Goal: Task Accomplishment & Management: Complete application form

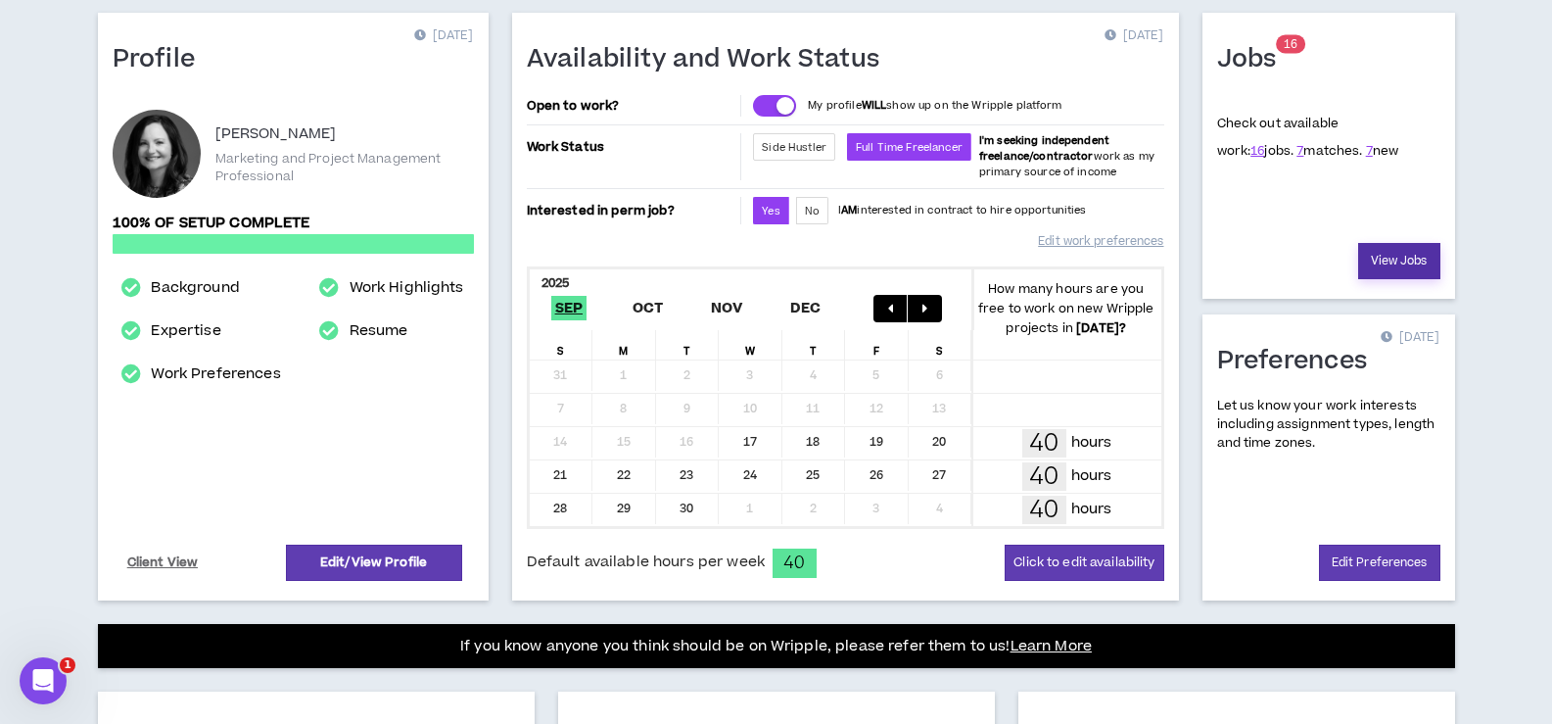
scroll to position [98, 0]
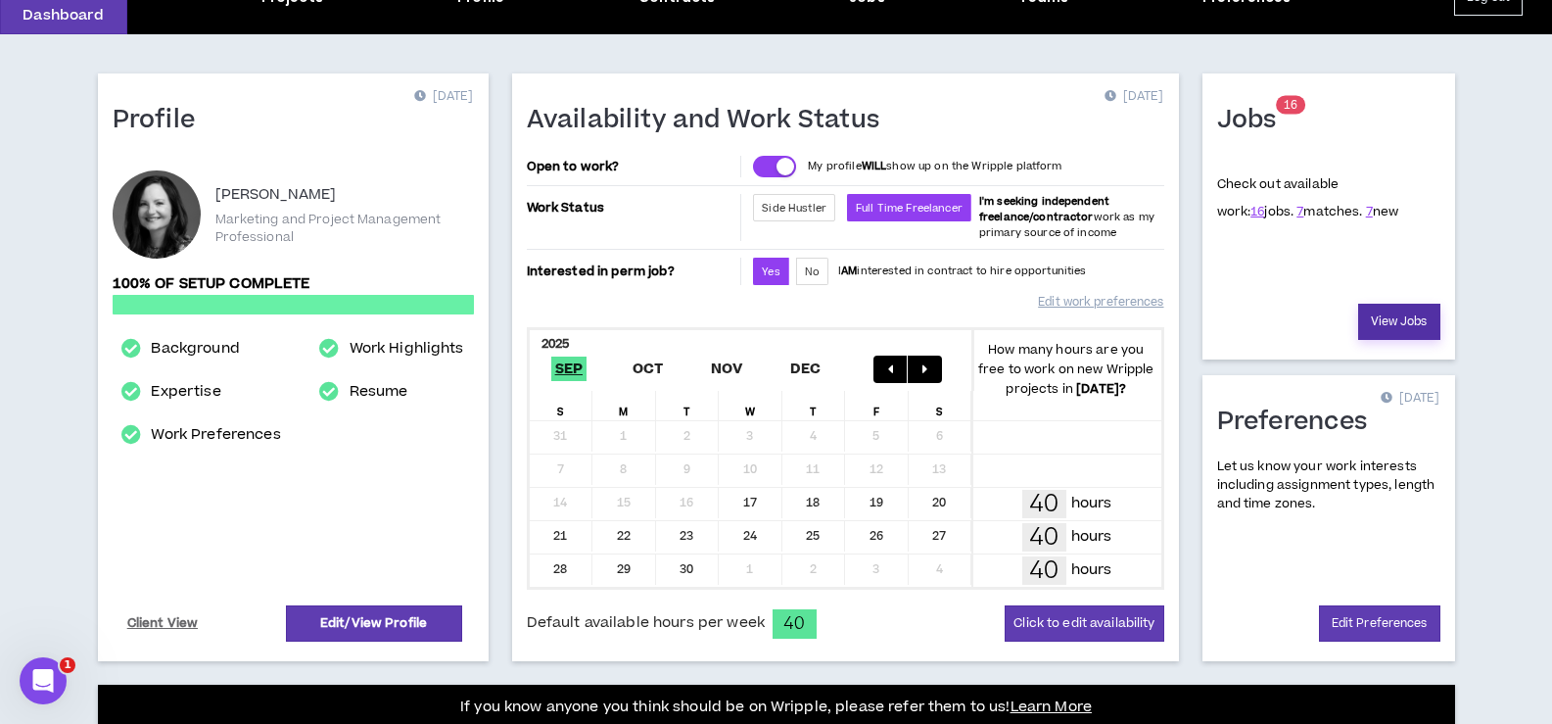
click at [1417, 318] on link "View Jobs" at bounding box center [1399, 321] width 82 height 36
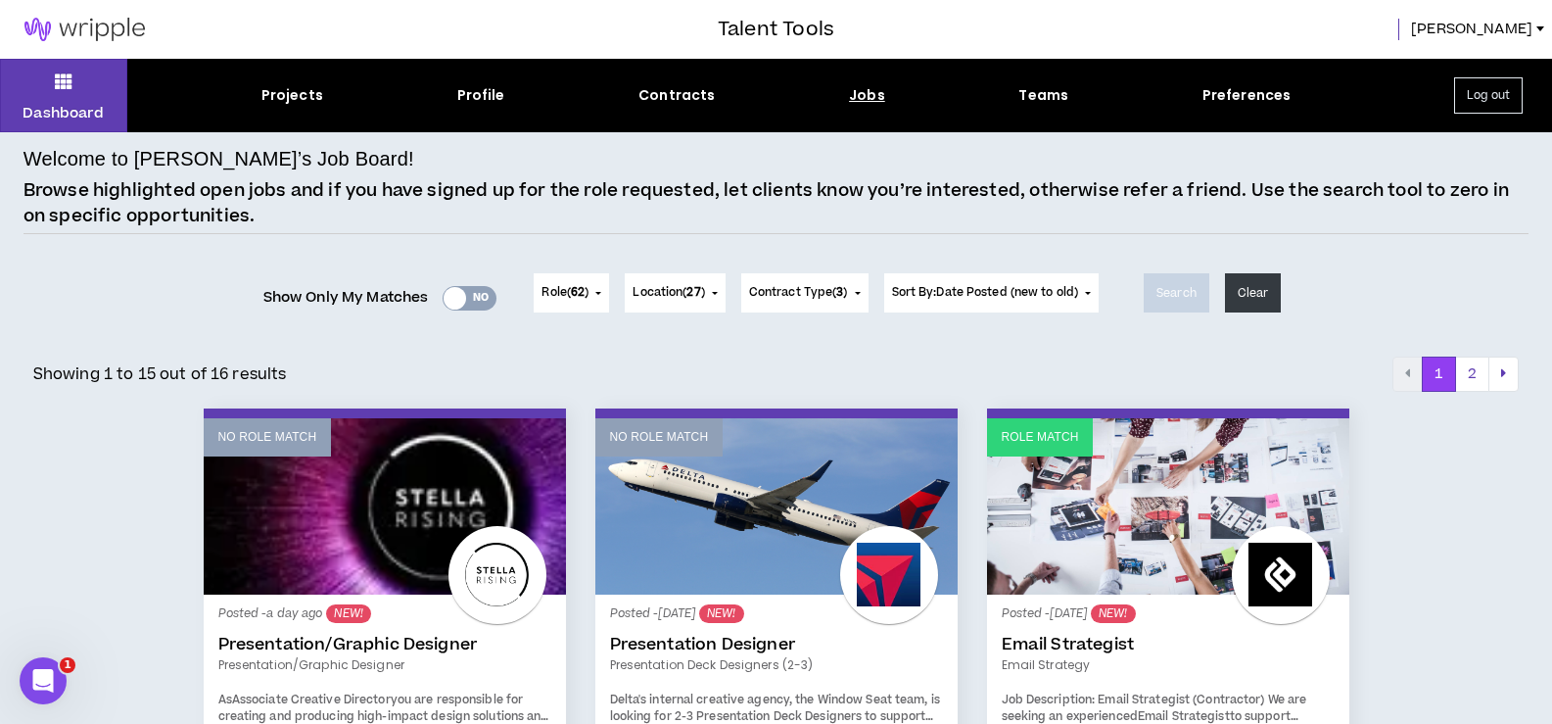
click at [461, 302] on div "Yes No" at bounding box center [470, 298] width 54 height 24
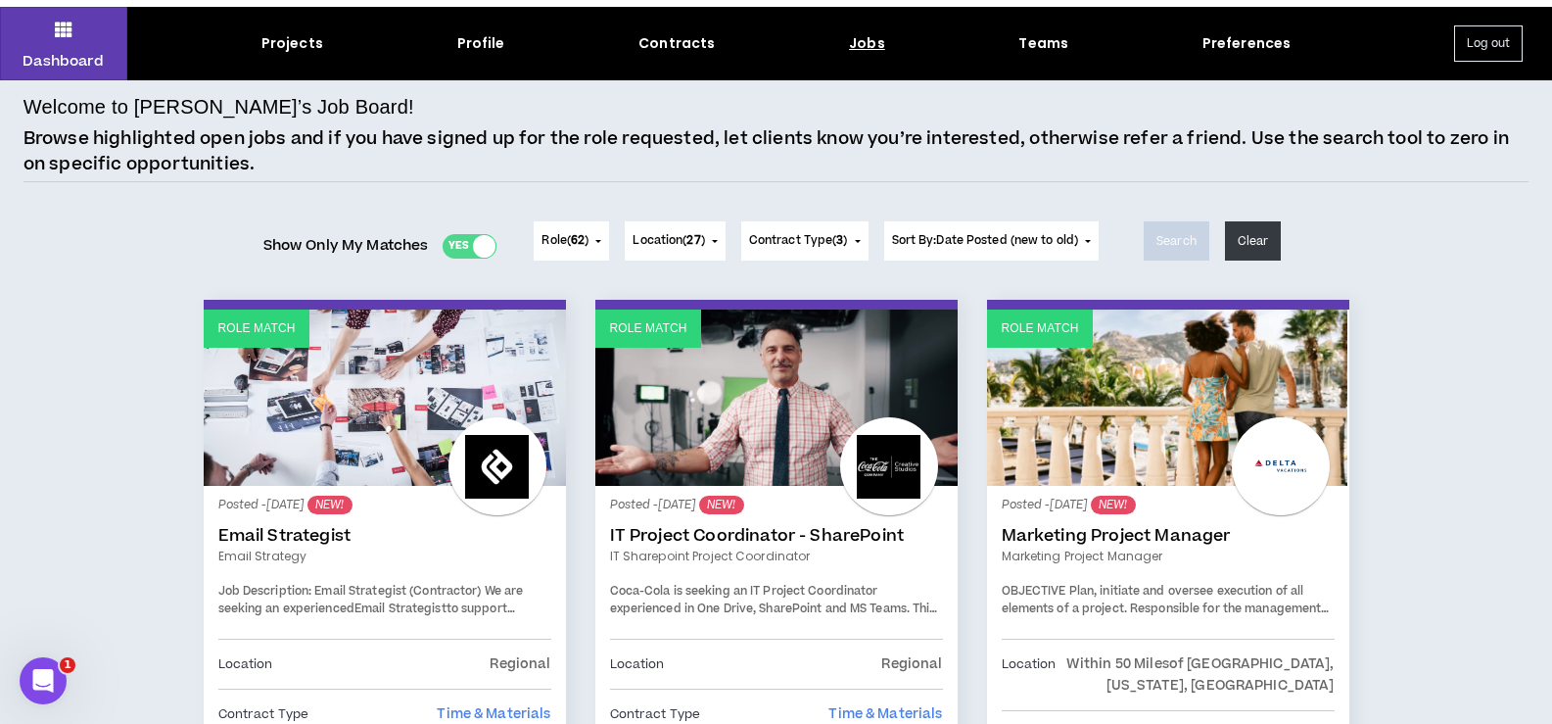
scroll to position [98, 0]
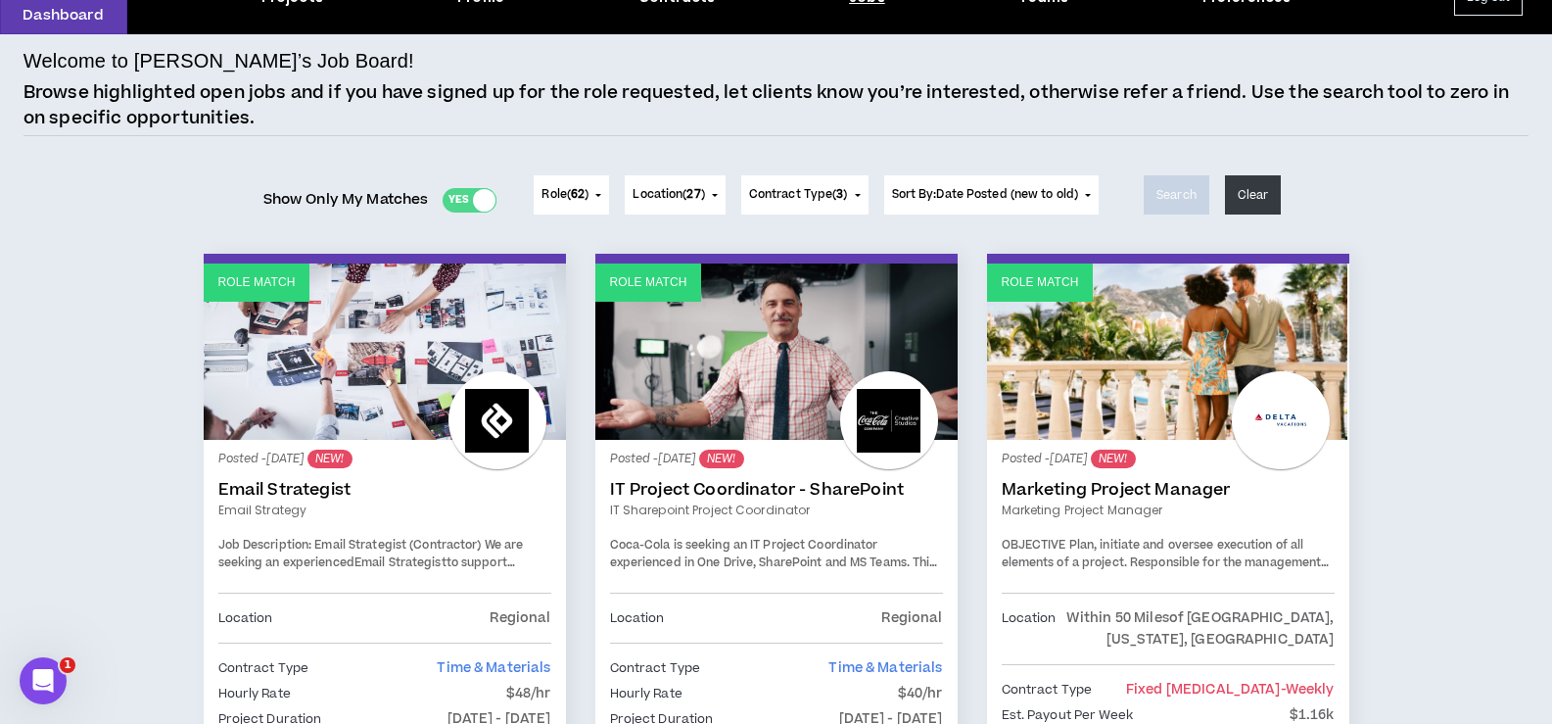
click at [704, 198] on span "Location ( 27 )" at bounding box center [667, 195] width 71 height 18
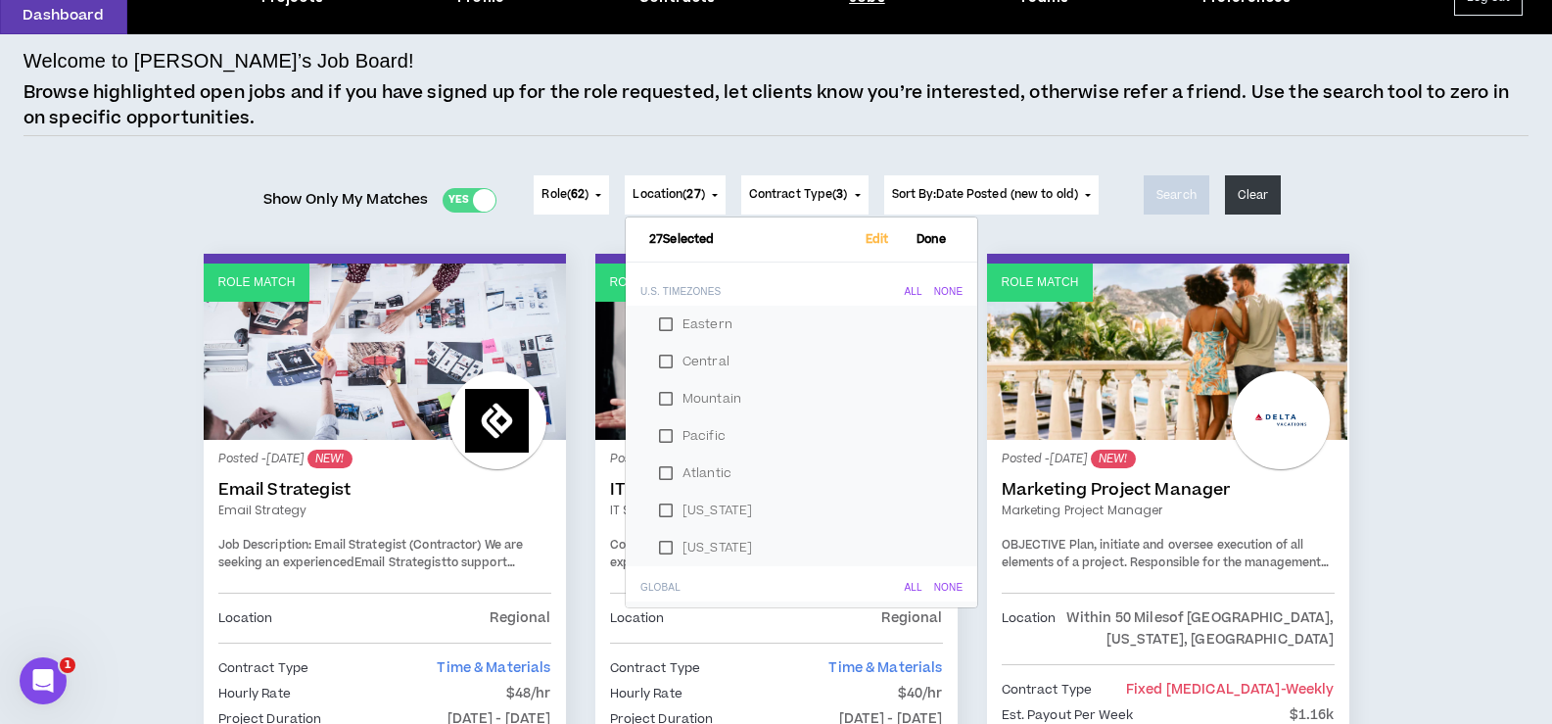
click at [905, 291] on div "All" at bounding box center [914, 292] width 18 height 12
click at [909, 244] on span "Done" at bounding box center [932, 239] width 46 height 13
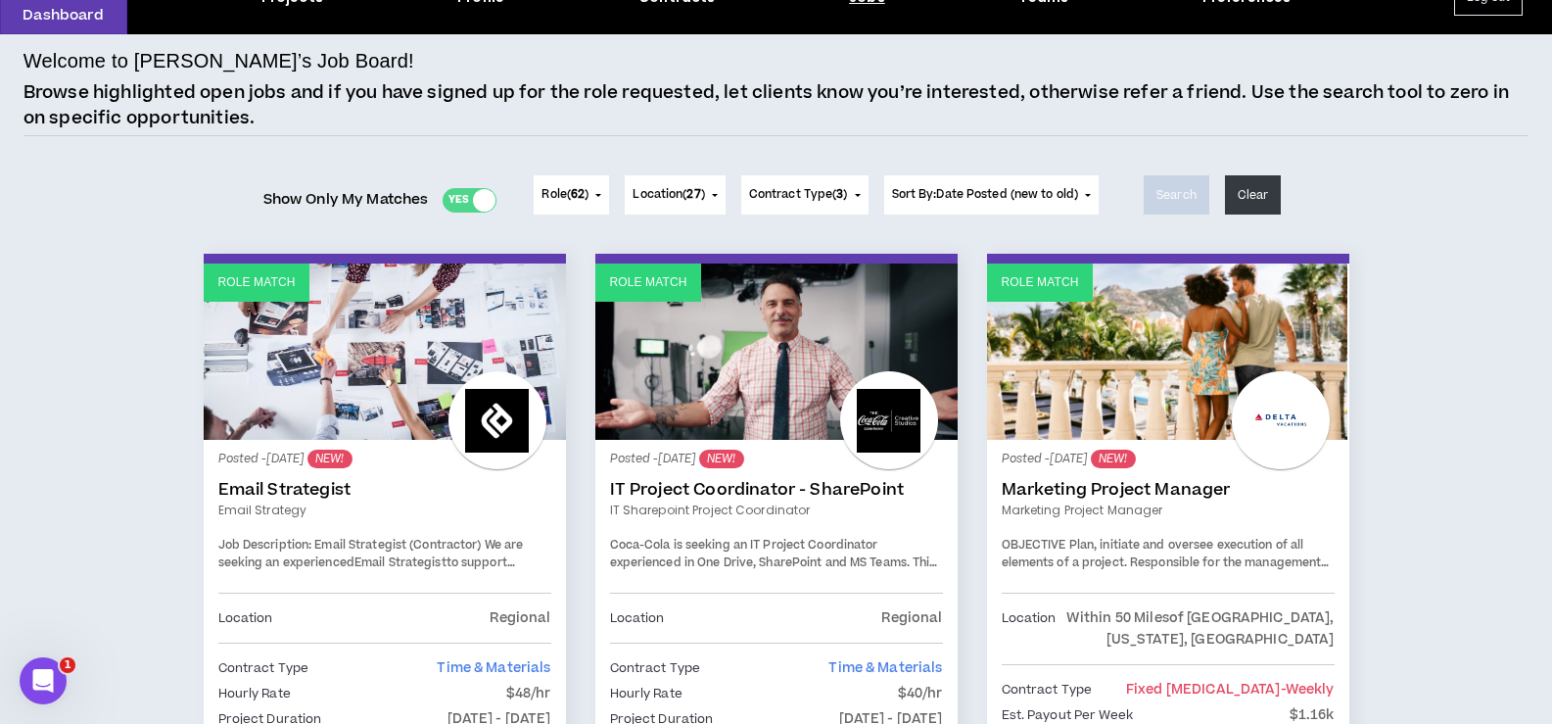
click at [819, 192] on span "Contract Type ( 3 )" at bounding box center [798, 195] width 99 height 18
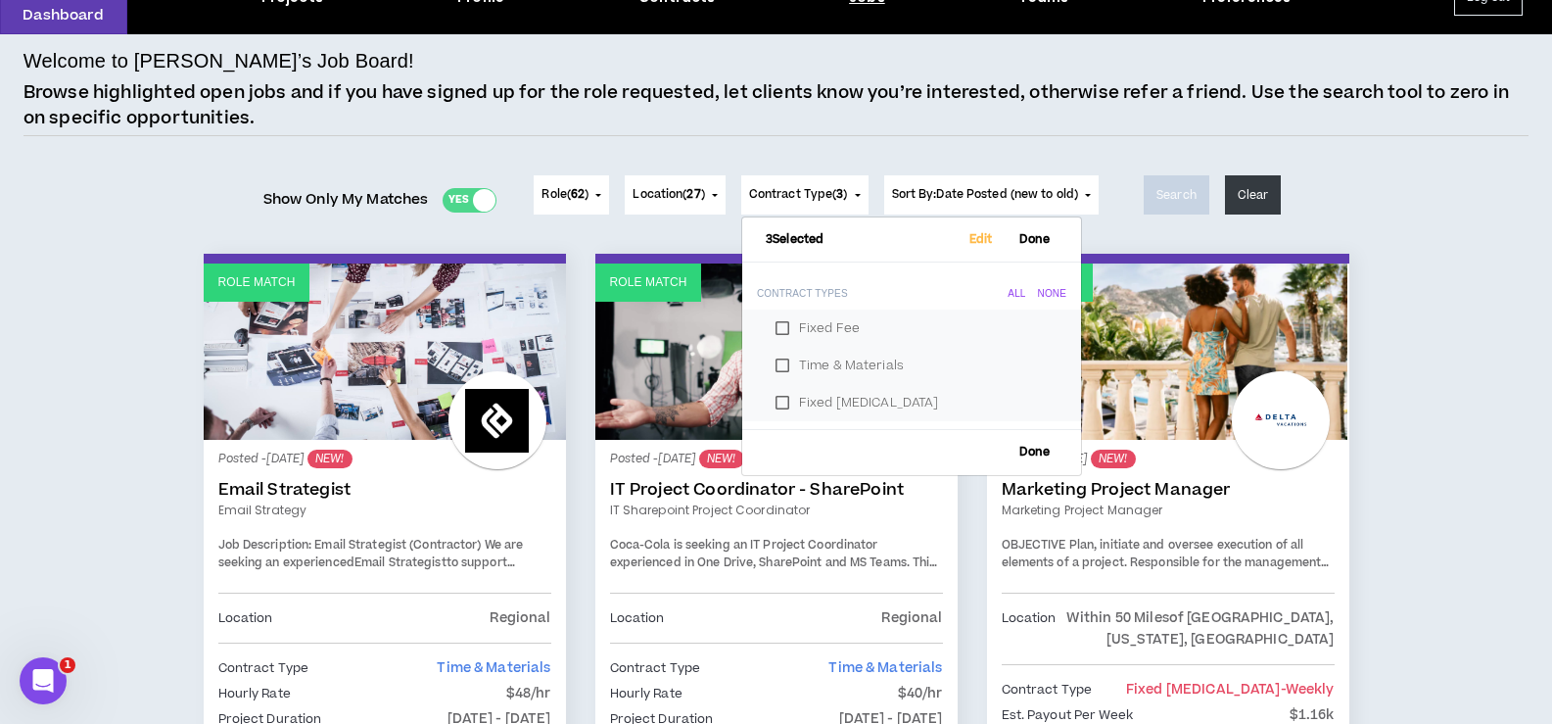
click at [819, 192] on span "Contract Type ( 3 )" at bounding box center [798, 195] width 99 height 18
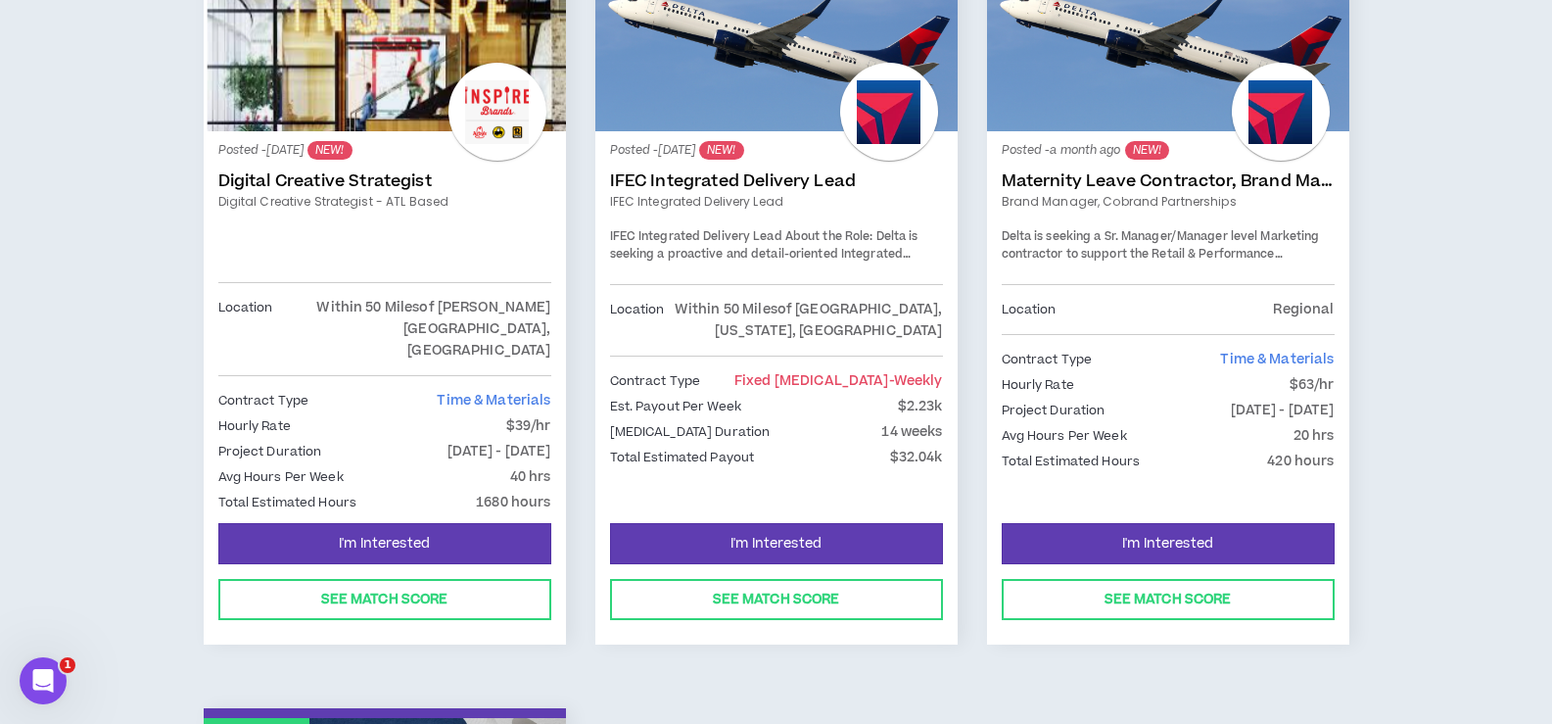
scroll to position [1175, 0]
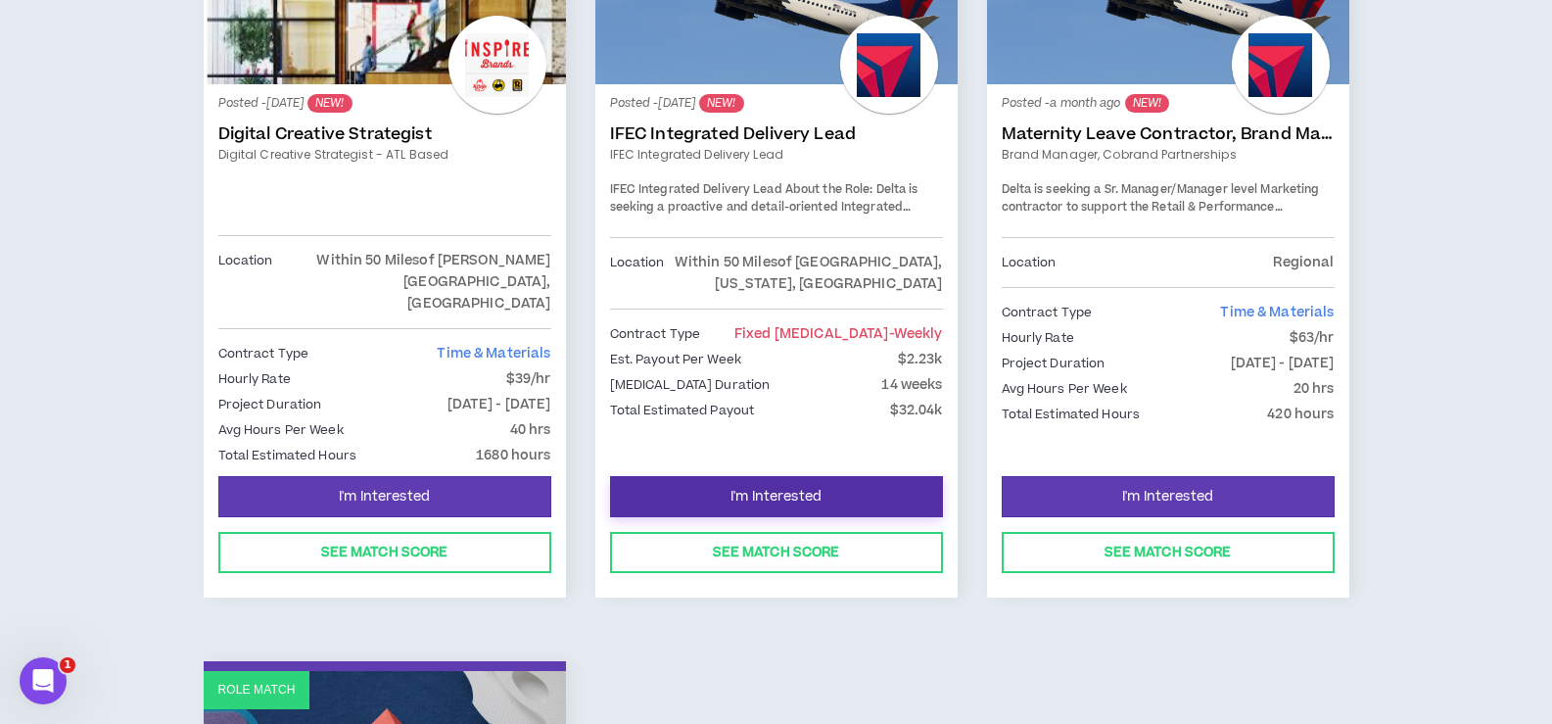
click at [791, 488] on span "I'm Interested" at bounding box center [775, 497] width 91 height 19
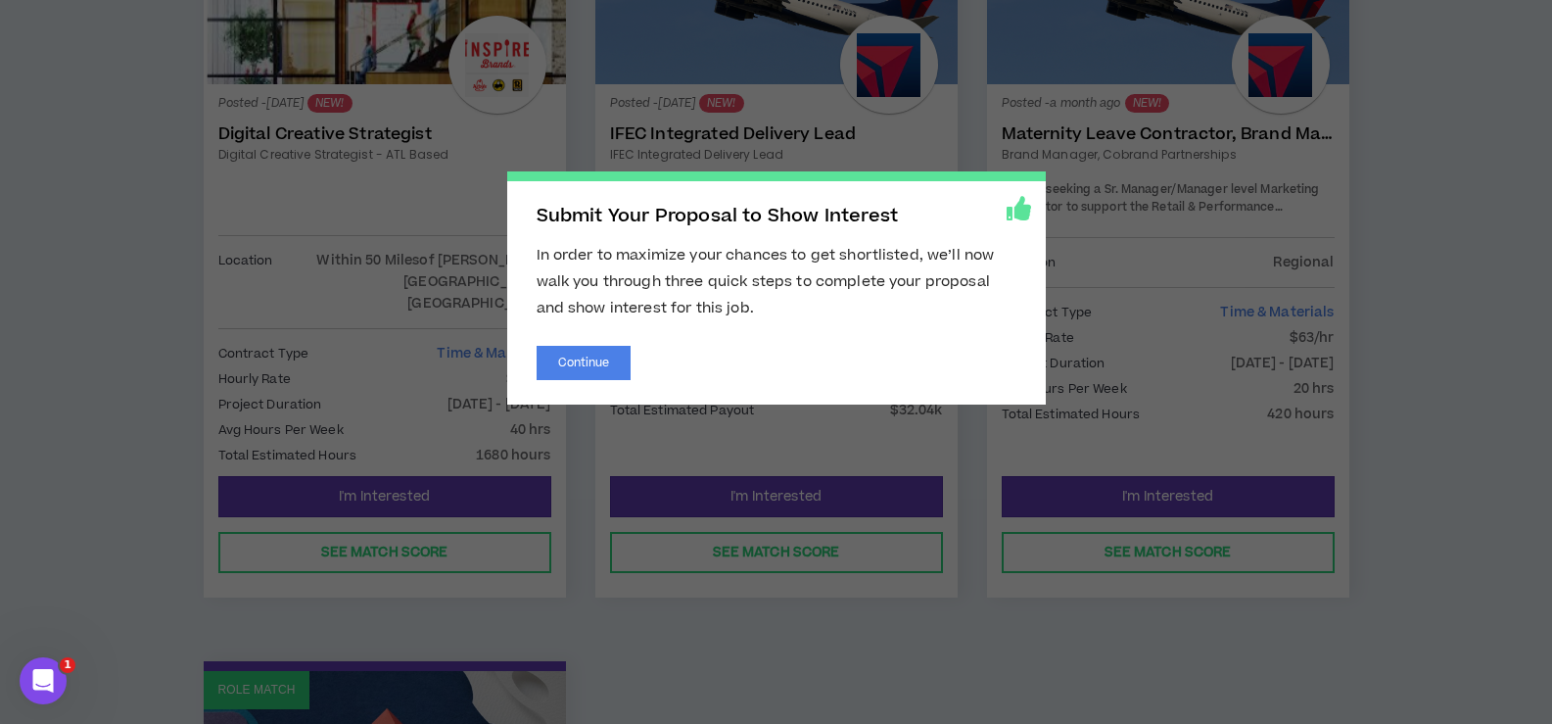
click at [403, 190] on span "Submit Your Proposal to Show Interest In order to maximize your chances to get …" at bounding box center [776, 362] width 1552 height 724
click at [473, 168] on span "Submit Your Proposal to Show Interest In order to maximize your chances to get …" at bounding box center [776, 362] width 1552 height 724
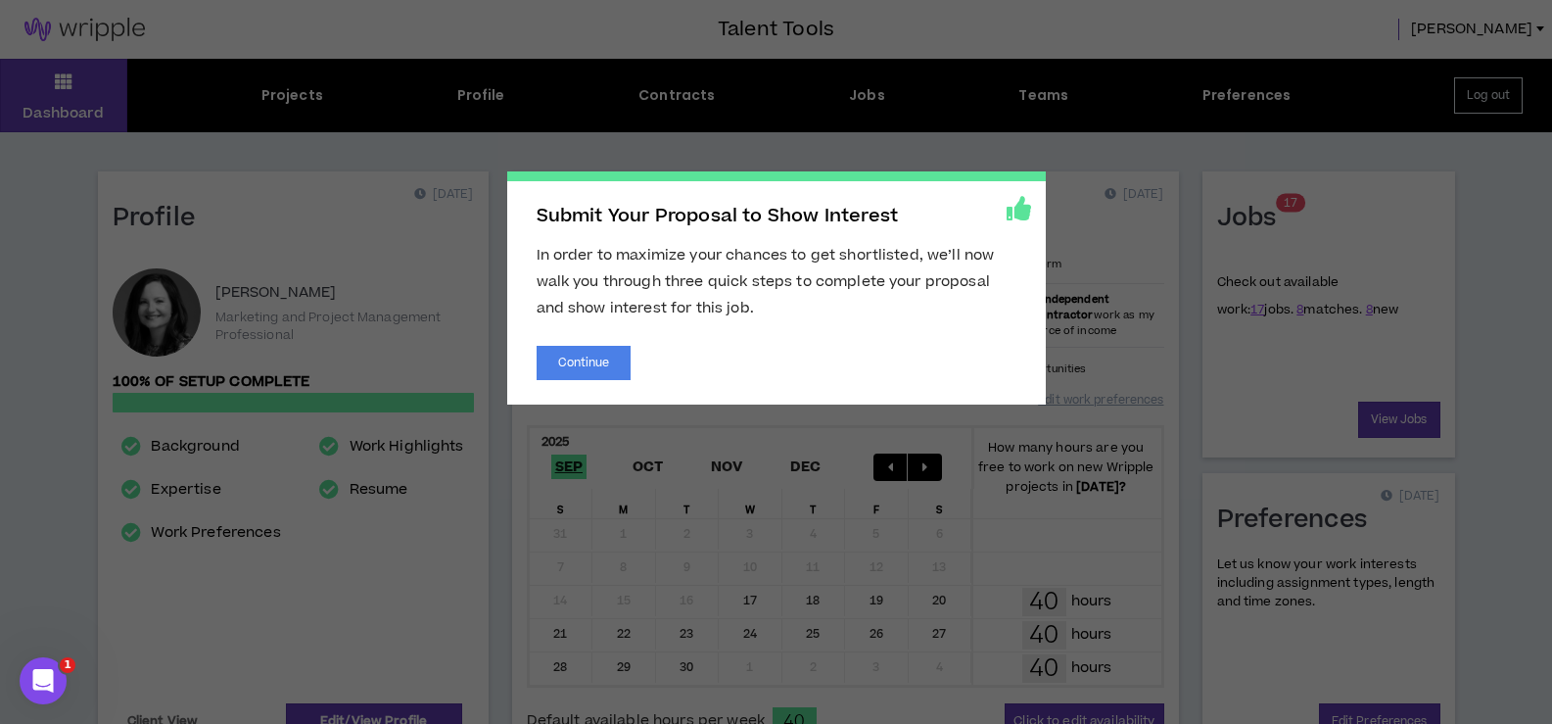
click at [983, 139] on span "Submit Your Proposal to Show Interest In order to maximize your chances to get …" at bounding box center [776, 362] width 1552 height 724
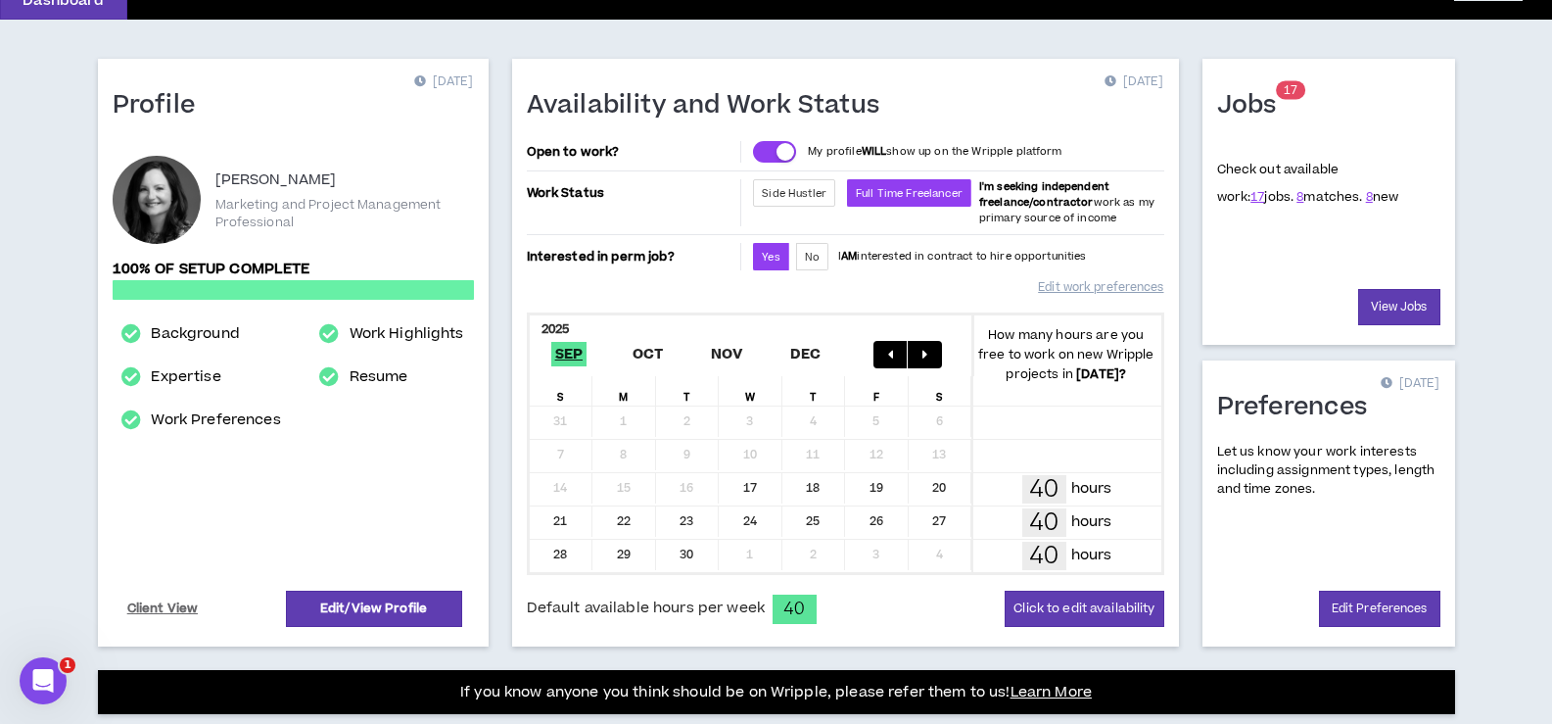
scroll to position [98, 0]
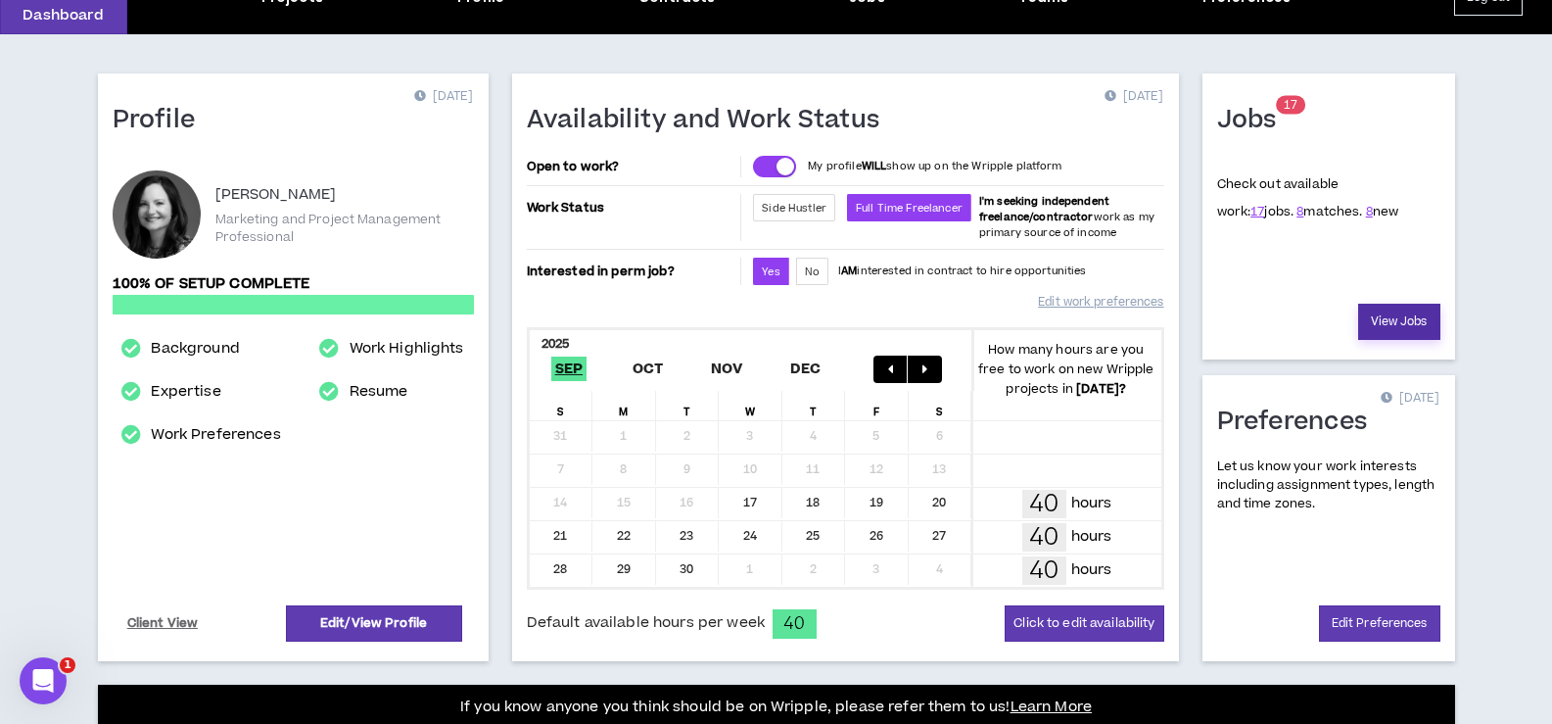
click at [1376, 315] on link "View Jobs" at bounding box center [1399, 321] width 82 height 36
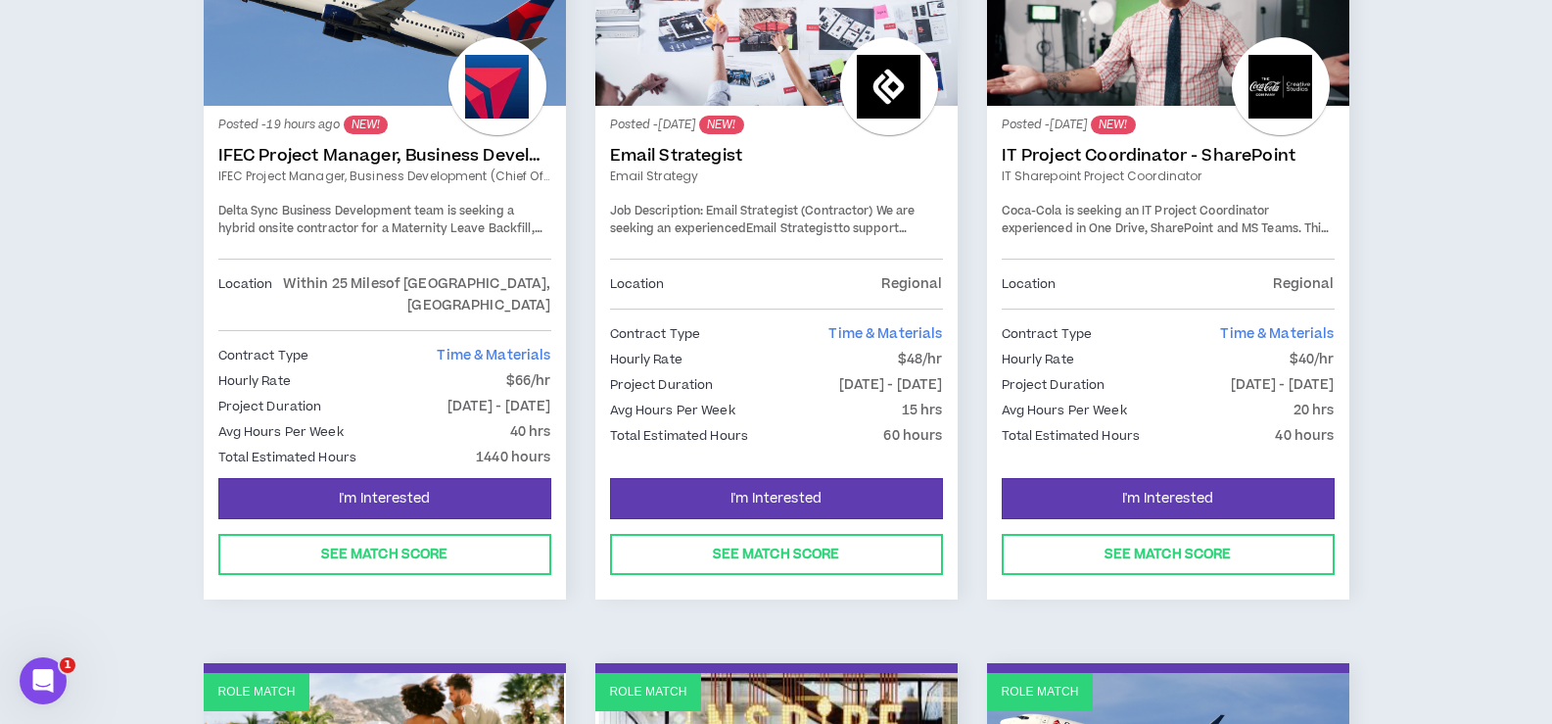
scroll to position [392, 0]
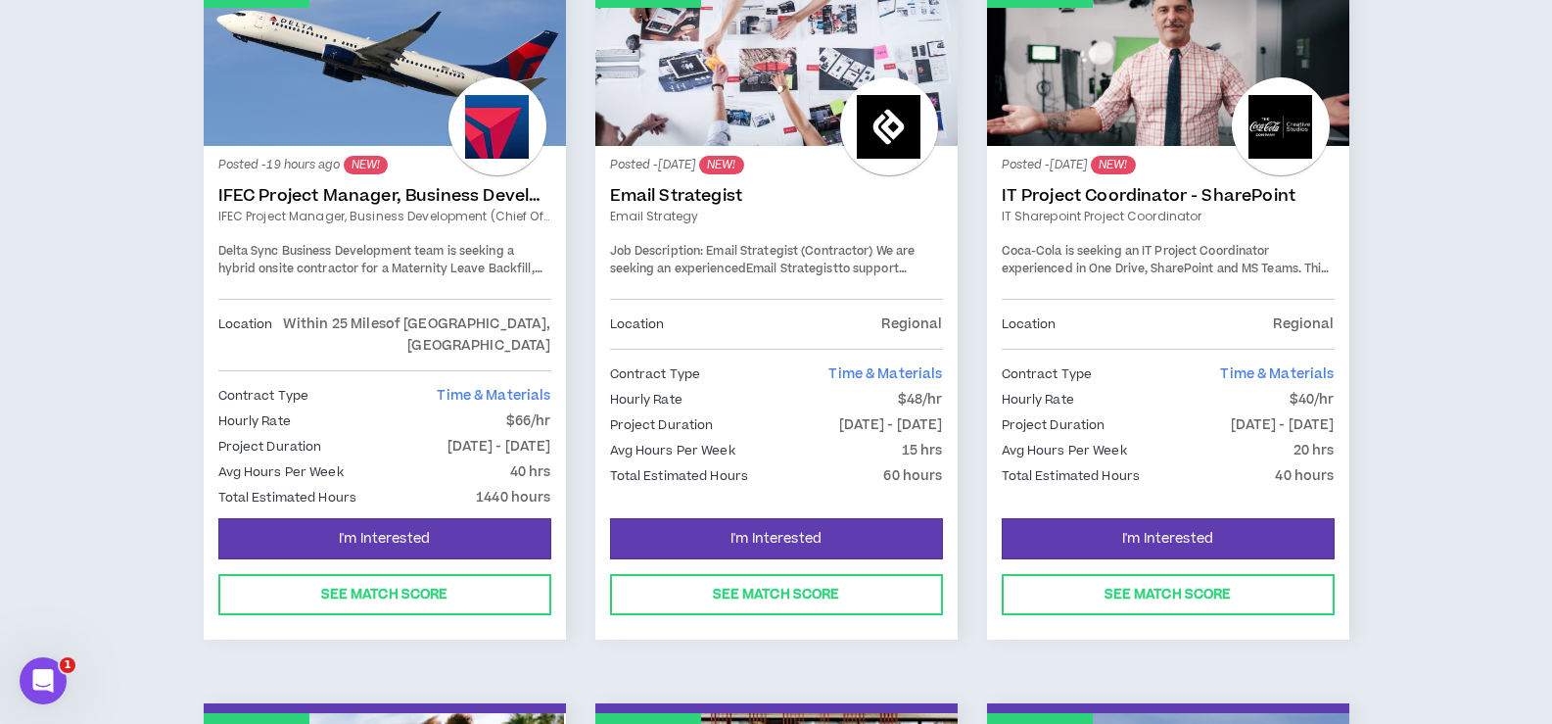
click at [341, 194] on link "IFEC Project Manager, Business Development (Chief of Staff)" at bounding box center [384, 196] width 333 height 20
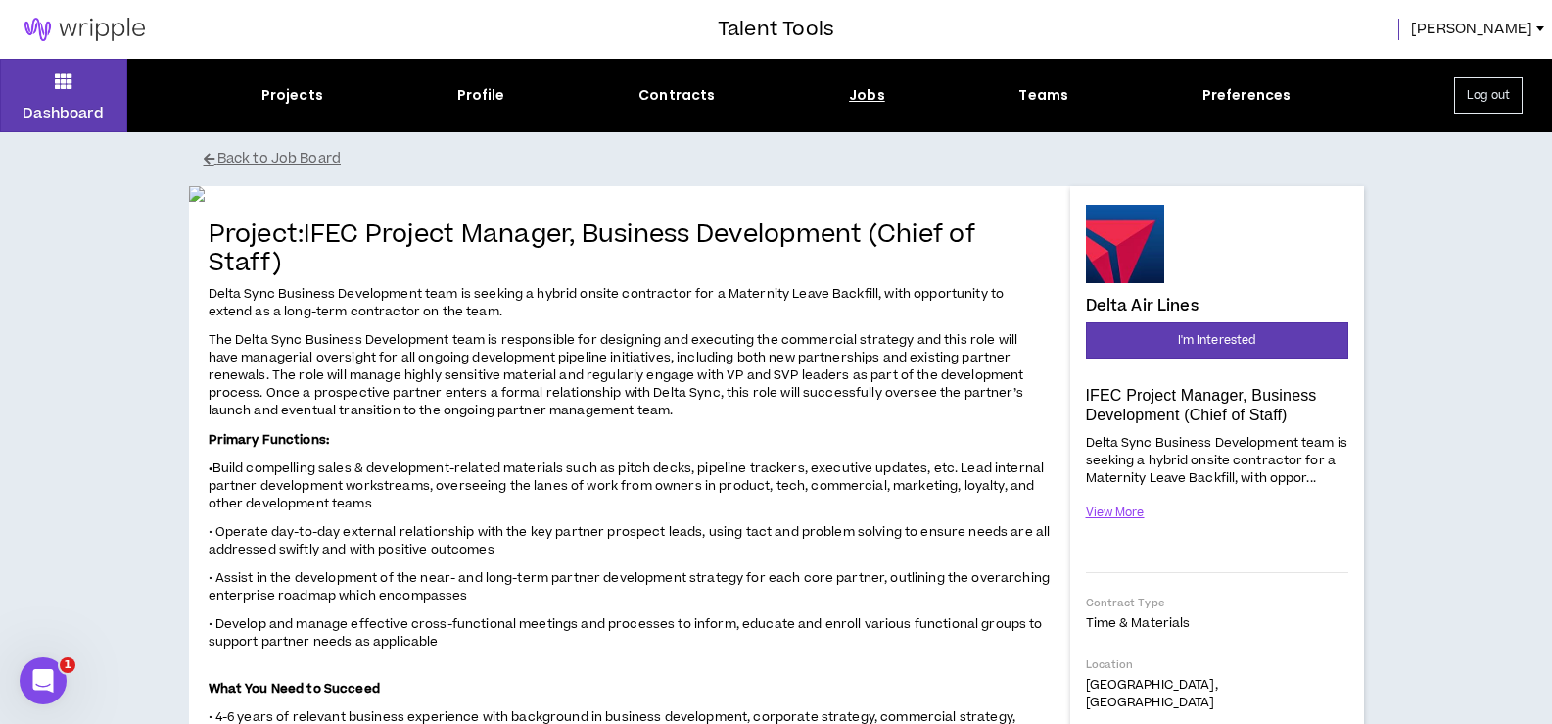
click at [1519, 37] on span "[PERSON_NAME]" at bounding box center [1471, 30] width 121 height 22
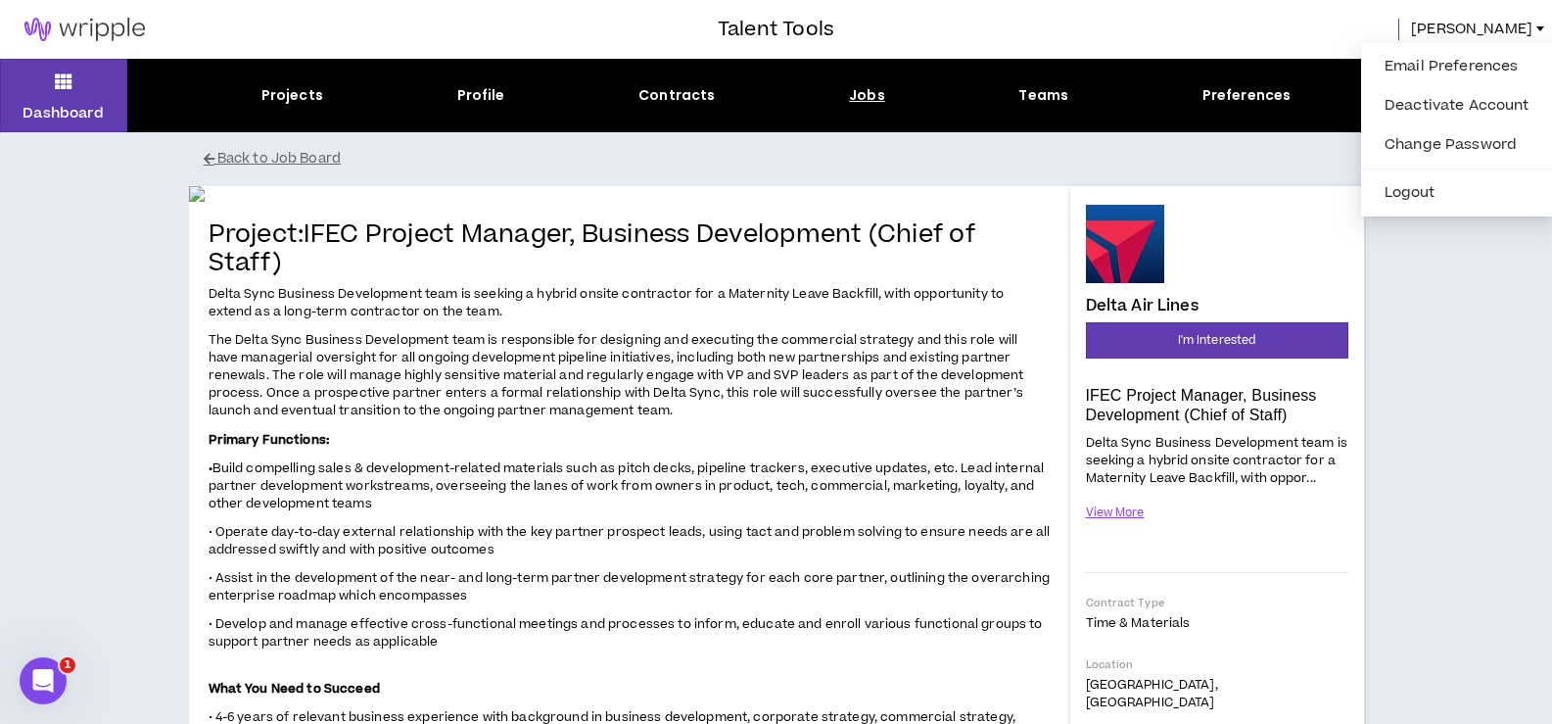
click at [1517, 32] on span "[PERSON_NAME]" at bounding box center [1471, 30] width 121 height 22
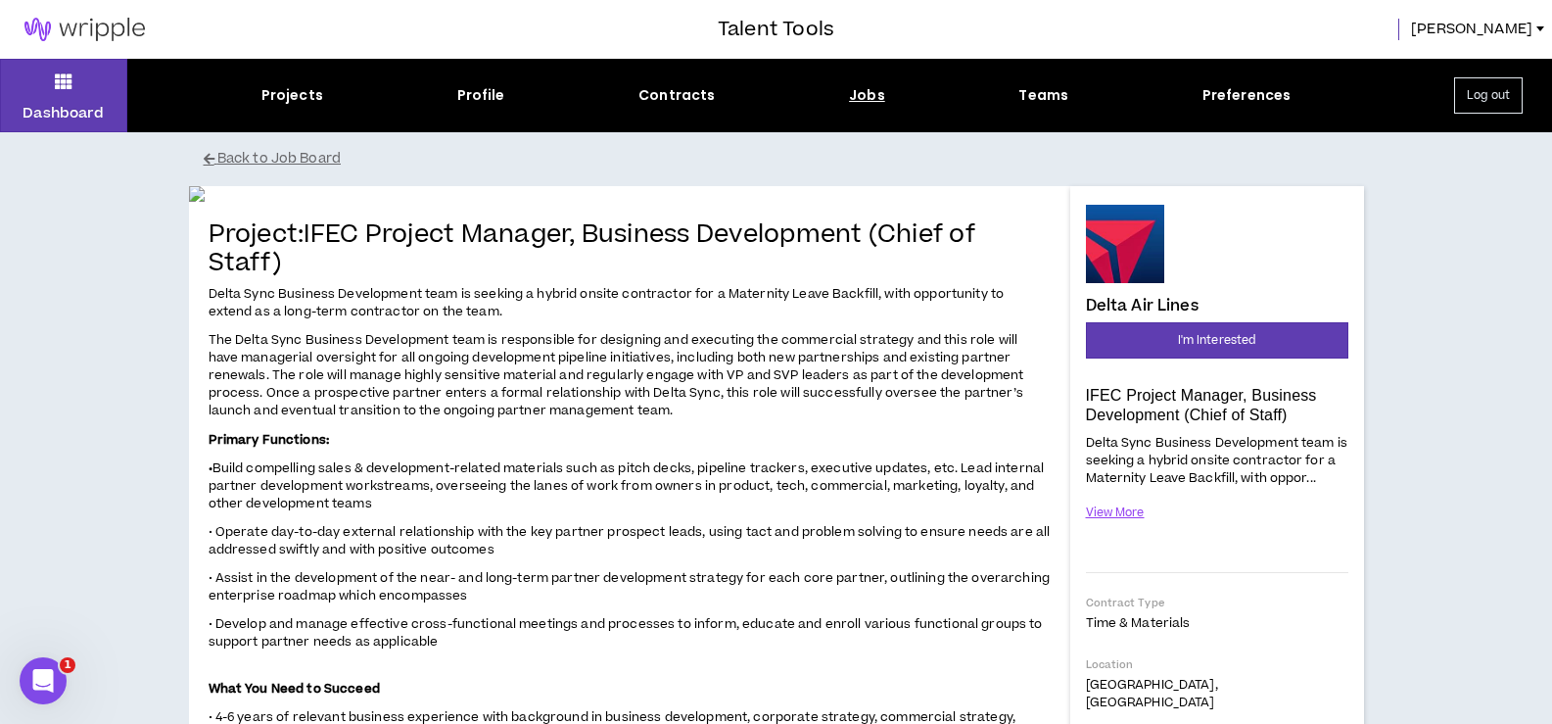
click at [59, 17] on link at bounding box center [84, 29] width 169 height 59
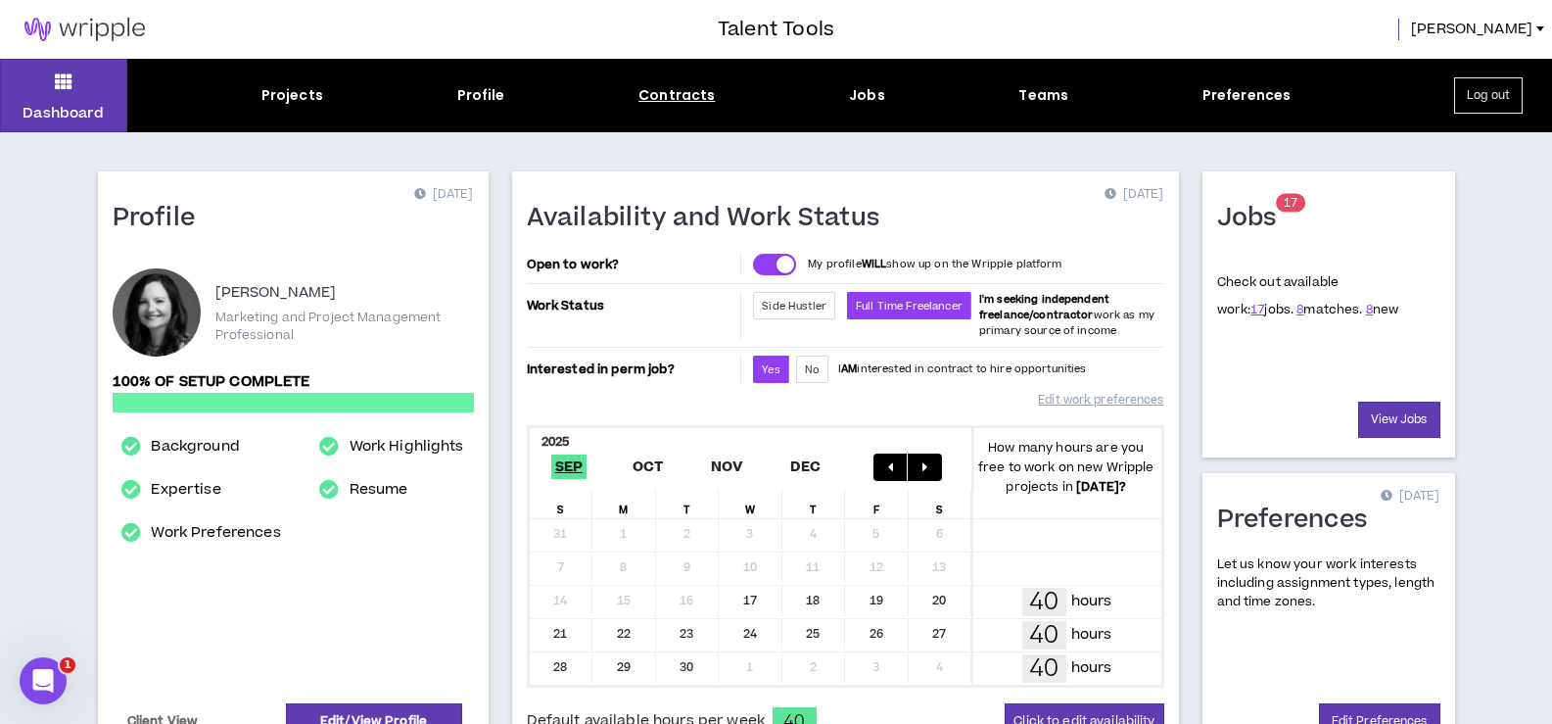
click at [672, 92] on div "Contracts" at bounding box center [676, 95] width 76 height 21
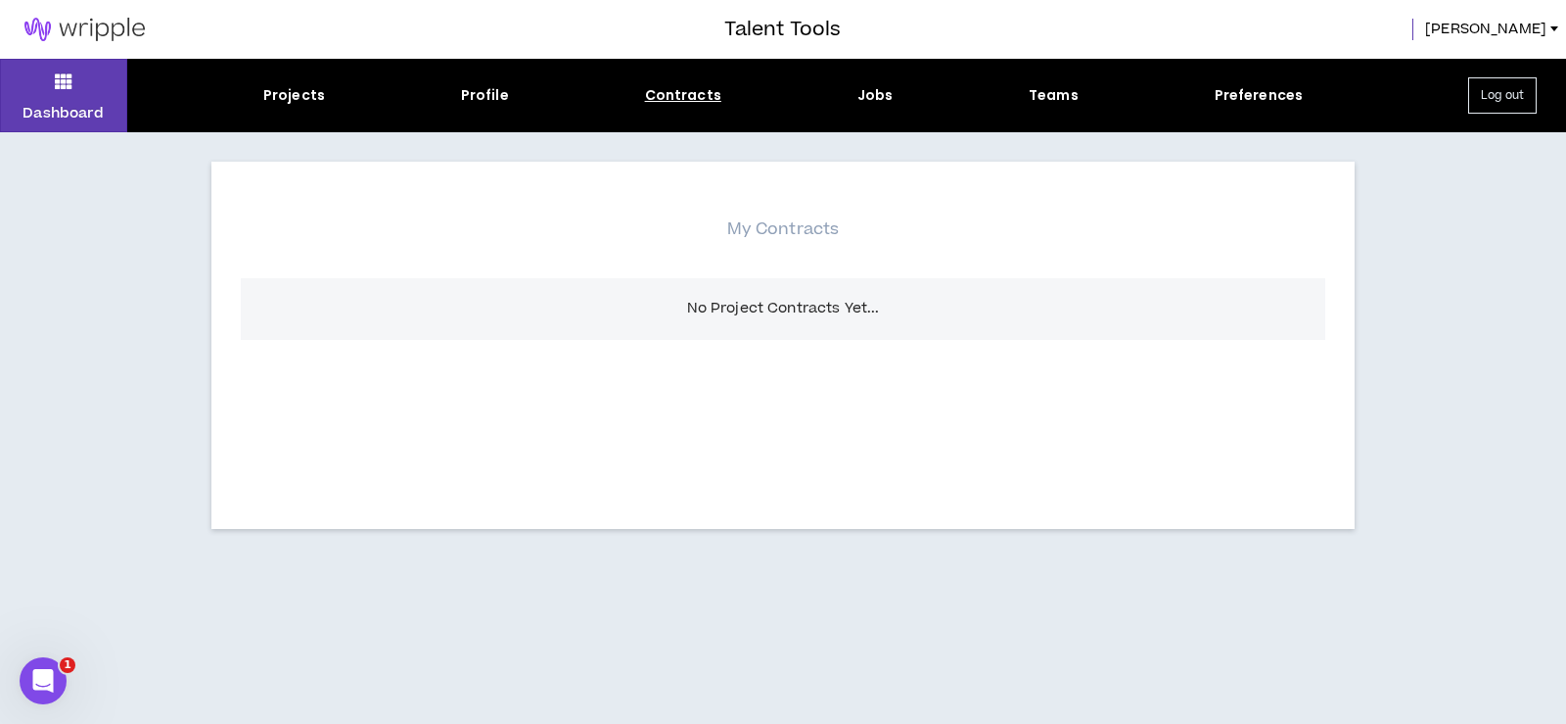
click at [1536, 14] on div "Talent Tools [PERSON_NAME]" at bounding box center [783, 29] width 1566 height 59
click at [1532, 26] on span "[PERSON_NAME]" at bounding box center [1485, 30] width 121 height 22
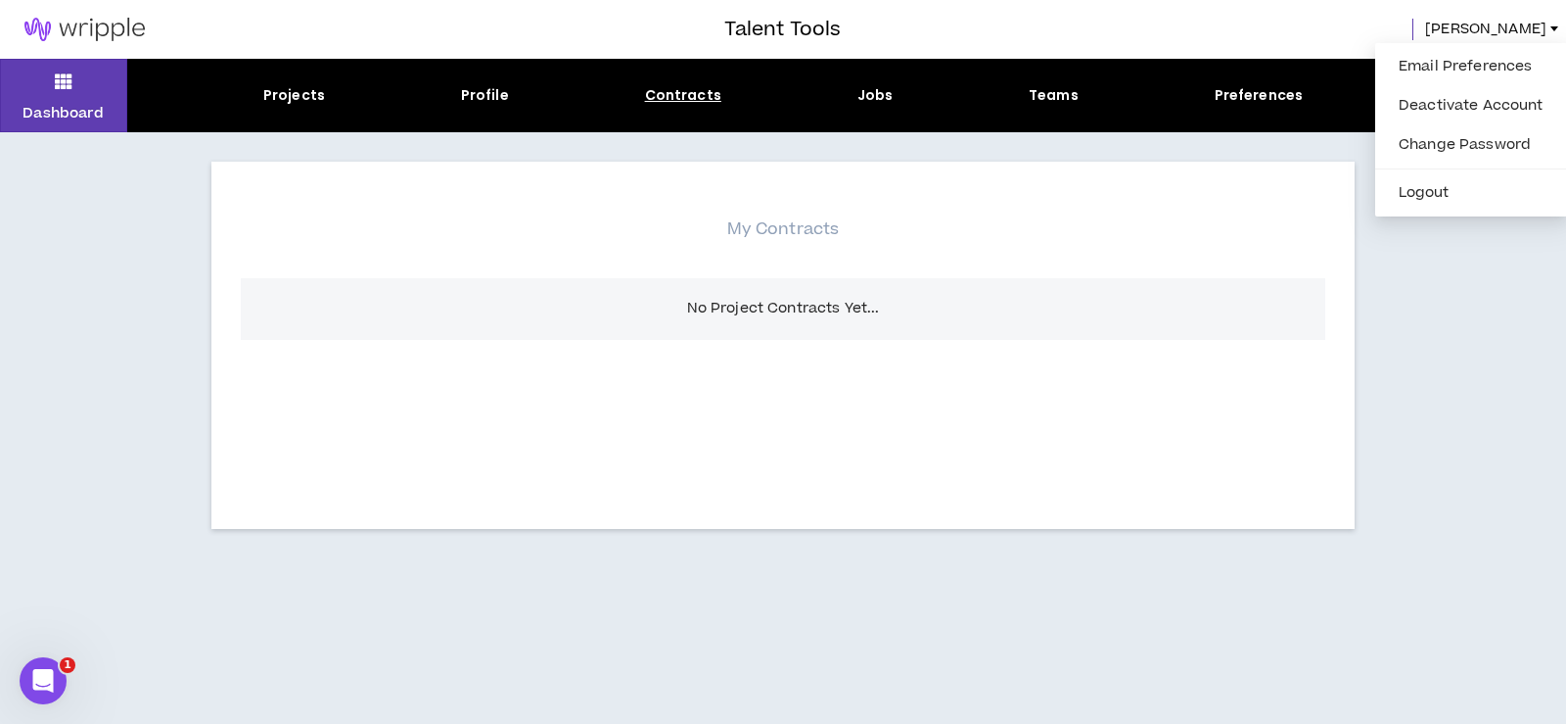
click at [1530, 23] on span "[PERSON_NAME]" at bounding box center [1485, 30] width 121 height 22
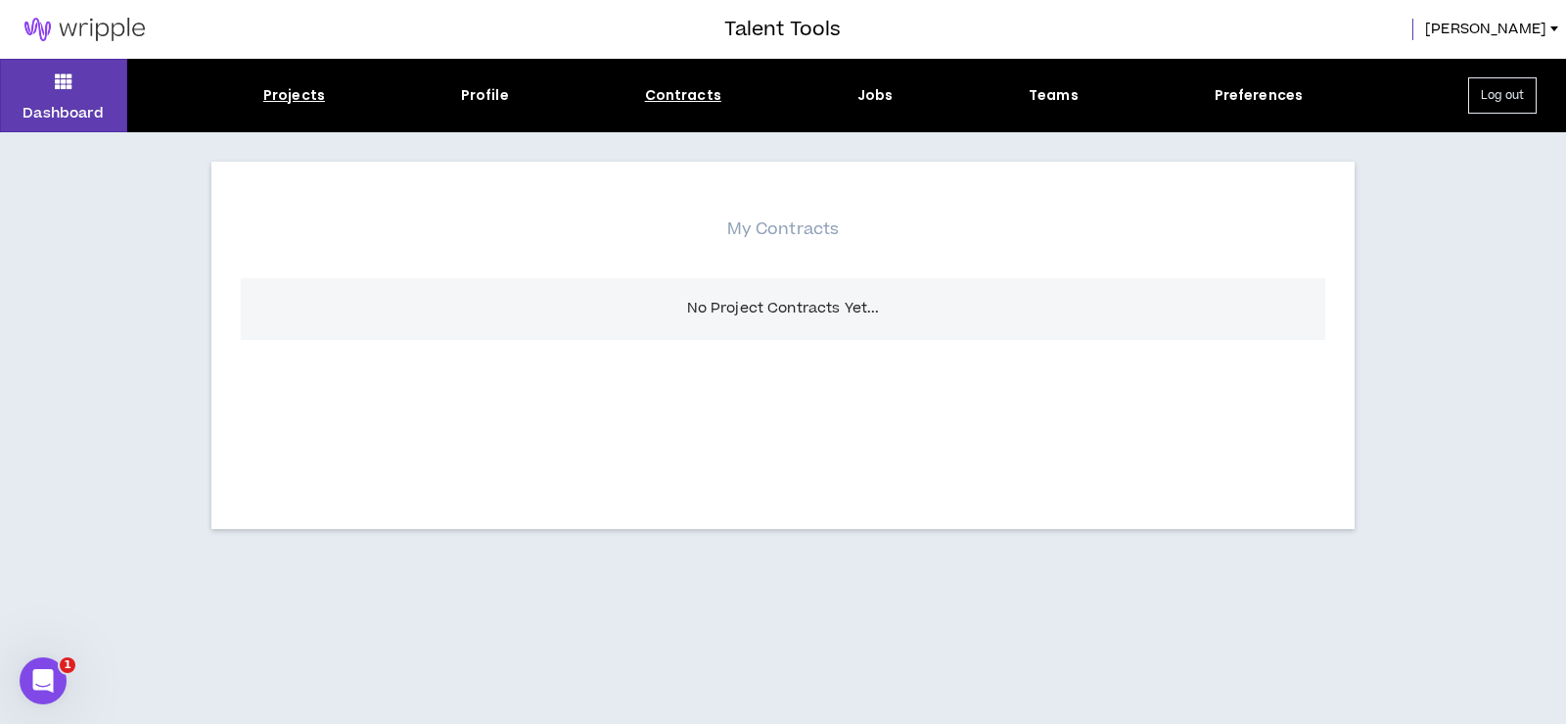
click at [272, 91] on div "Projects" at bounding box center [294, 95] width 62 height 21
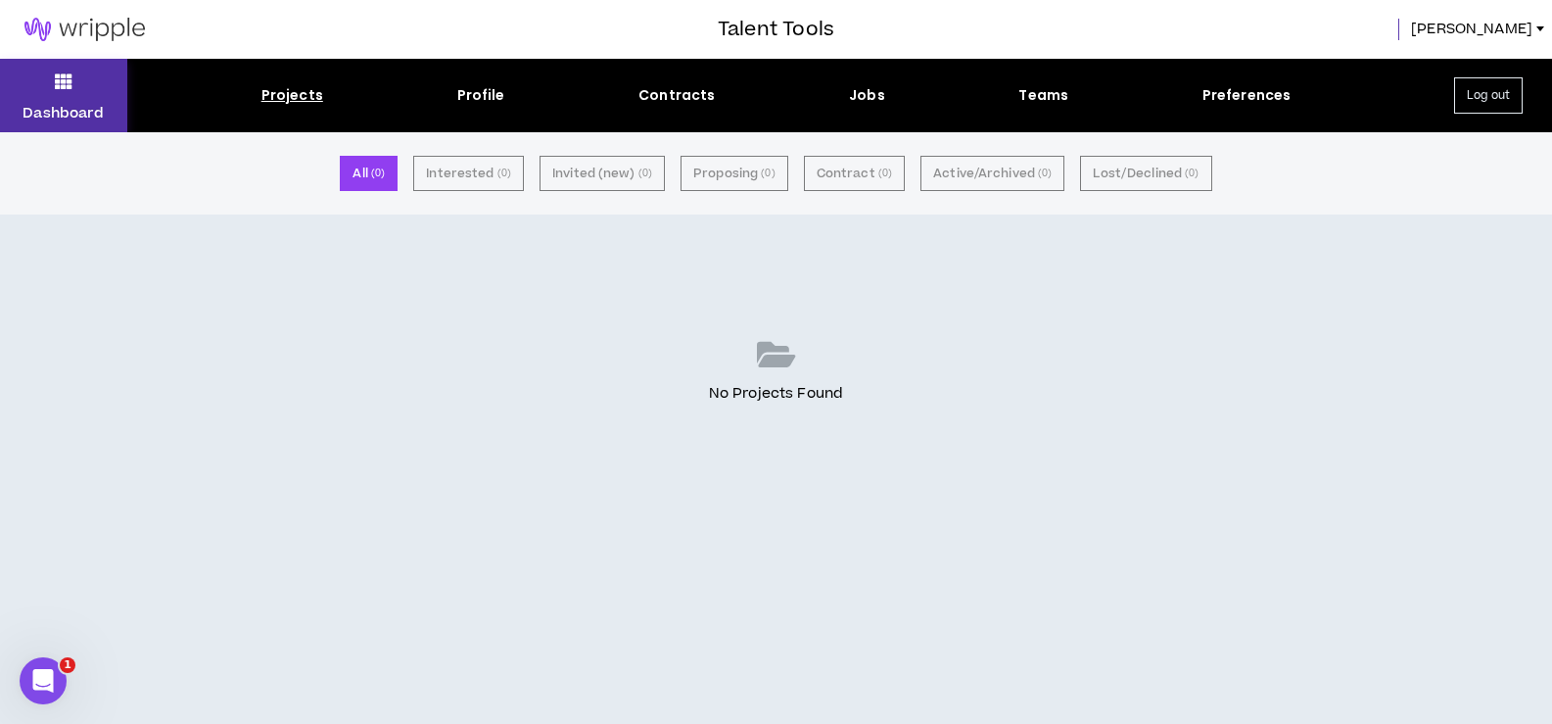
click at [57, 102] on button "Dashboard" at bounding box center [63, 95] width 127 height 73
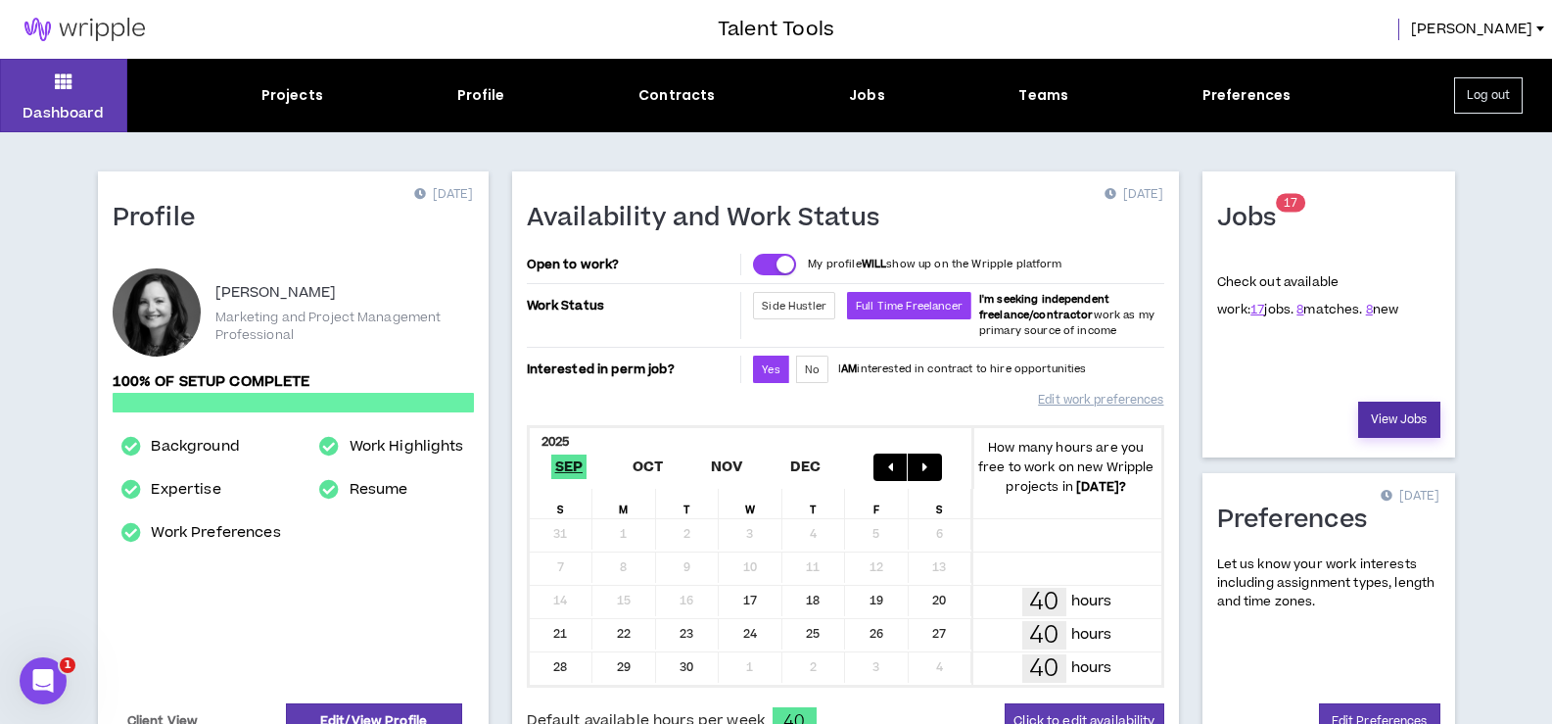
click at [1417, 414] on link "View Jobs" at bounding box center [1399, 419] width 82 height 36
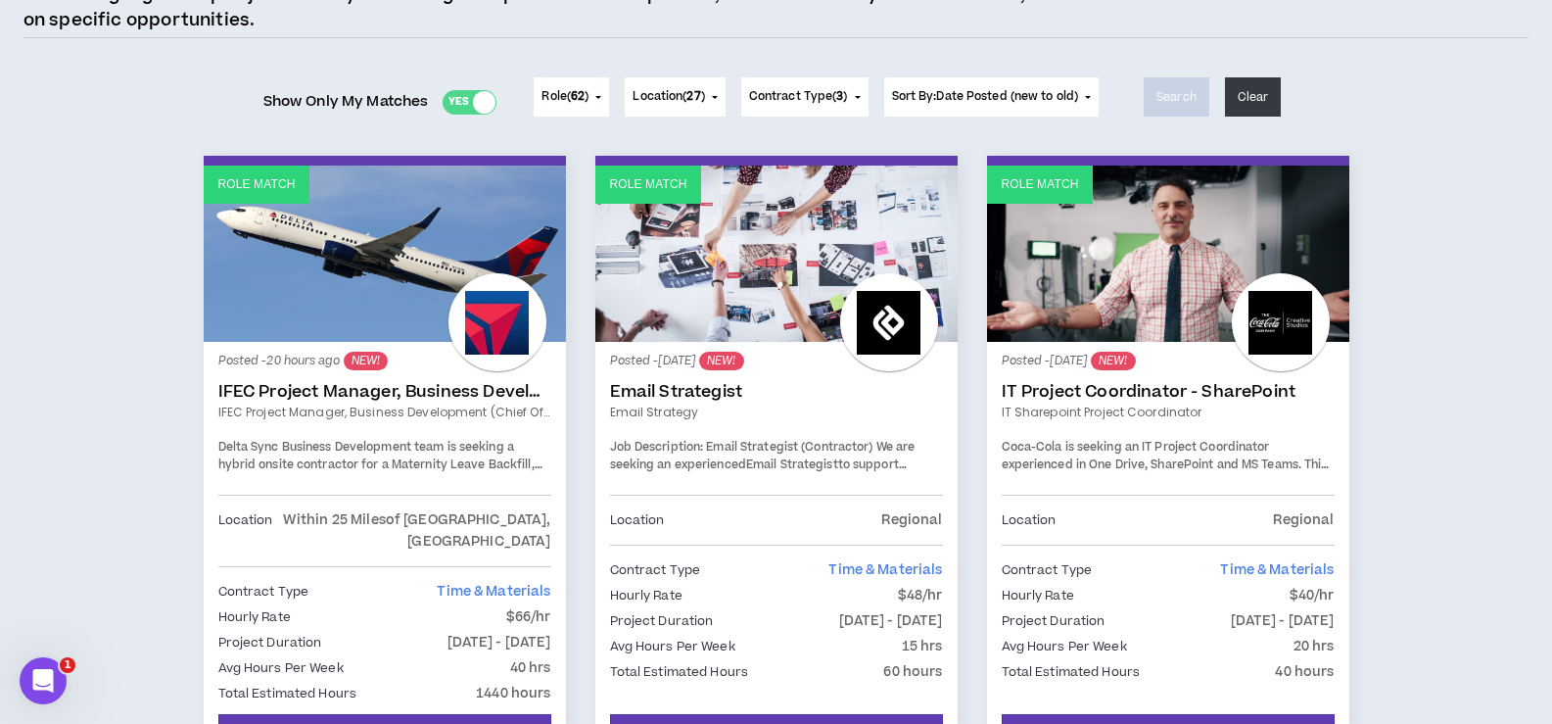
scroll to position [294, 0]
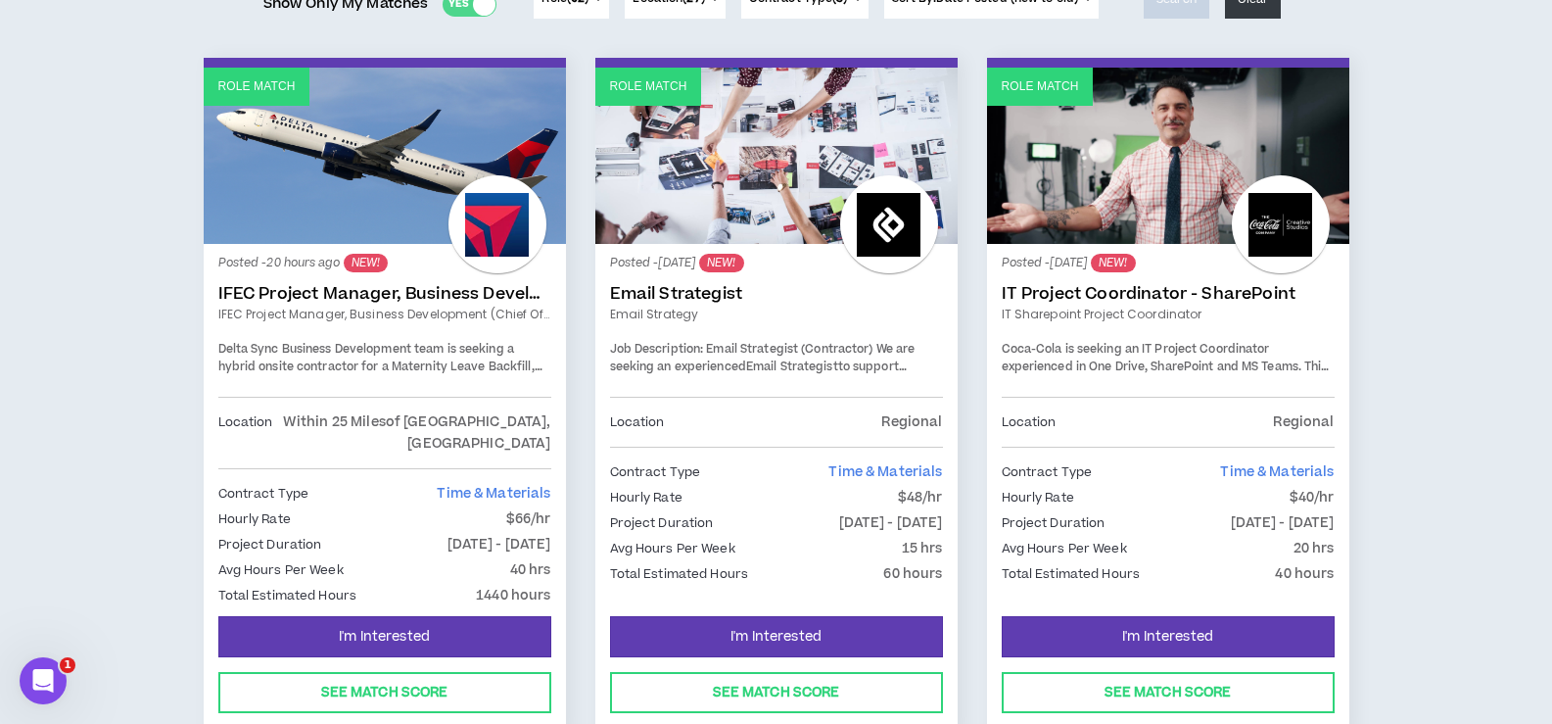
click at [443, 299] on link "IFEC Project Manager, Business Development (Chief of Staff)" at bounding box center [384, 294] width 333 height 20
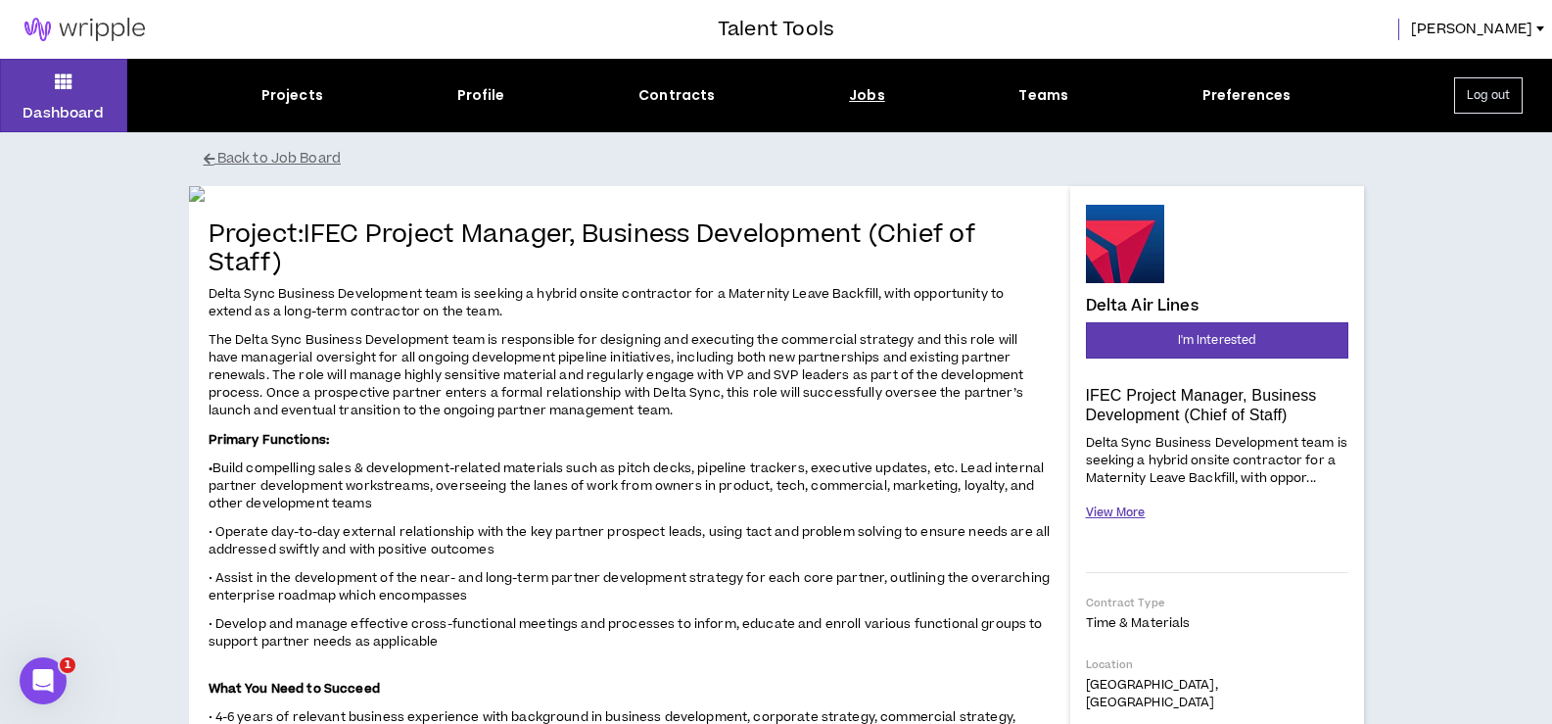
click at [1113, 509] on button "View More" at bounding box center [1116, 512] width 60 height 34
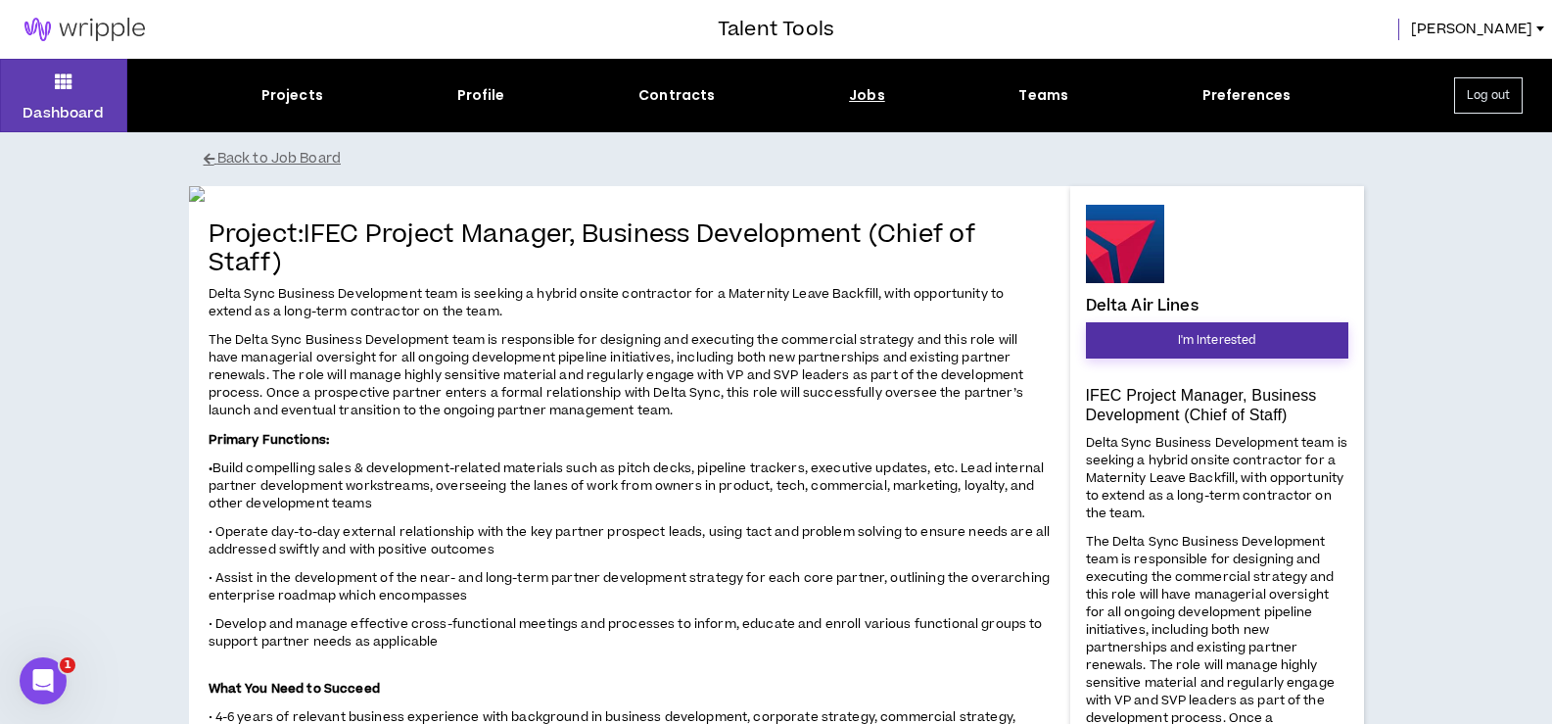
click at [1246, 340] on span "I'm Interested" at bounding box center [1217, 340] width 78 height 19
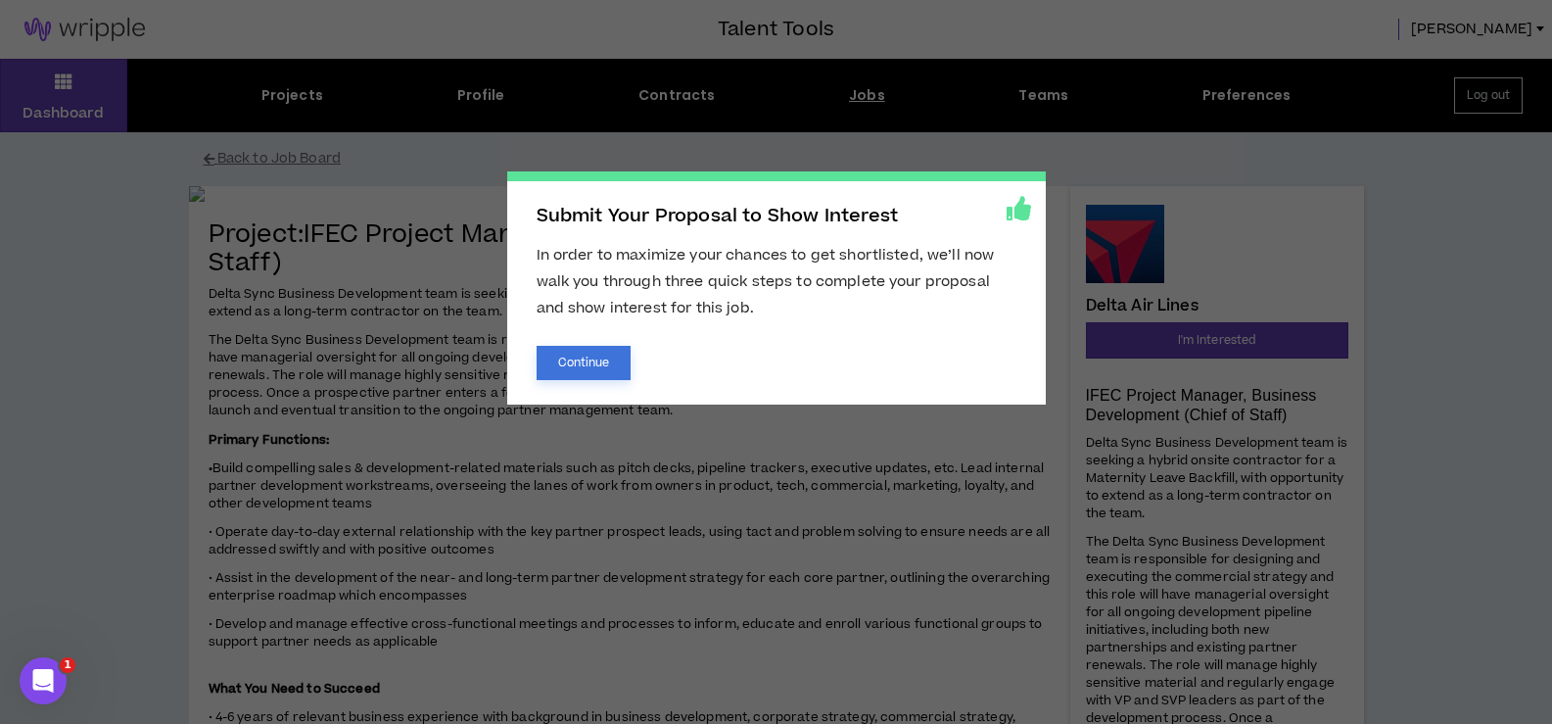
click at [590, 355] on button "Continue" at bounding box center [584, 363] width 95 height 34
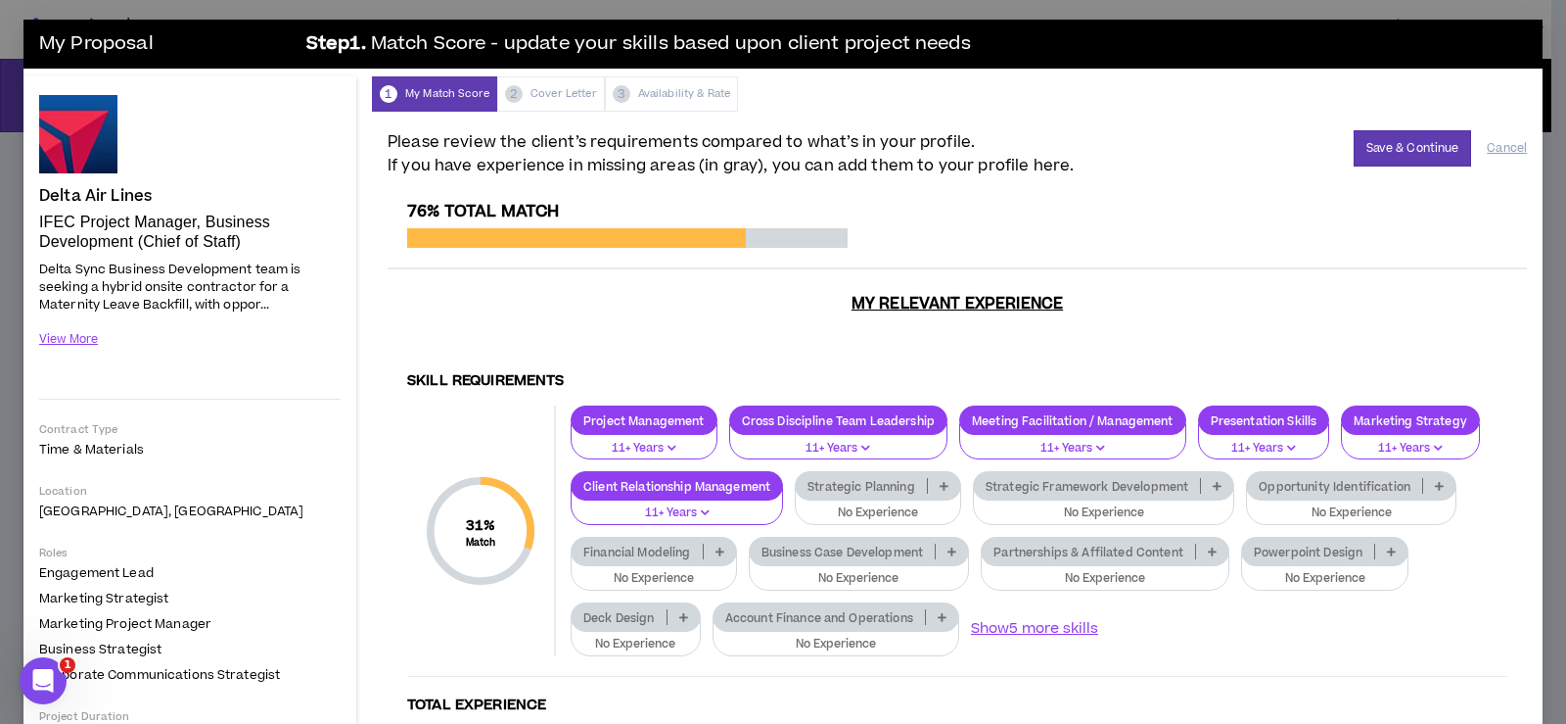
click at [1435, 490] on icon at bounding box center [1439, 486] width 9 height 10
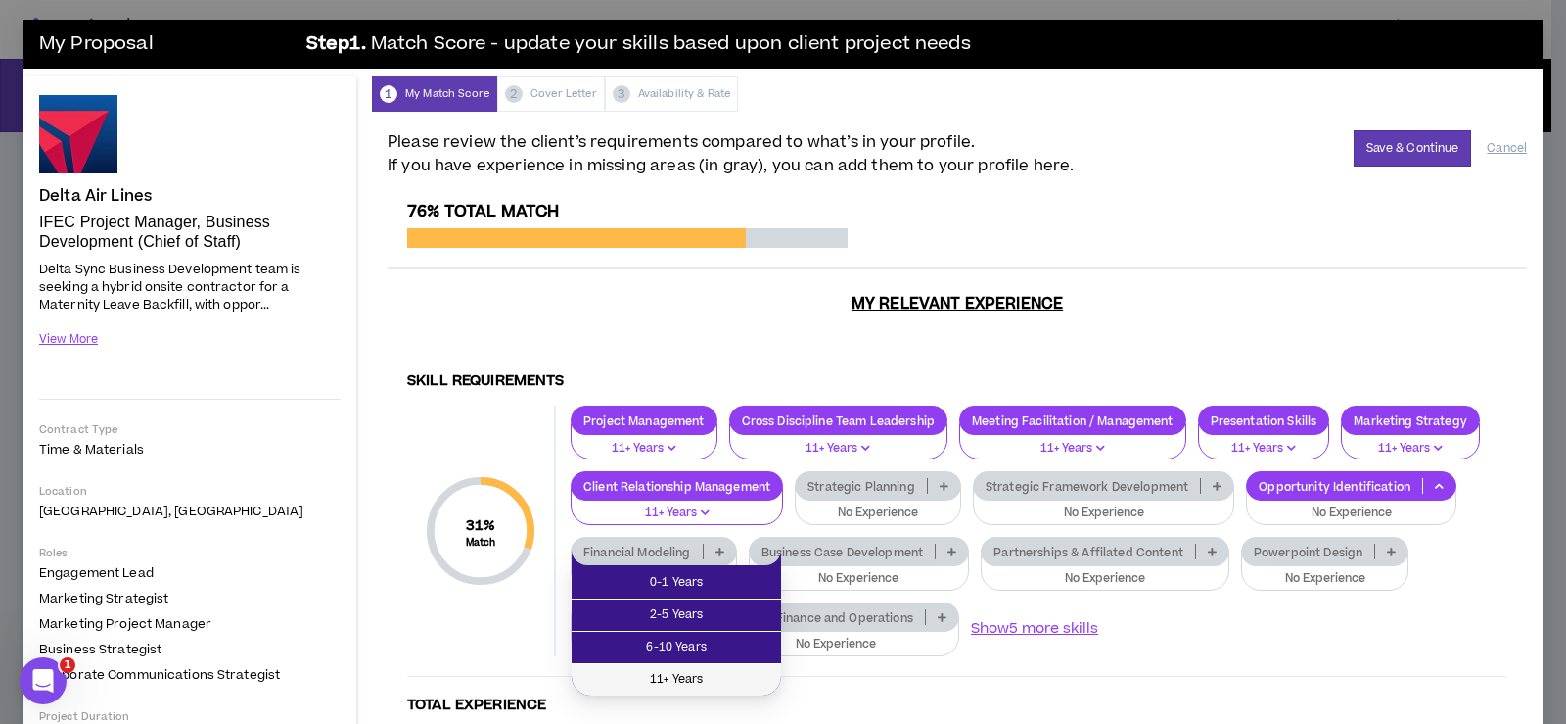
click at [720, 685] on span "11+ Years" at bounding box center [676, 680] width 186 height 22
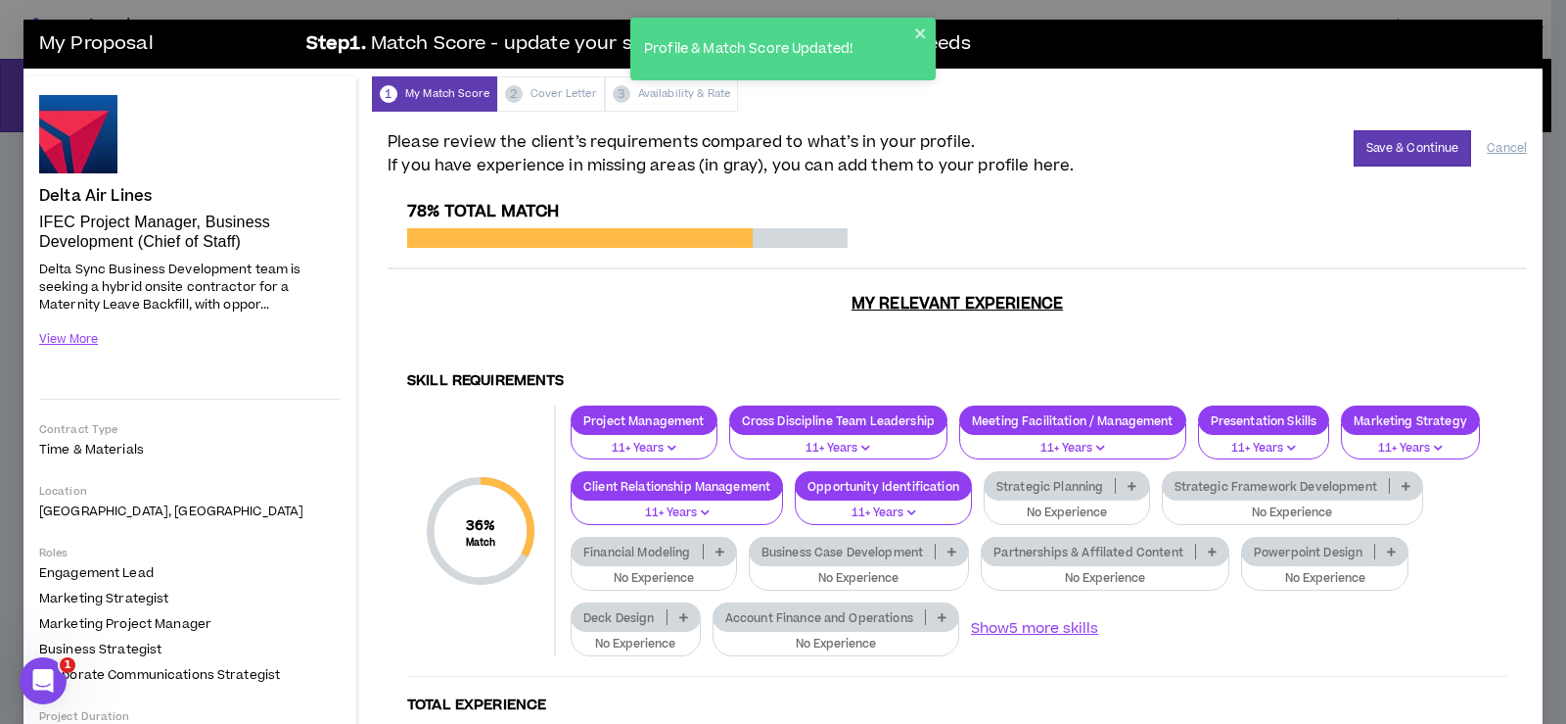
click at [1137, 481] on icon at bounding box center [1132, 486] width 9 height 10
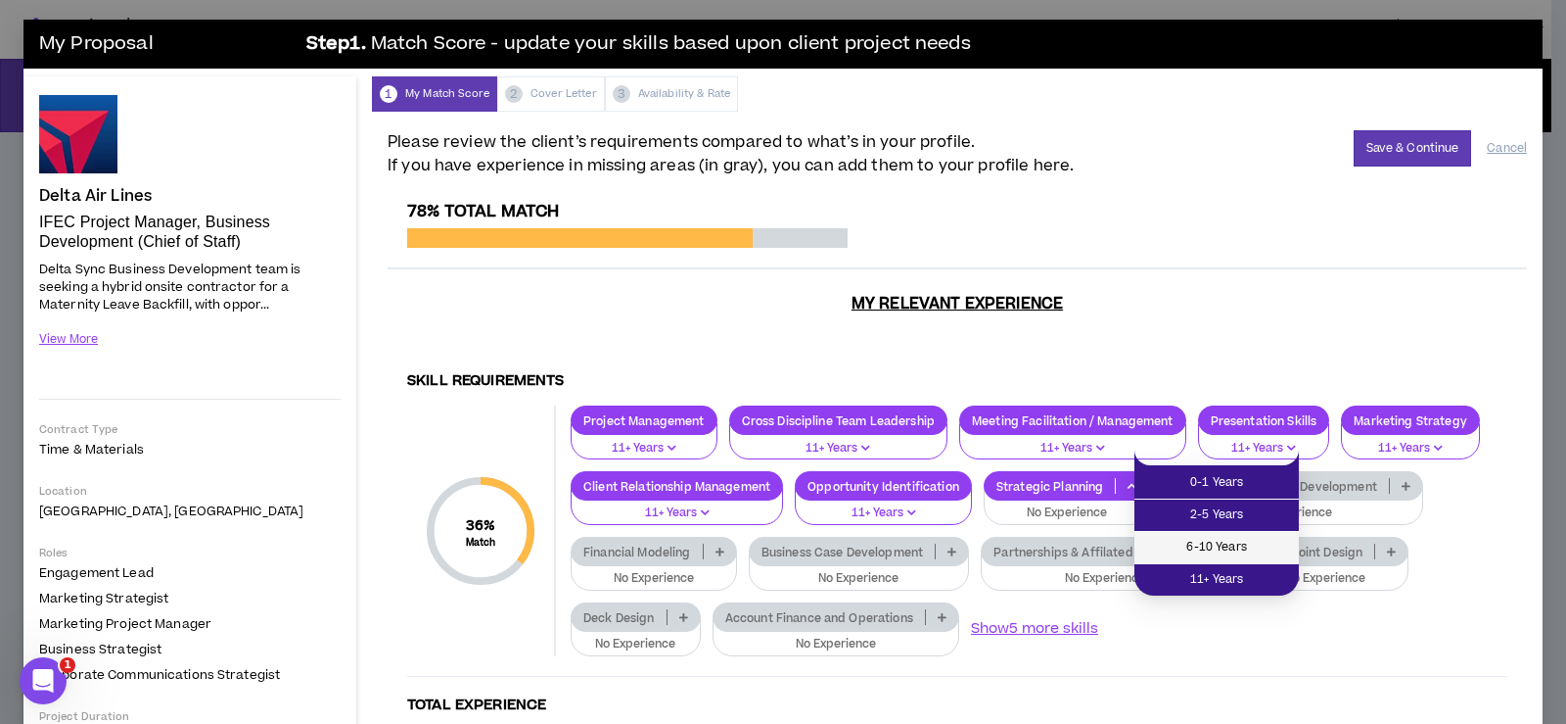
click at [1257, 550] on span "6-10 Years" at bounding box center [1216, 548] width 141 height 22
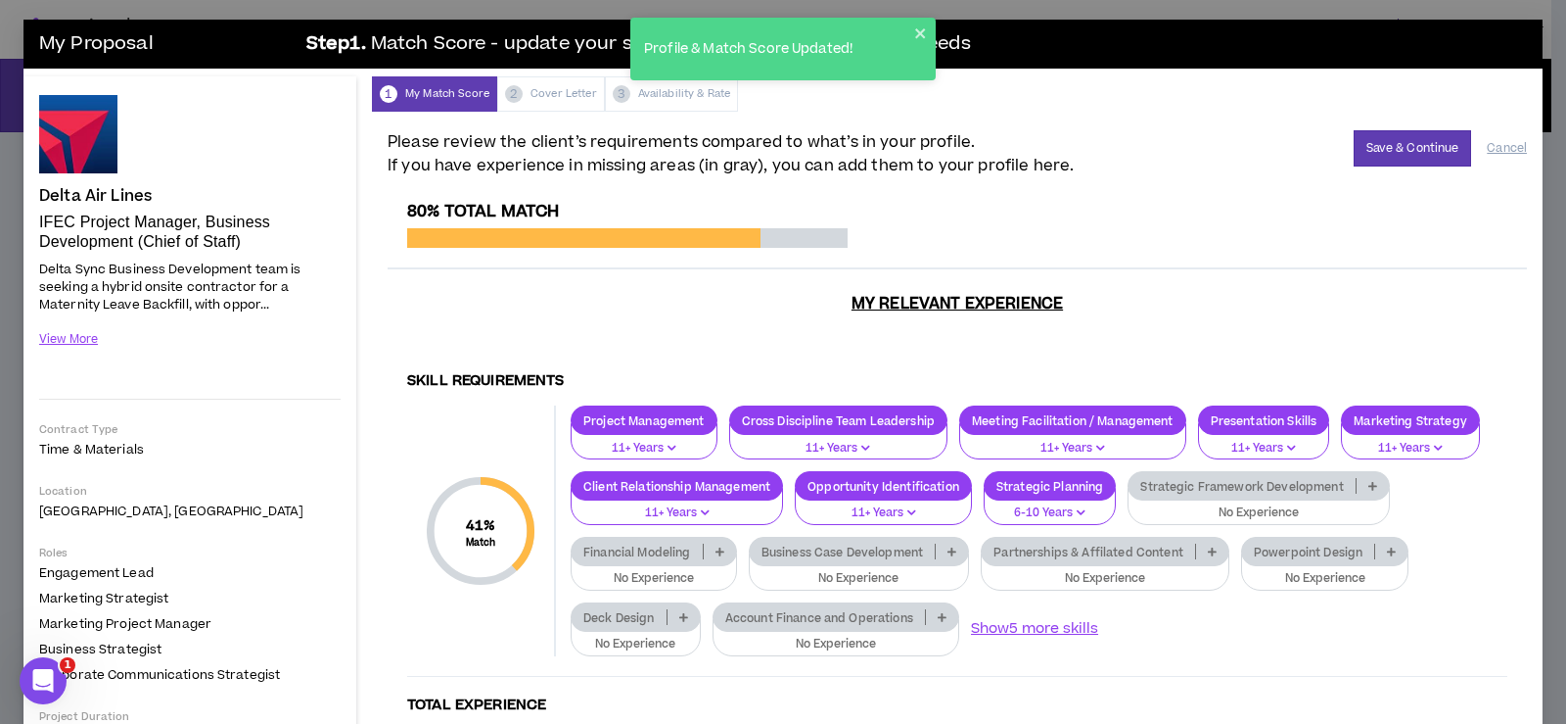
scroll to position [98, 0]
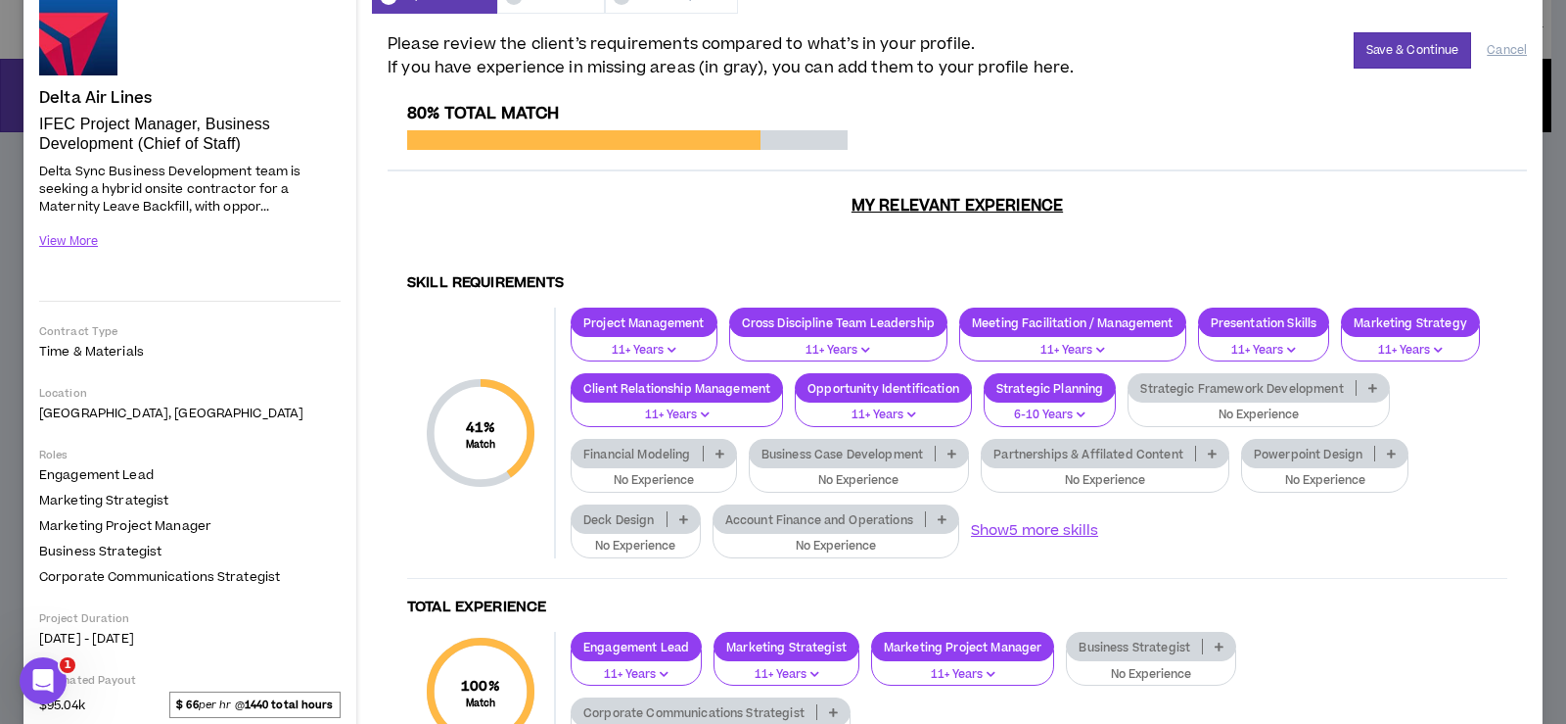
click at [957, 448] on icon at bounding box center [952, 453] width 9 height 10
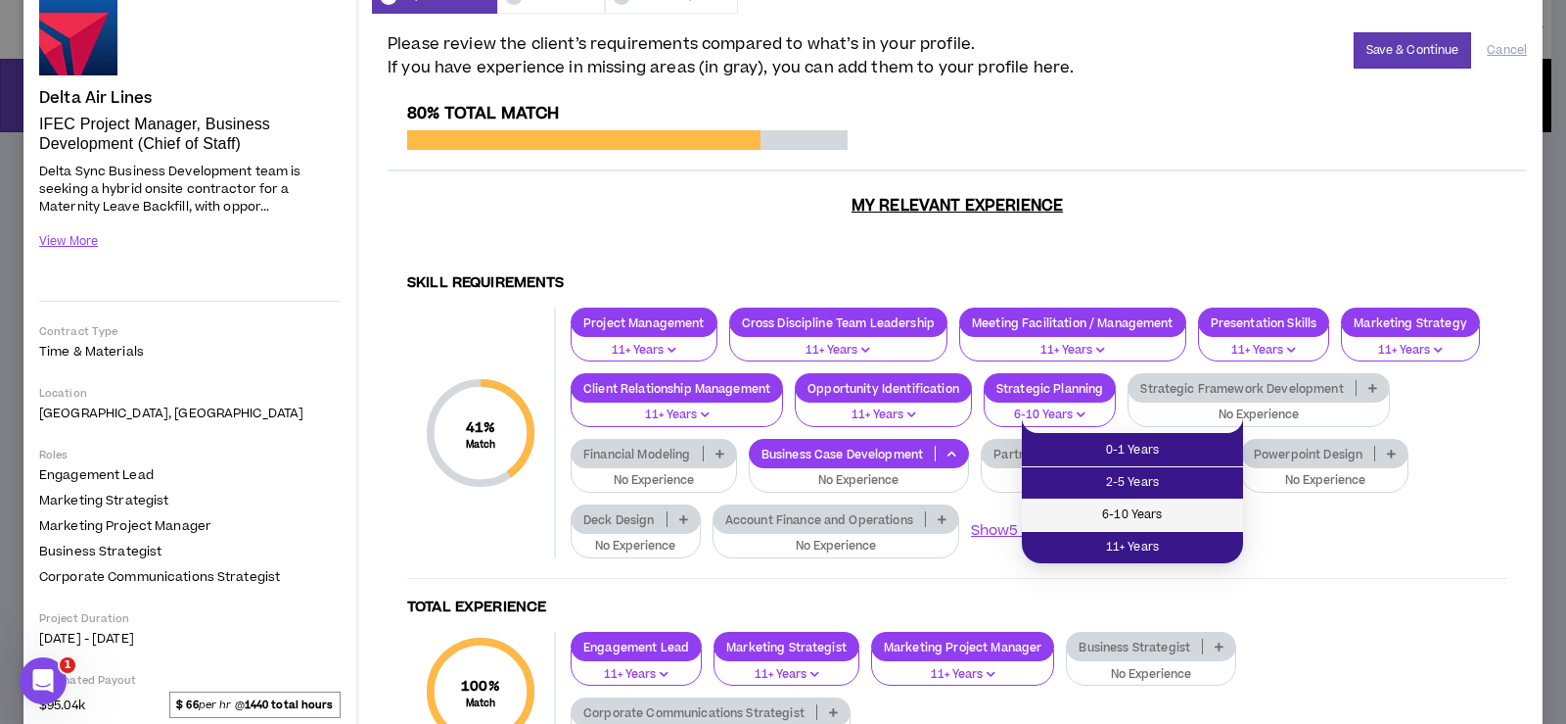
click at [1196, 511] on span "6-10 Years" at bounding box center [1133, 515] width 198 height 22
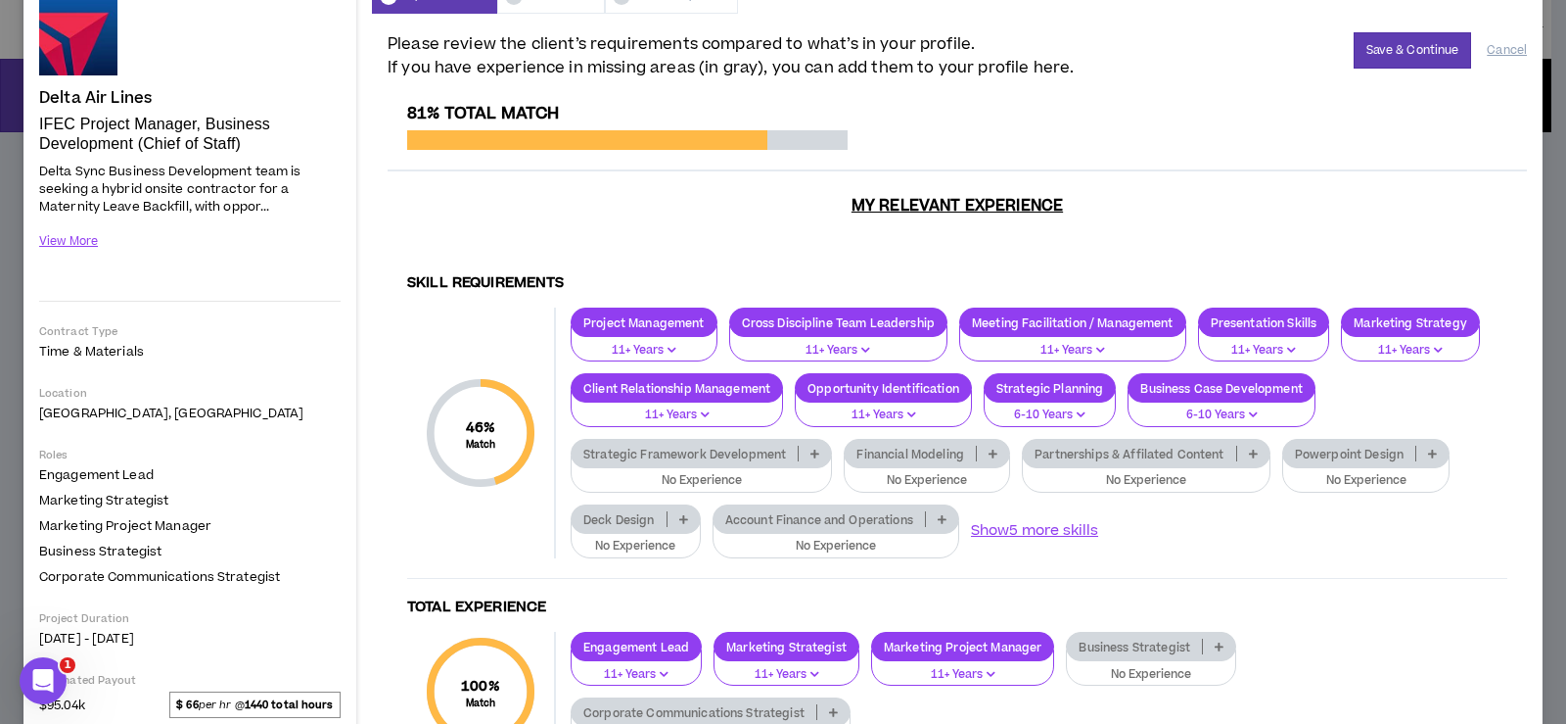
click at [945, 519] on icon at bounding box center [942, 519] width 9 height 10
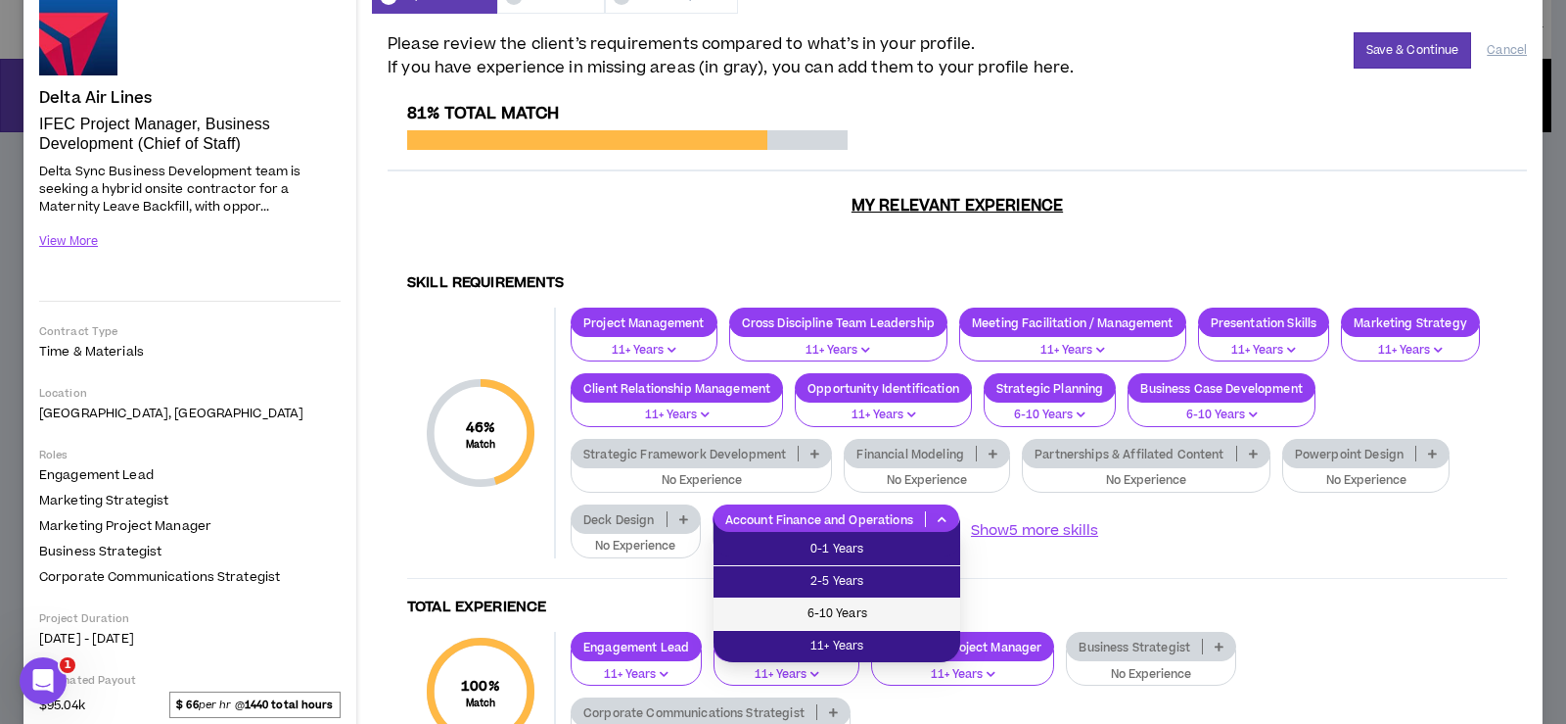
click at [905, 606] on span "6-10 Years" at bounding box center [836, 614] width 223 height 22
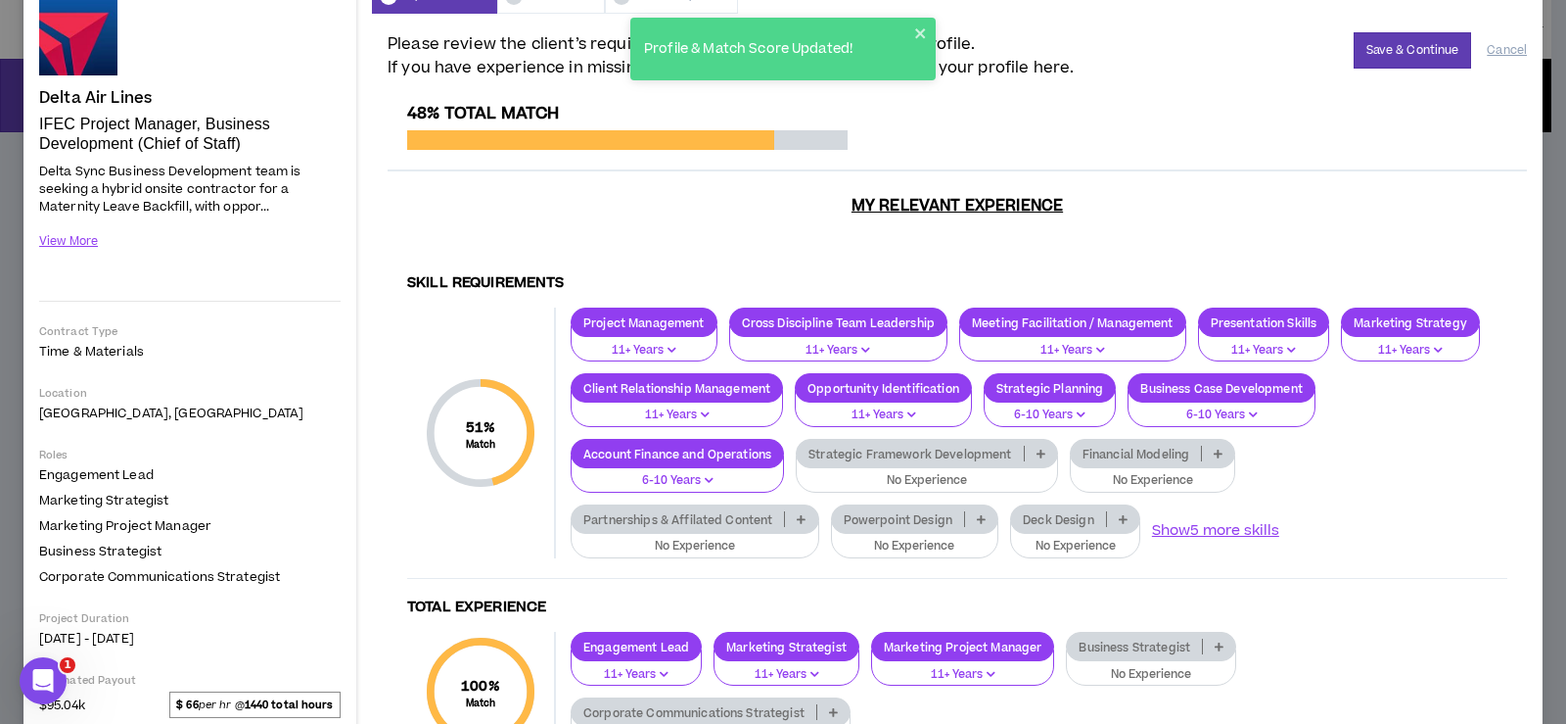
click at [1126, 519] on icon at bounding box center [1123, 519] width 9 height 10
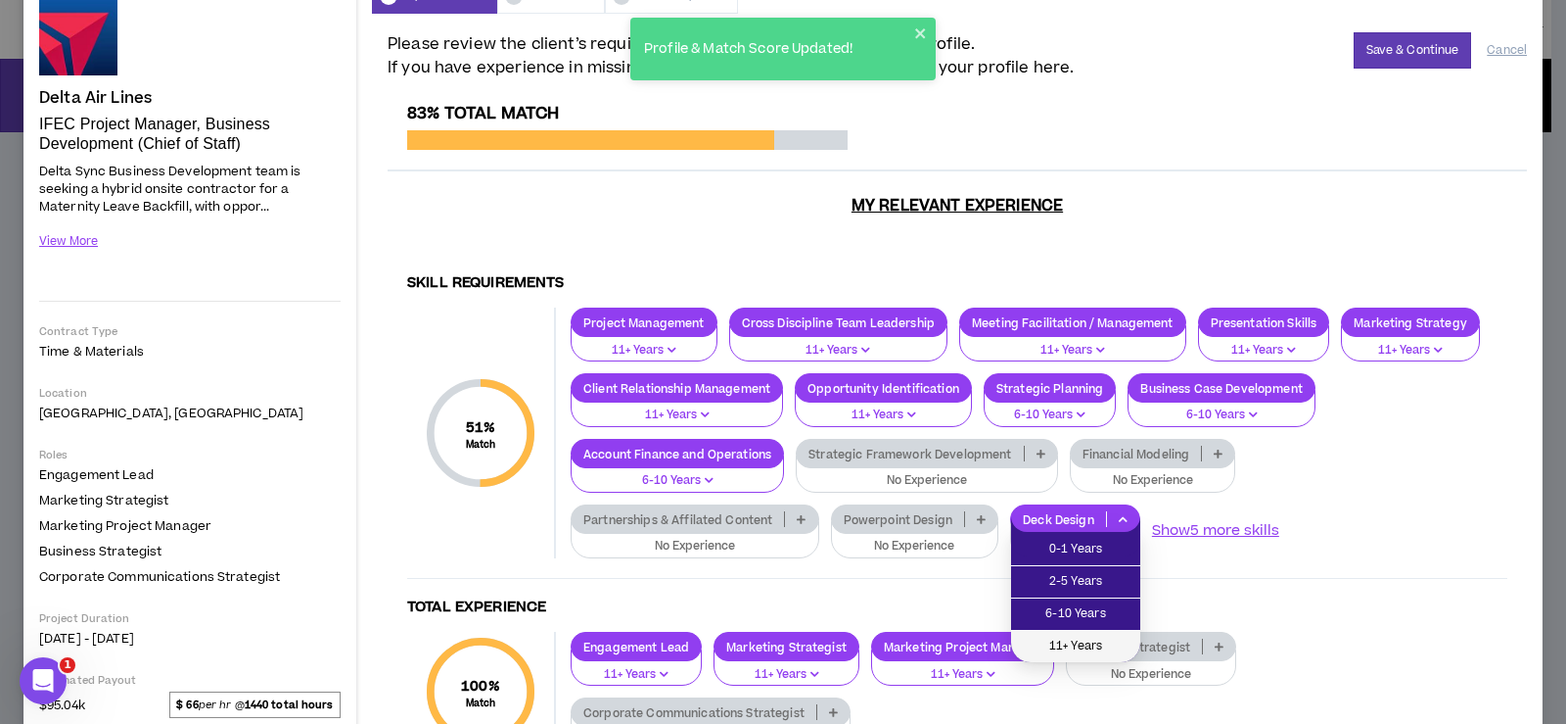
click at [1097, 646] on span "11+ Years" at bounding box center [1076, 646] width 106 height 22
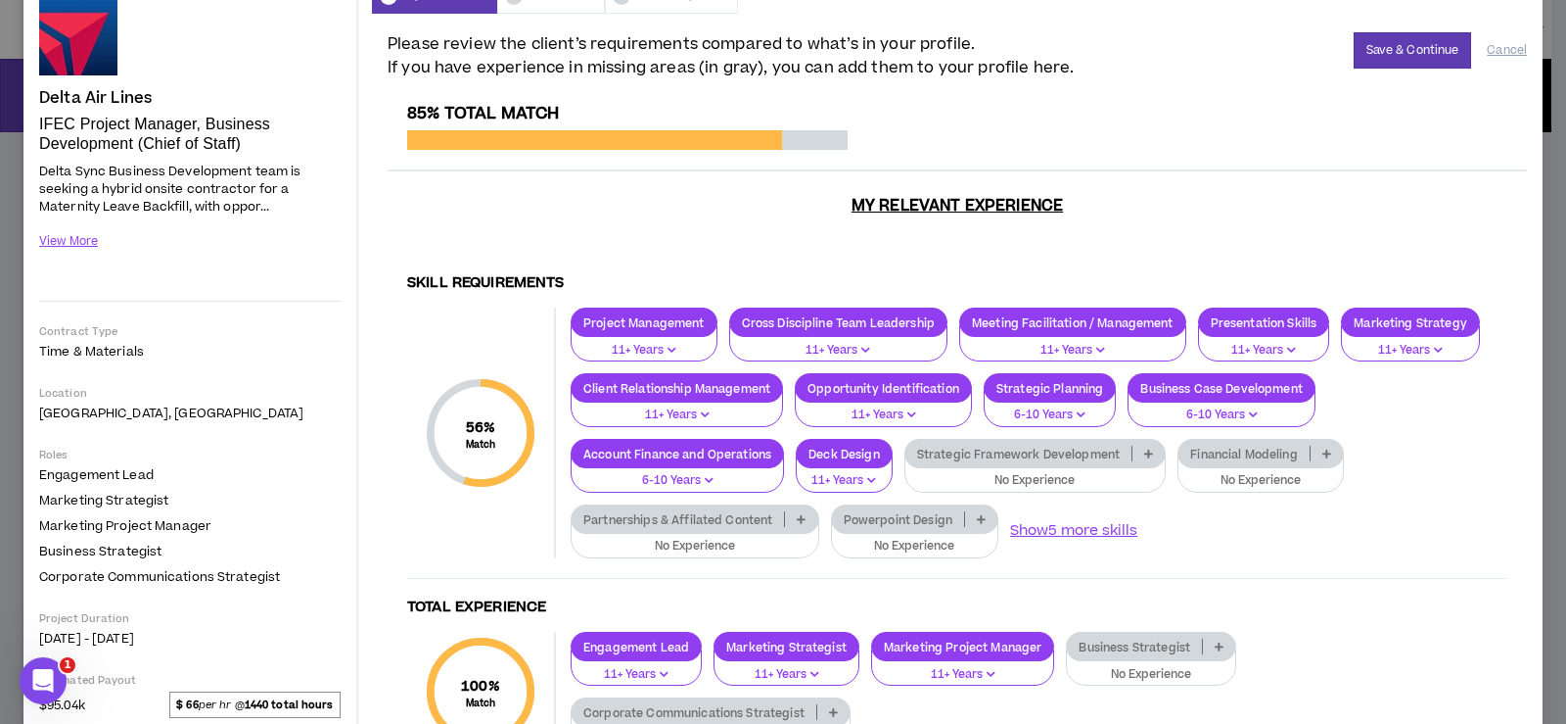
click at [982, 516] on icon at bounding box center [981, 519] width 9 height 10
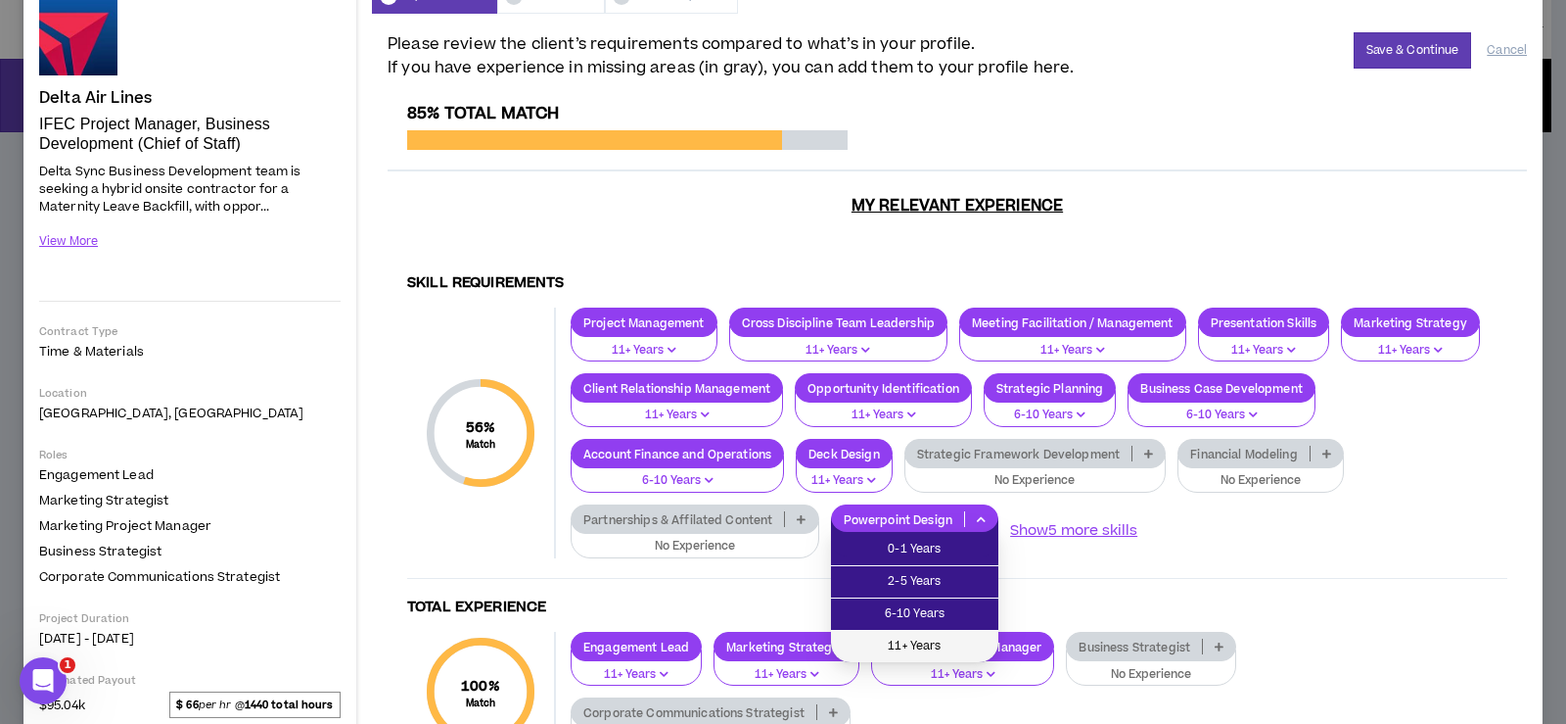
click at [945, 644] on span "11+ Years" at bounding box center [915, 646] width 144 height 22
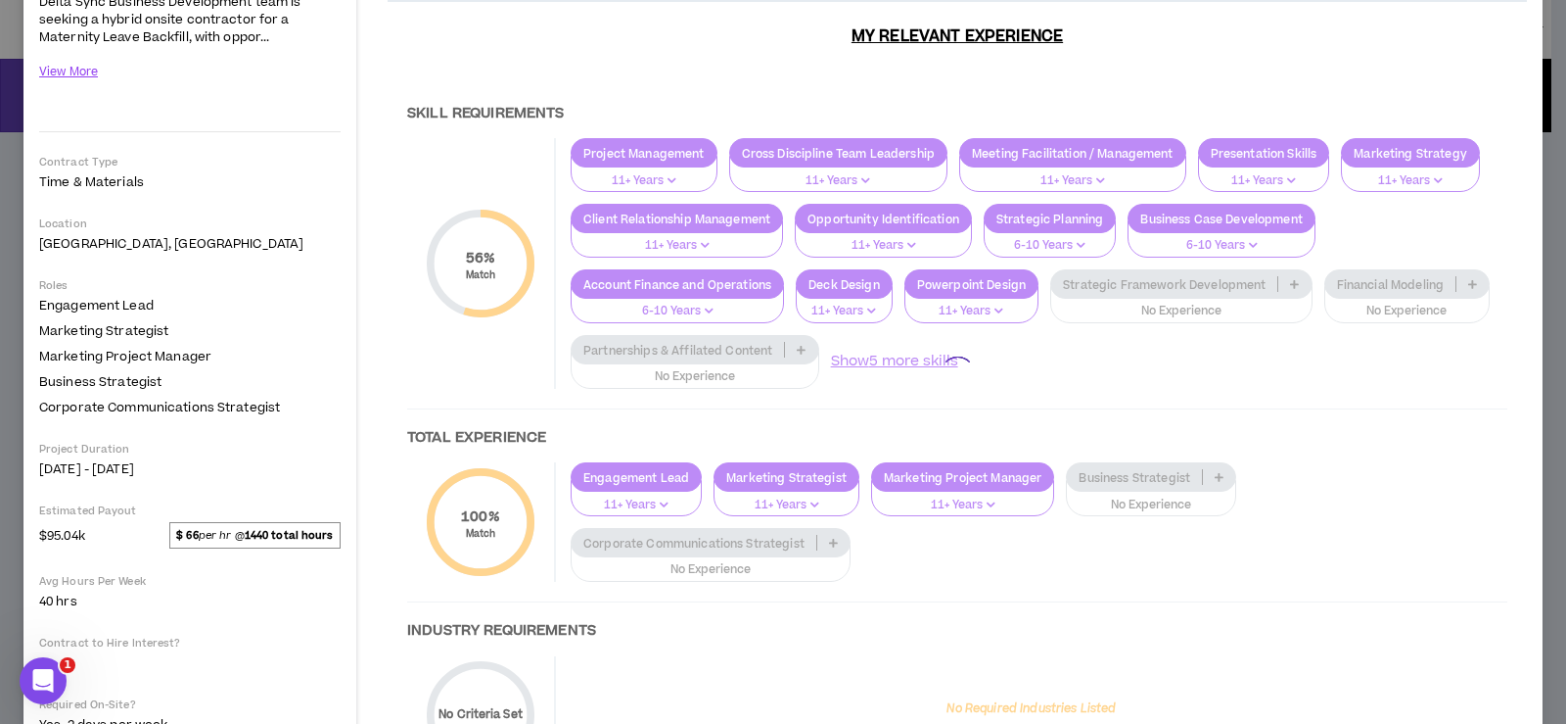
scroll to position [294, 0]
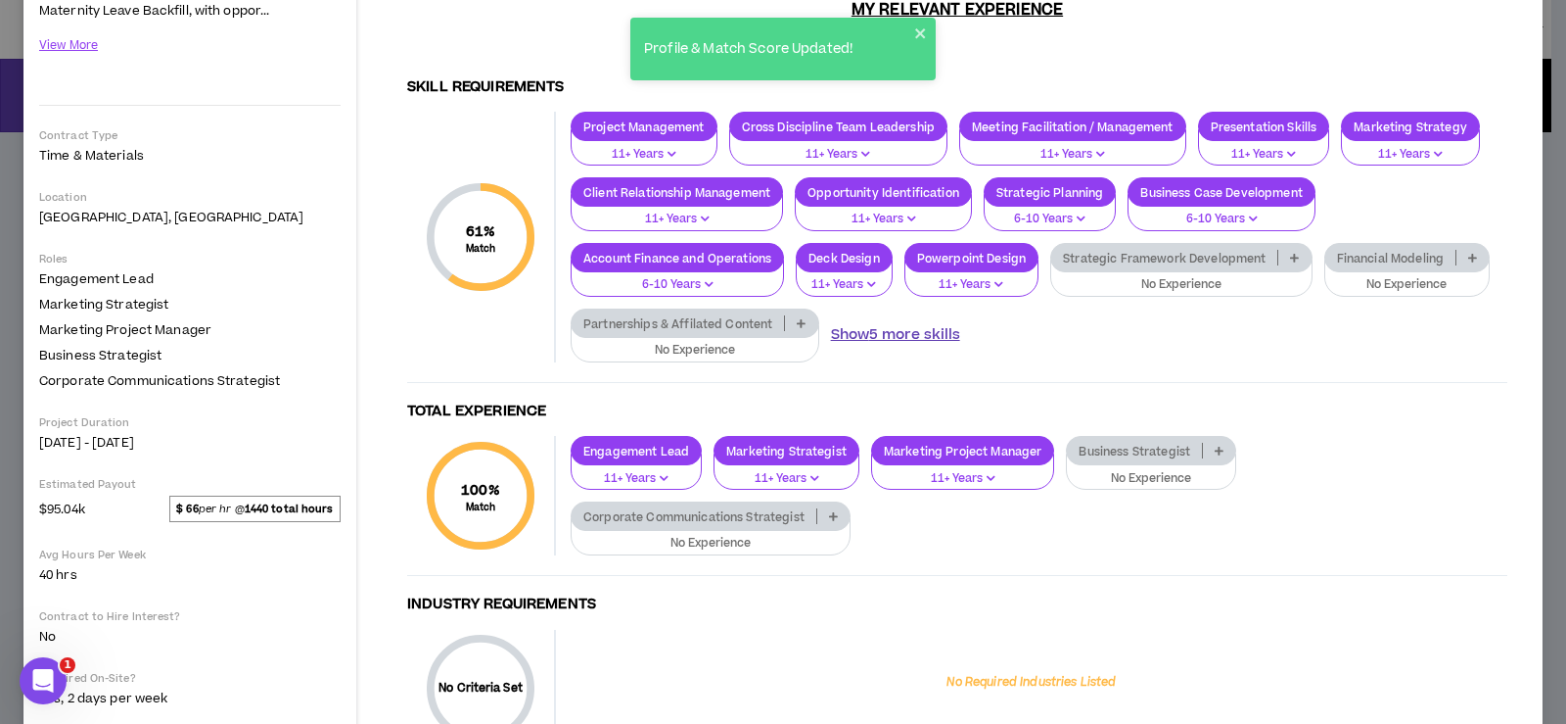
click at [960, 342] on button "Show 5 more skills" at bounding box center [895, 335] width 129 height 22
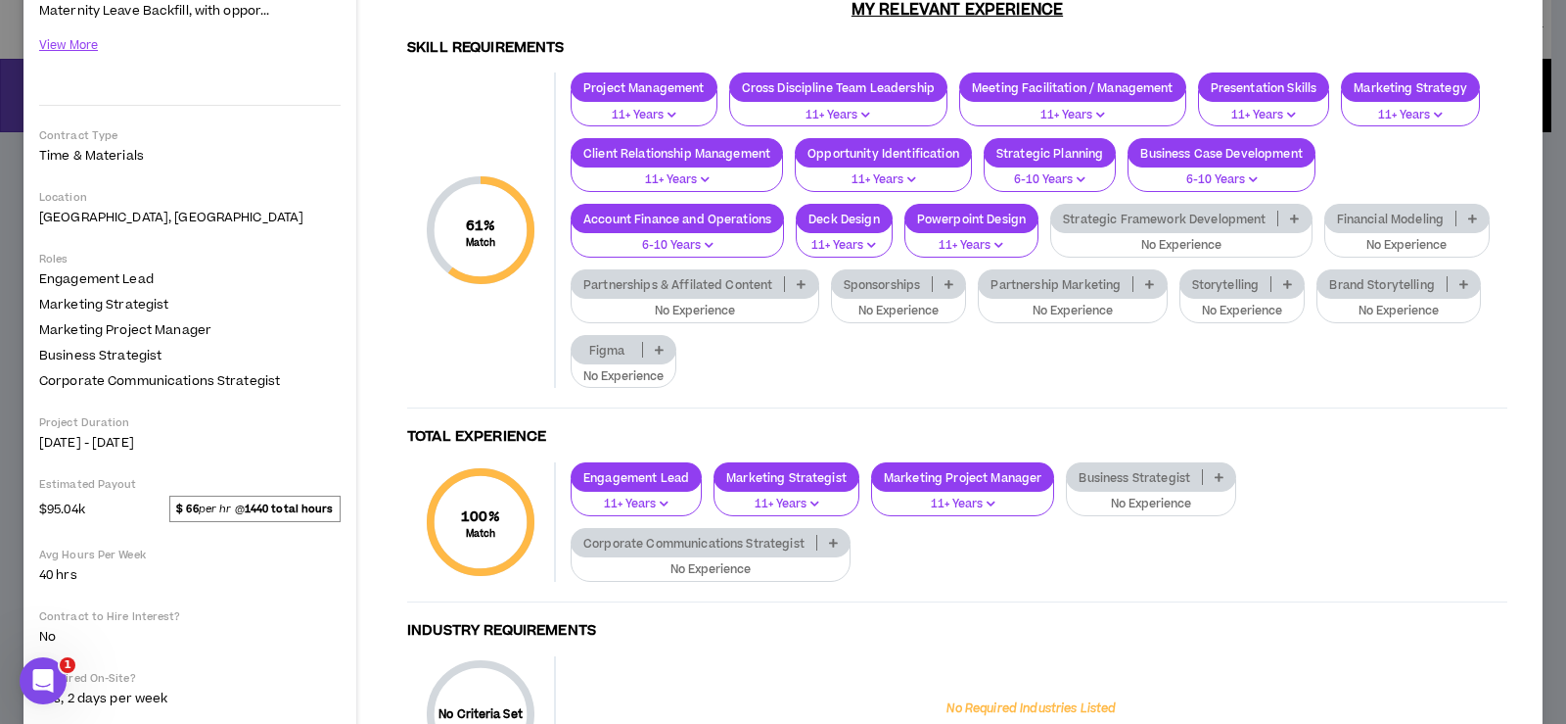
click at [1460, 289] on icon at bounding box center [1464, 284] width 9 height 10
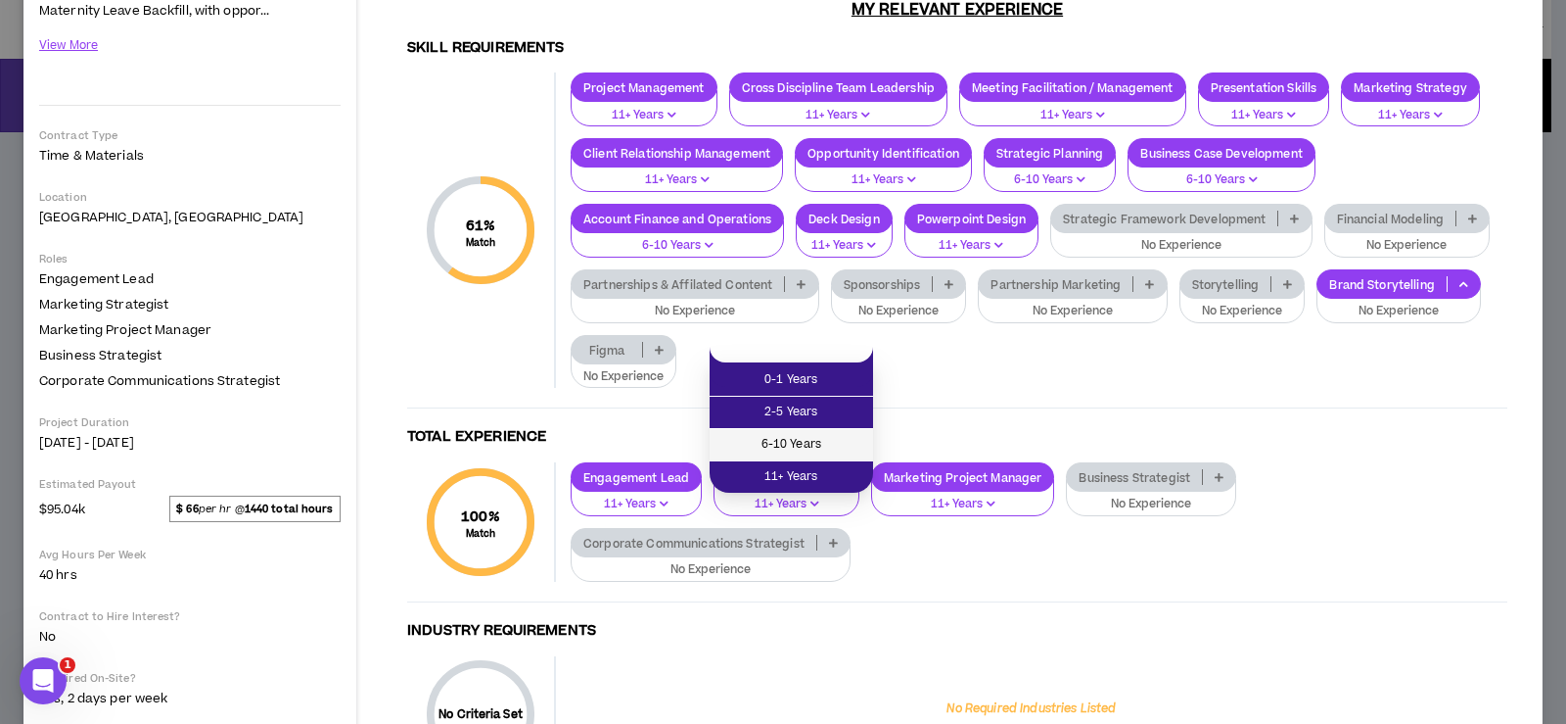
click at [817, 441] on span "6-10 Years" at bounding box center [792, 445] width 140 height 22
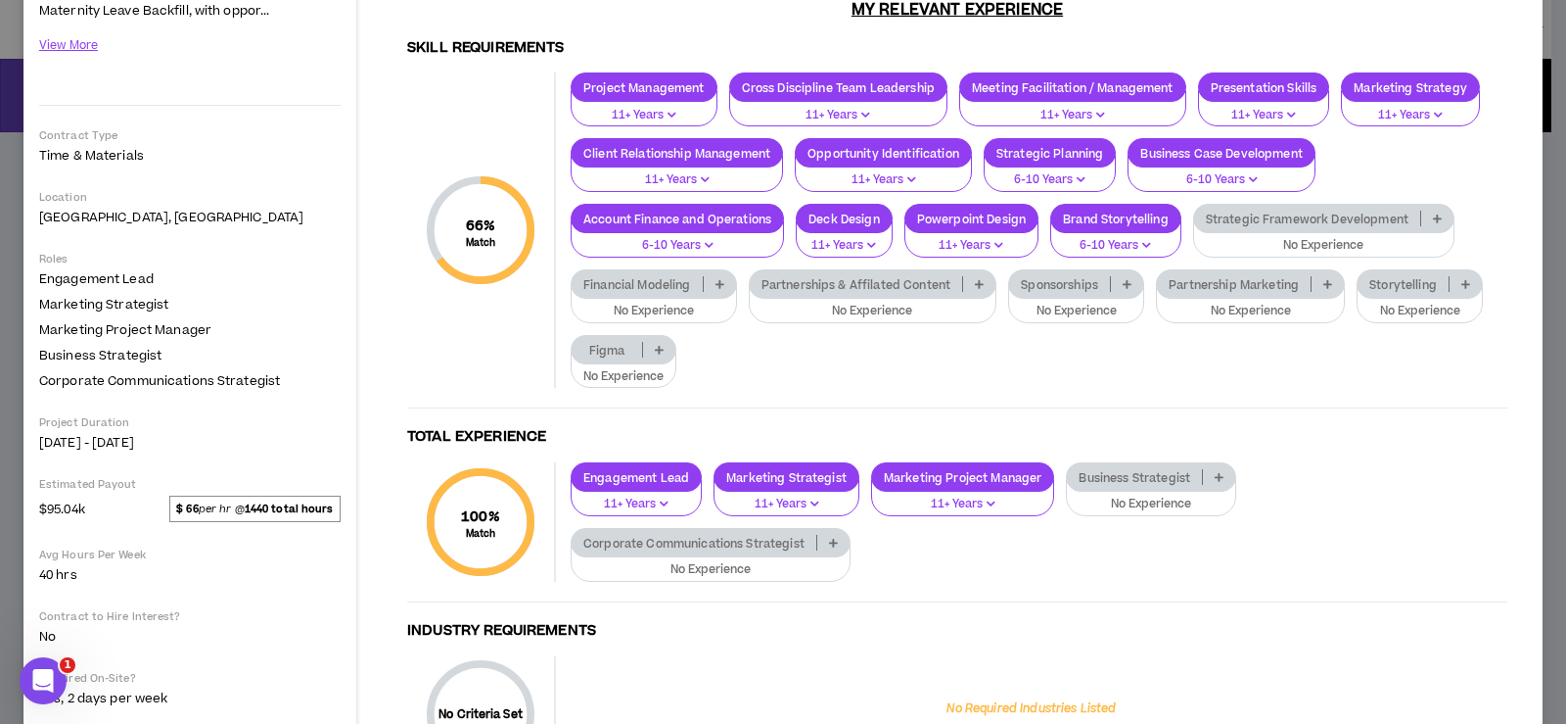
click at [1330, 285] on icon at bounding box center [1328, 284] width 9 height 10
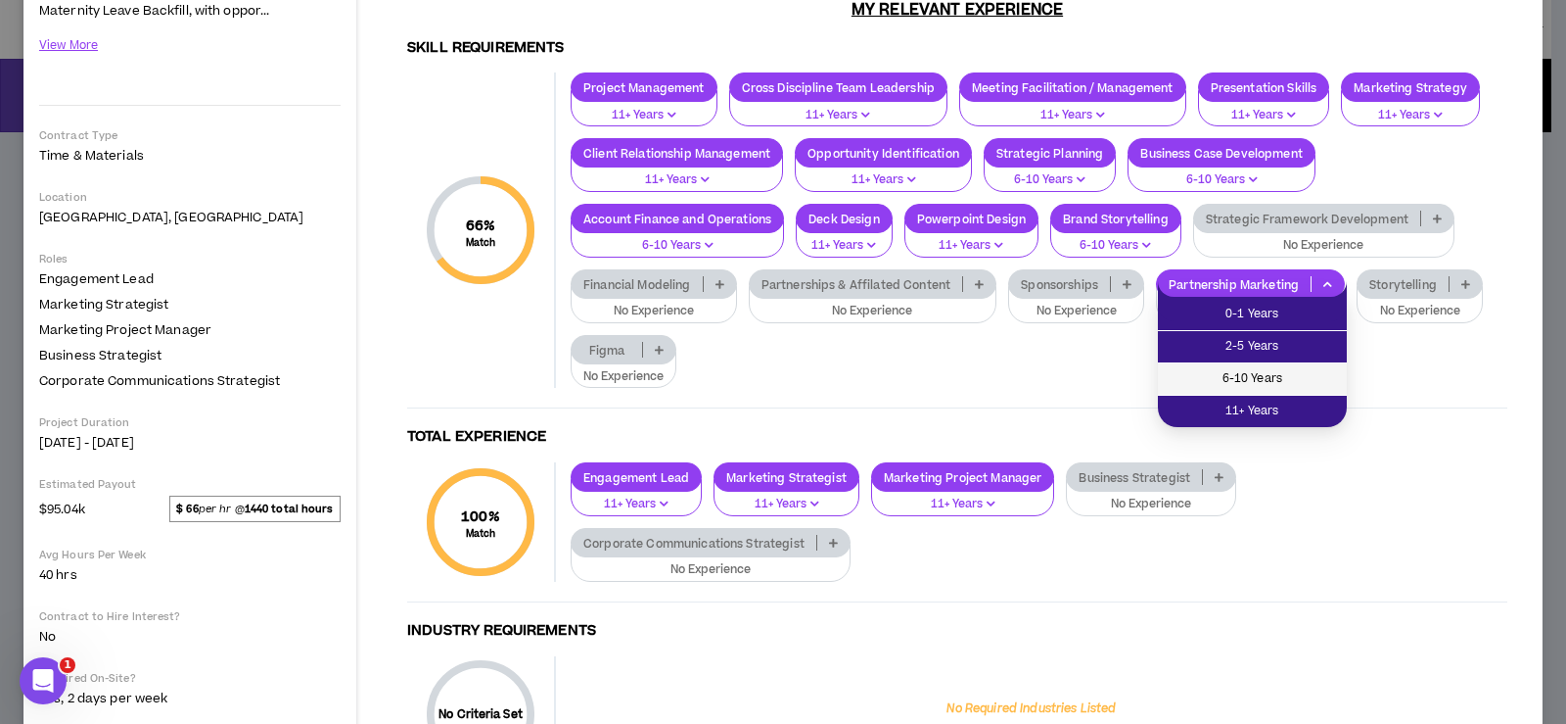
click at [1318, 369] on span "6-10 Years" at bounding box center [1252, 379] width 165 height 22
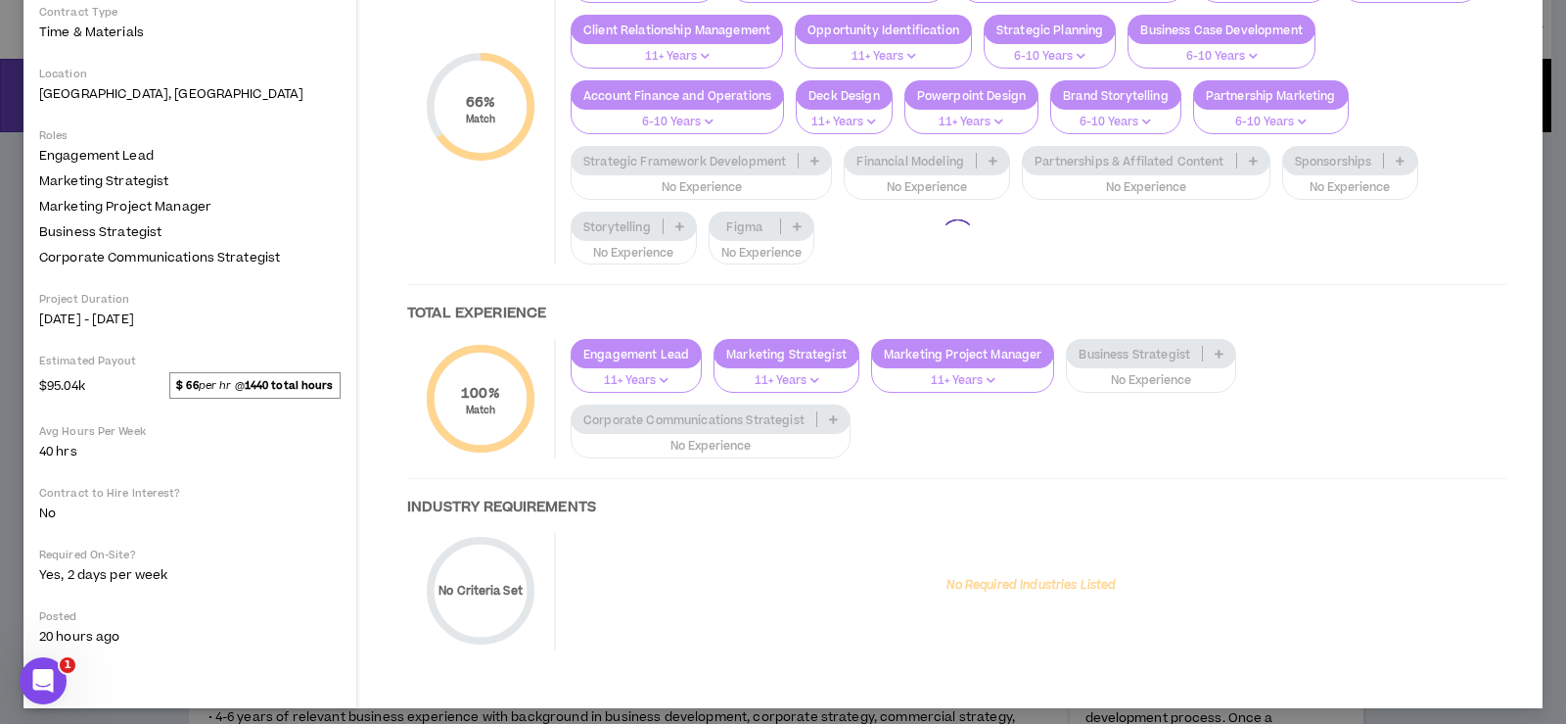
scroll to position [425, 0]
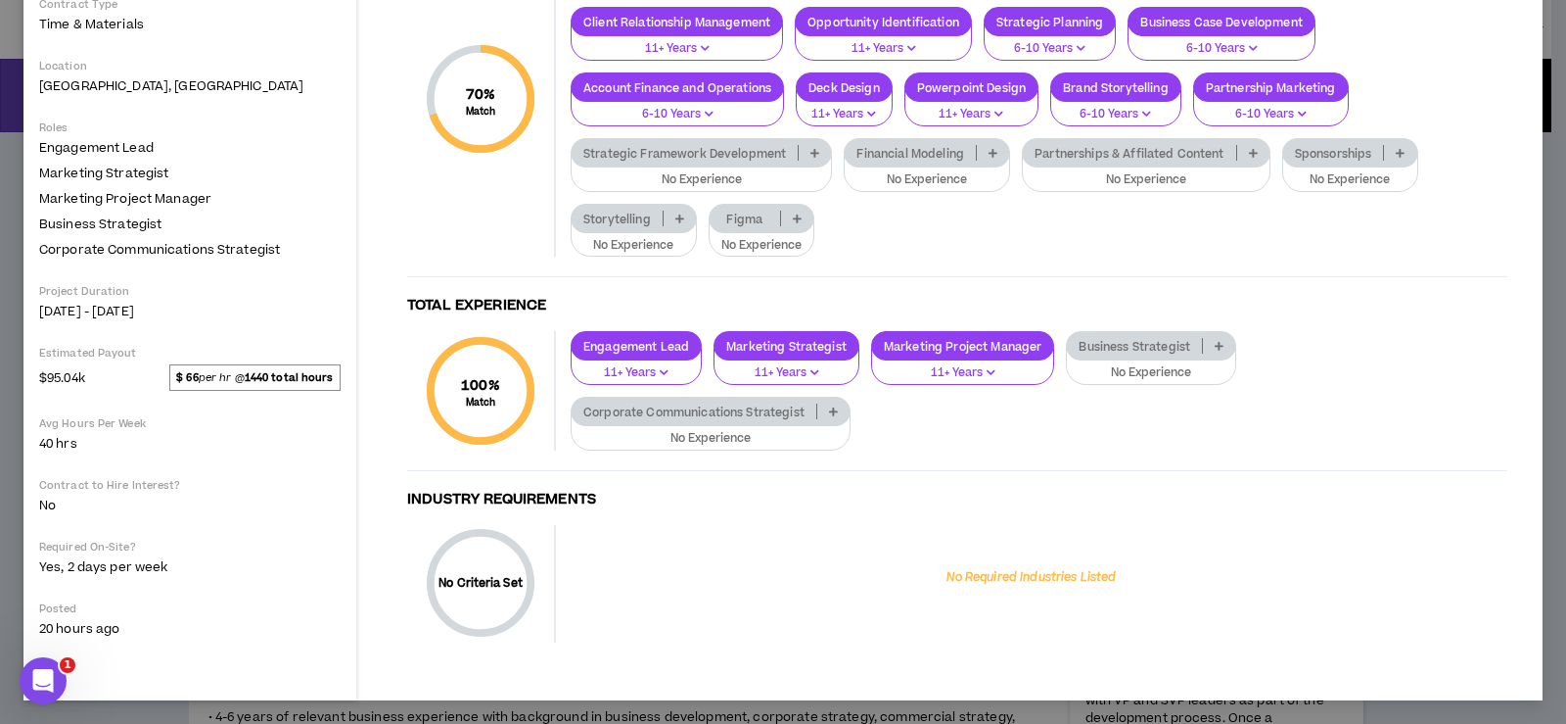
click at [831, 416] on icon at bounding box center [833, 411] width 9 height 10
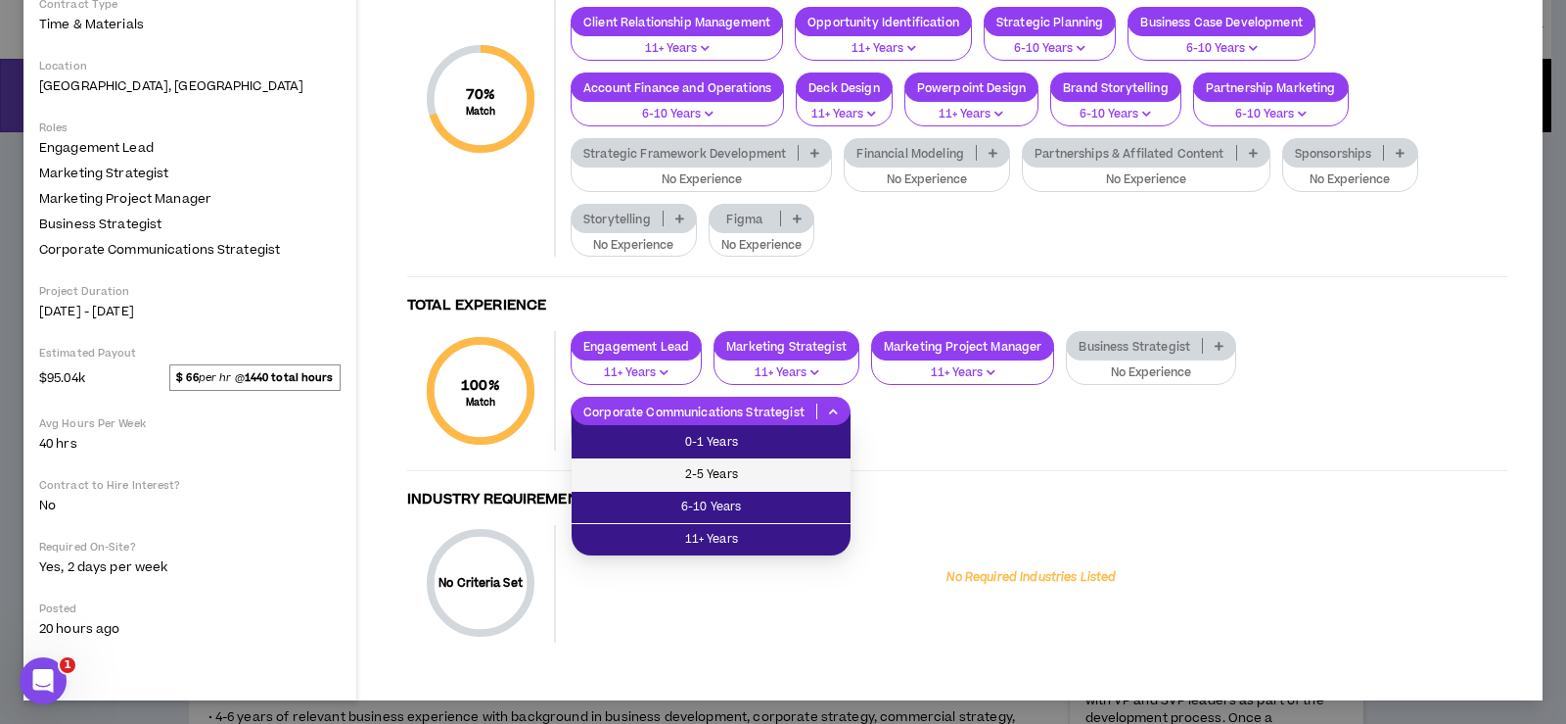
click at [703, 480] on span "2-5 Years" at bounding box center [711, 475] width 256 height 22
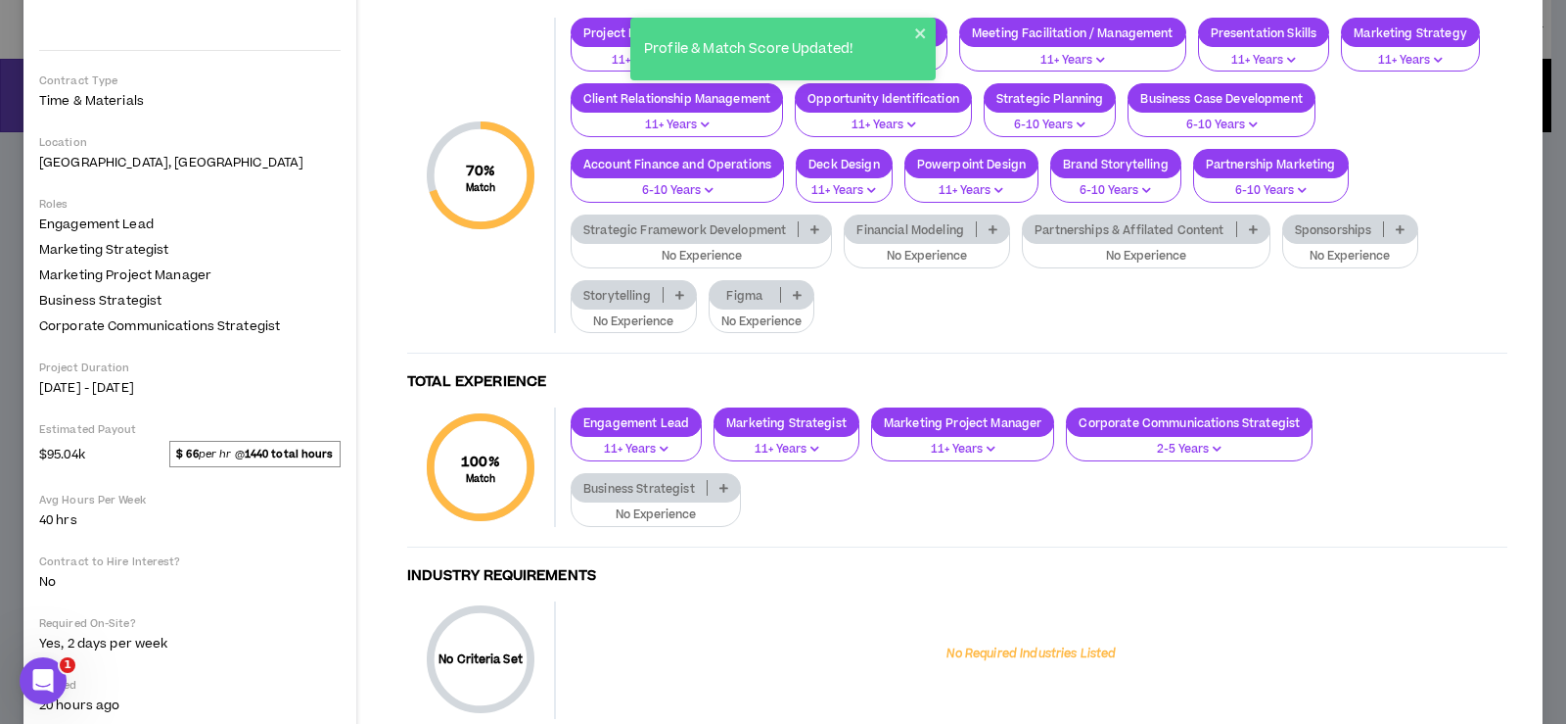
scroll to position [327, 0]
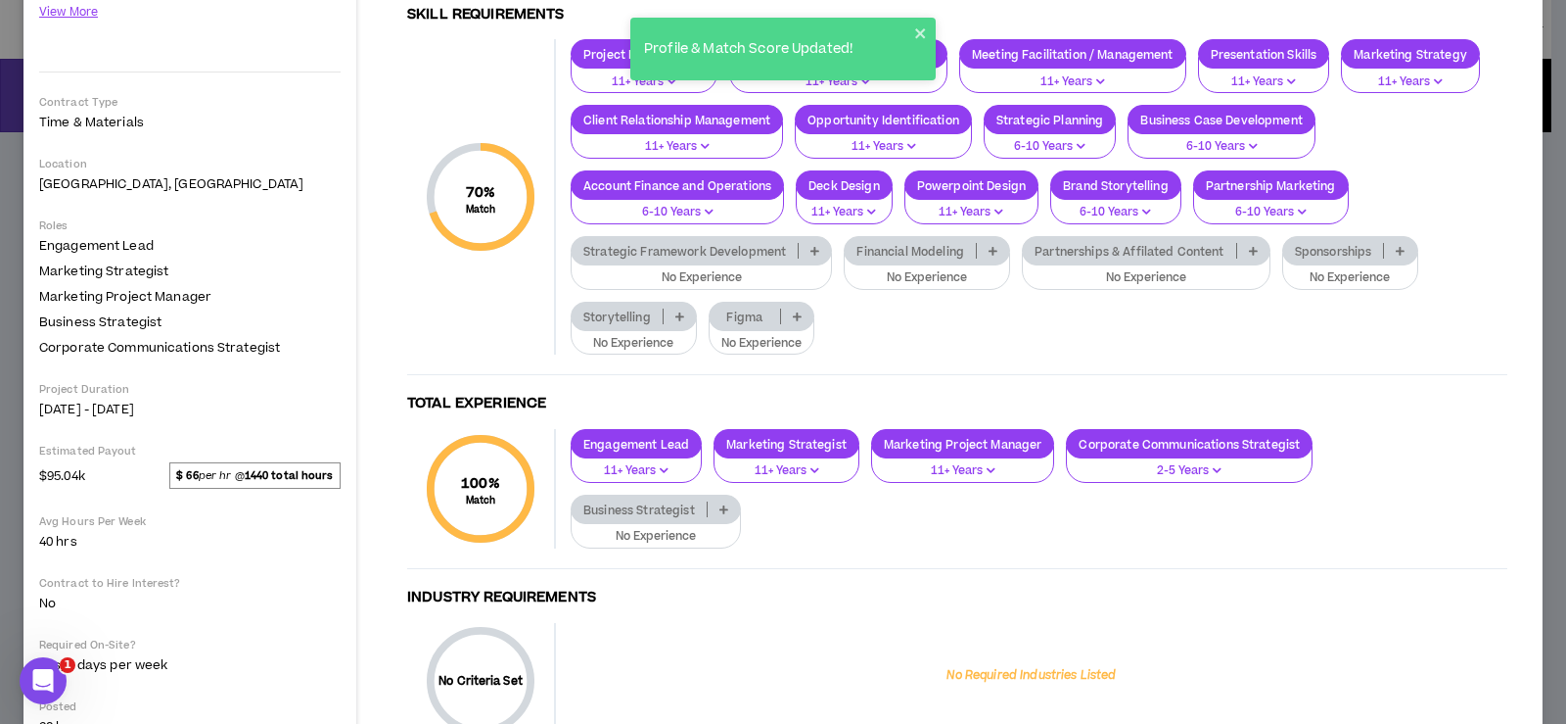
click at [679, 313] on icon at bounding box center [680, 316] width 9 height 10
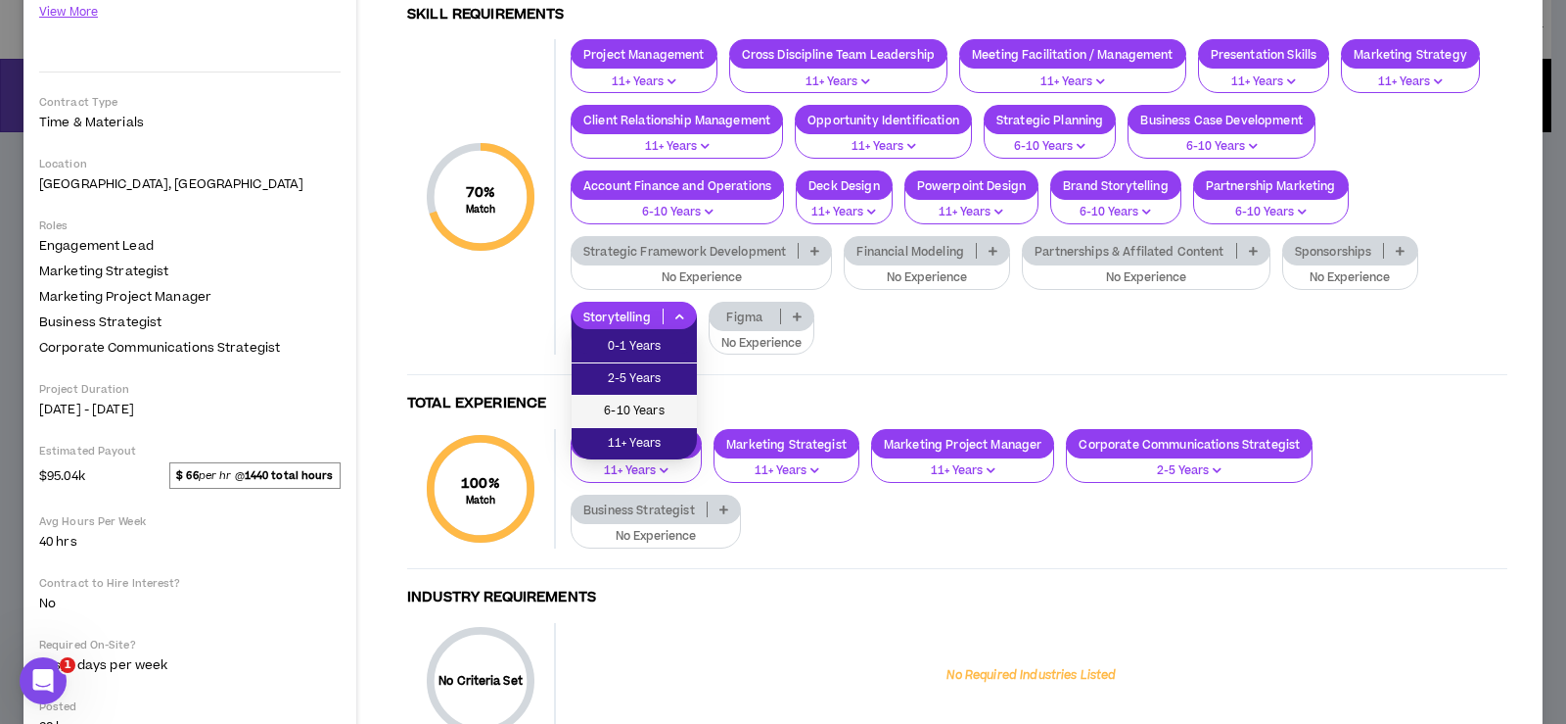
click at [649, 411] on span "6-10 Years" at bounding box center [634, 411] width 102 height 22
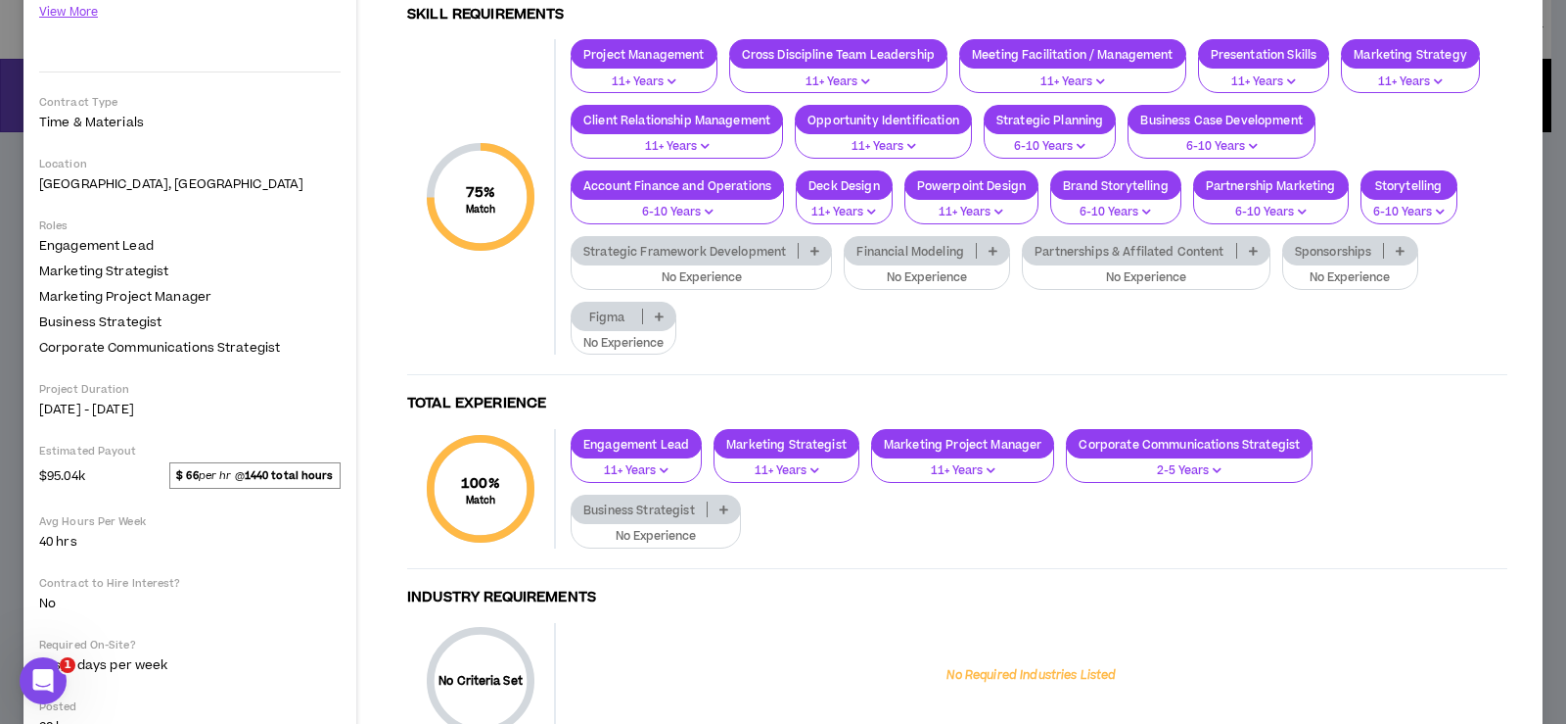
click at [987, 255] on p at bounding box center [993, 251] width 32 height 16
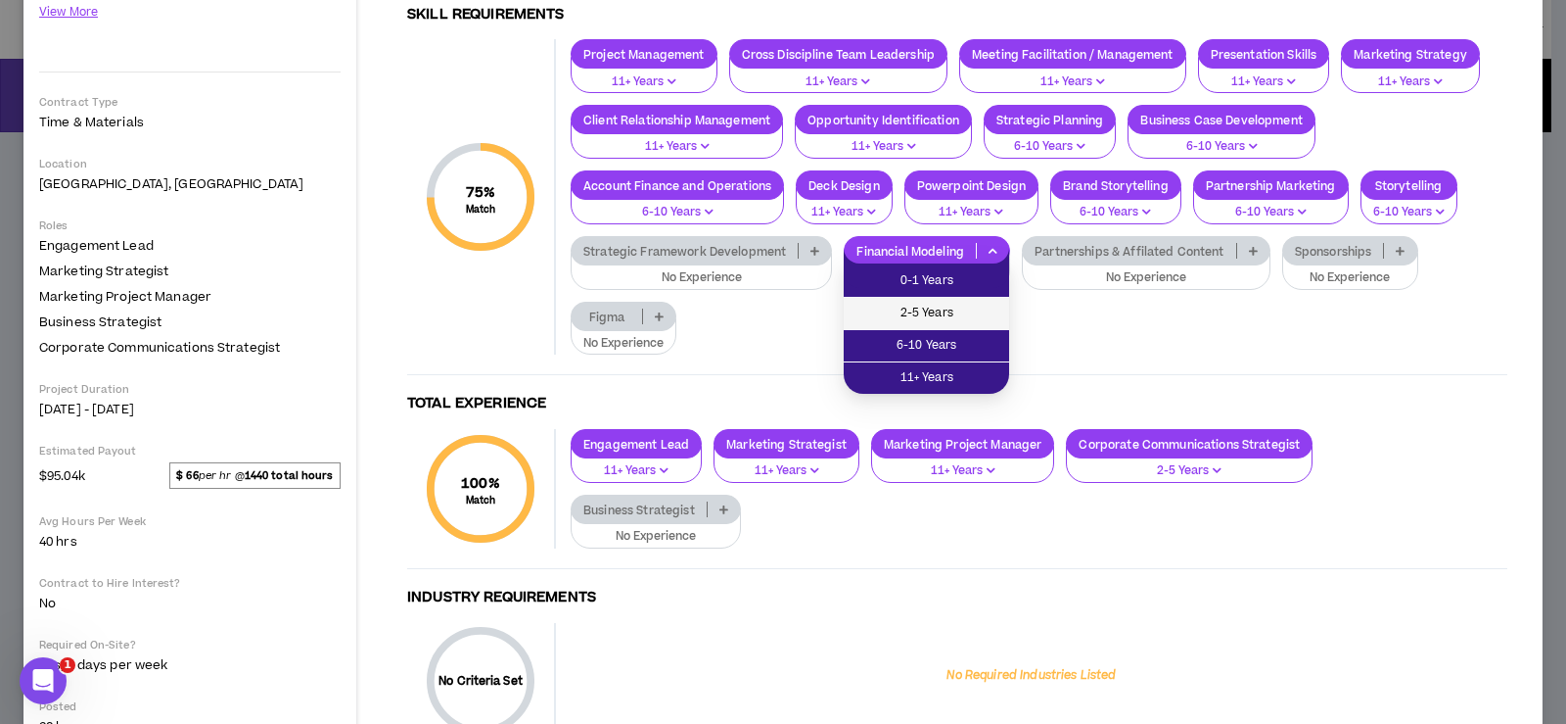
click at [975, 309] on span "2-5 Years" at bounding box center [927, 314] width 142 height 22
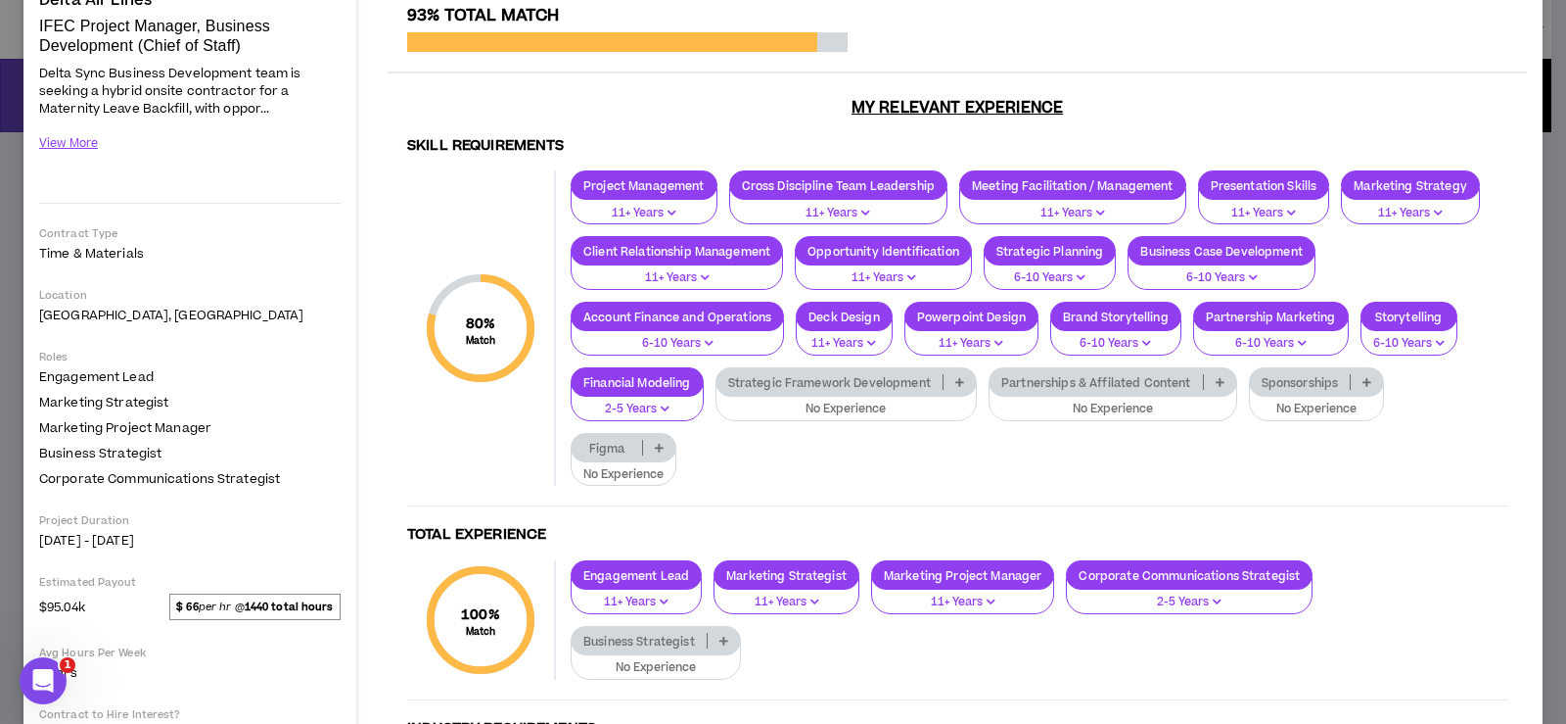
scroll to position [98, 0]
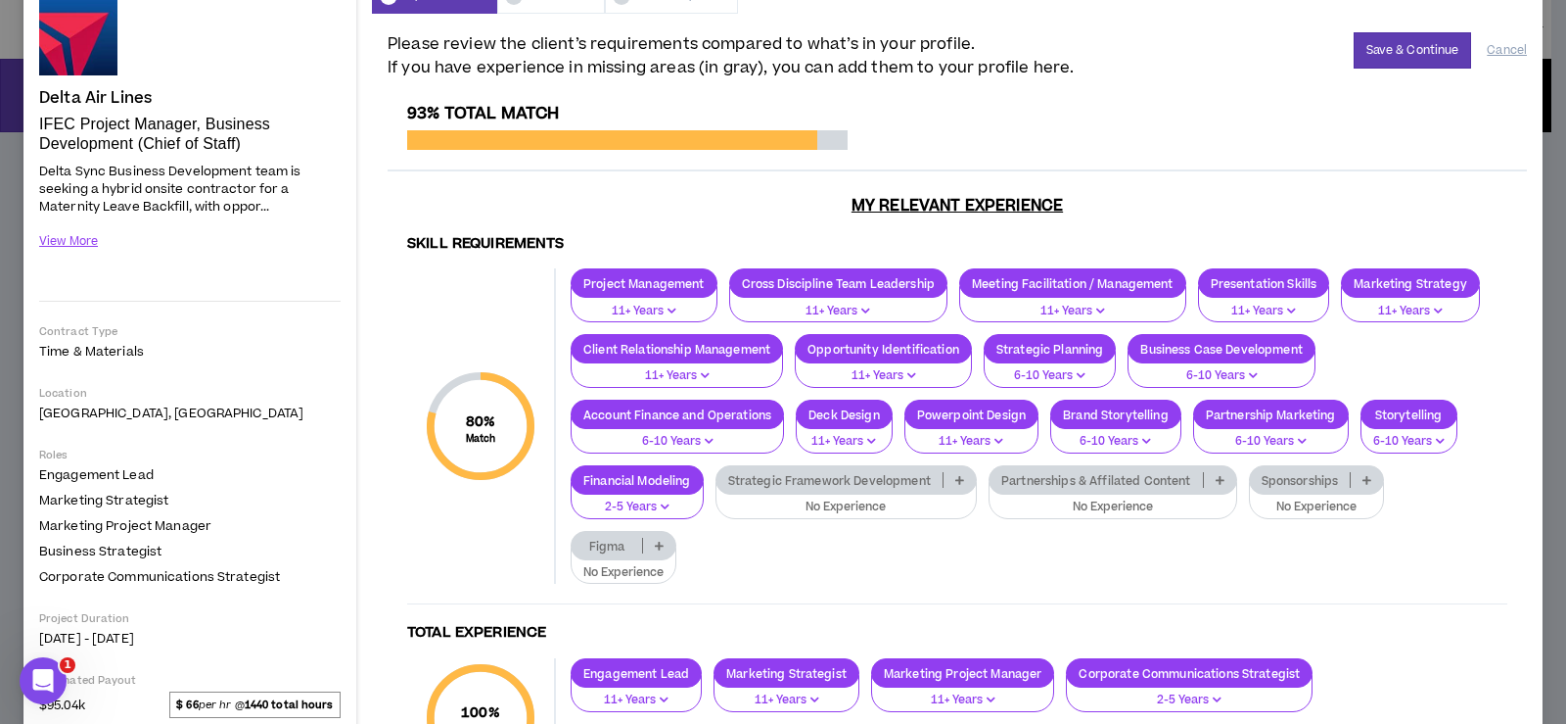
click at [1369, 484] on icon at bounding box center [1367, 480] width 9 height 10
click at [1447, 513] on div "Project Management 11+ Years Cross Discipline Team Leadership 11+ Years Meeting…" at bounding box center [1032, 425] width 952 height 315
click at [1369, 487] on p at bounding box center [1367, 480] width 32 height 16
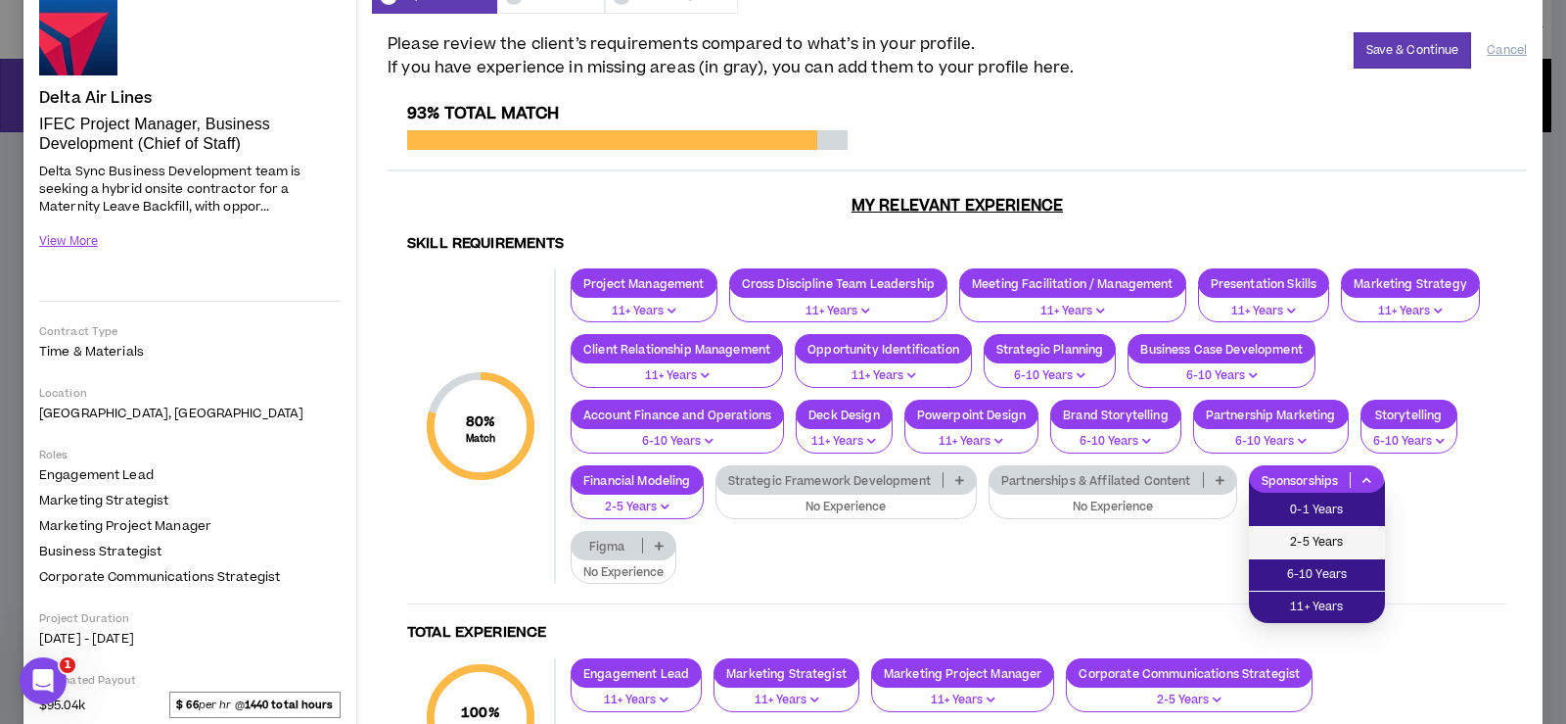
click at [1352, 536] on span "2-5 Years" at bounding box center [1317, 543] width 113 height 22
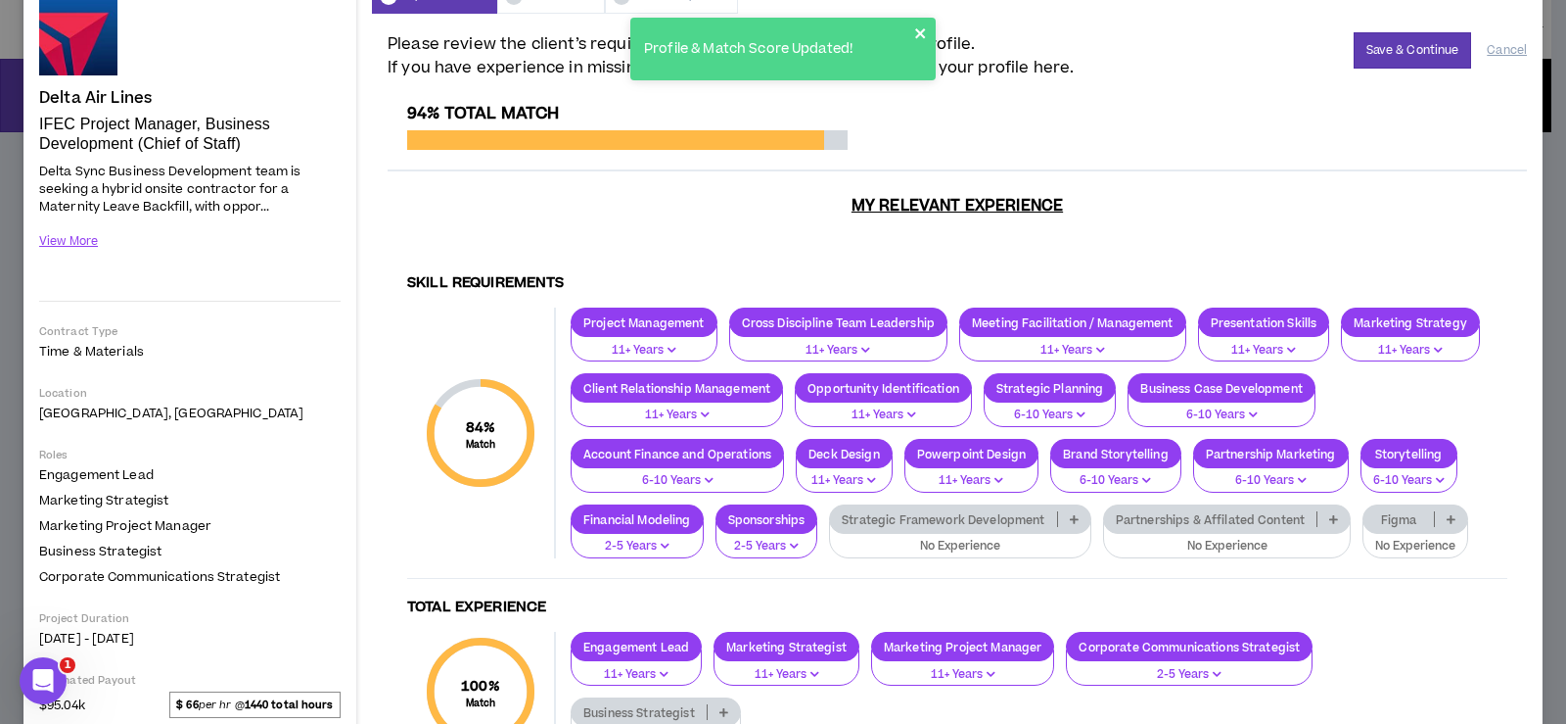
click at [922, 31] on icon "close" at bounding box center [920, 33] width 10 height 10
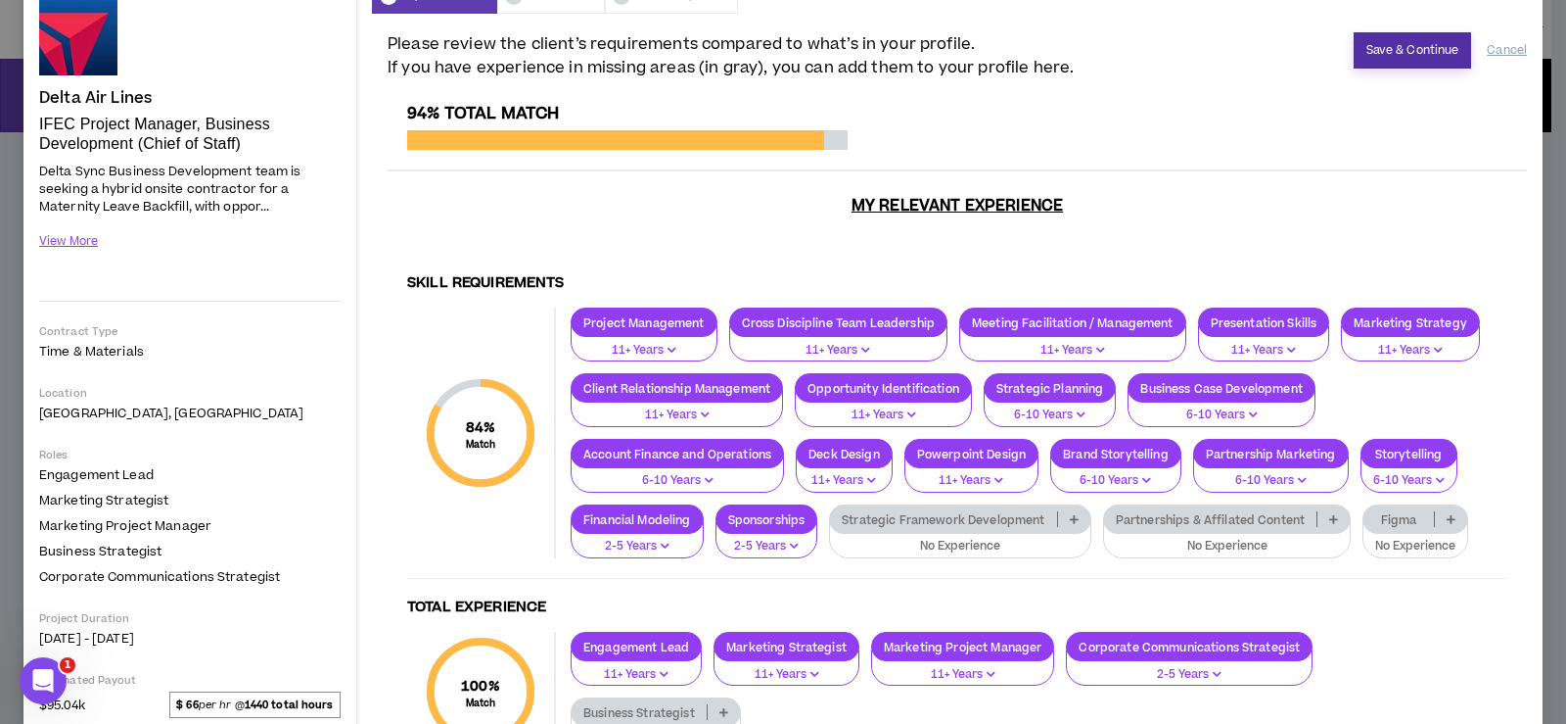
click at [1399, 52] on button "Save & Continue" at bounding box center [1413, 50] width 118 height 36
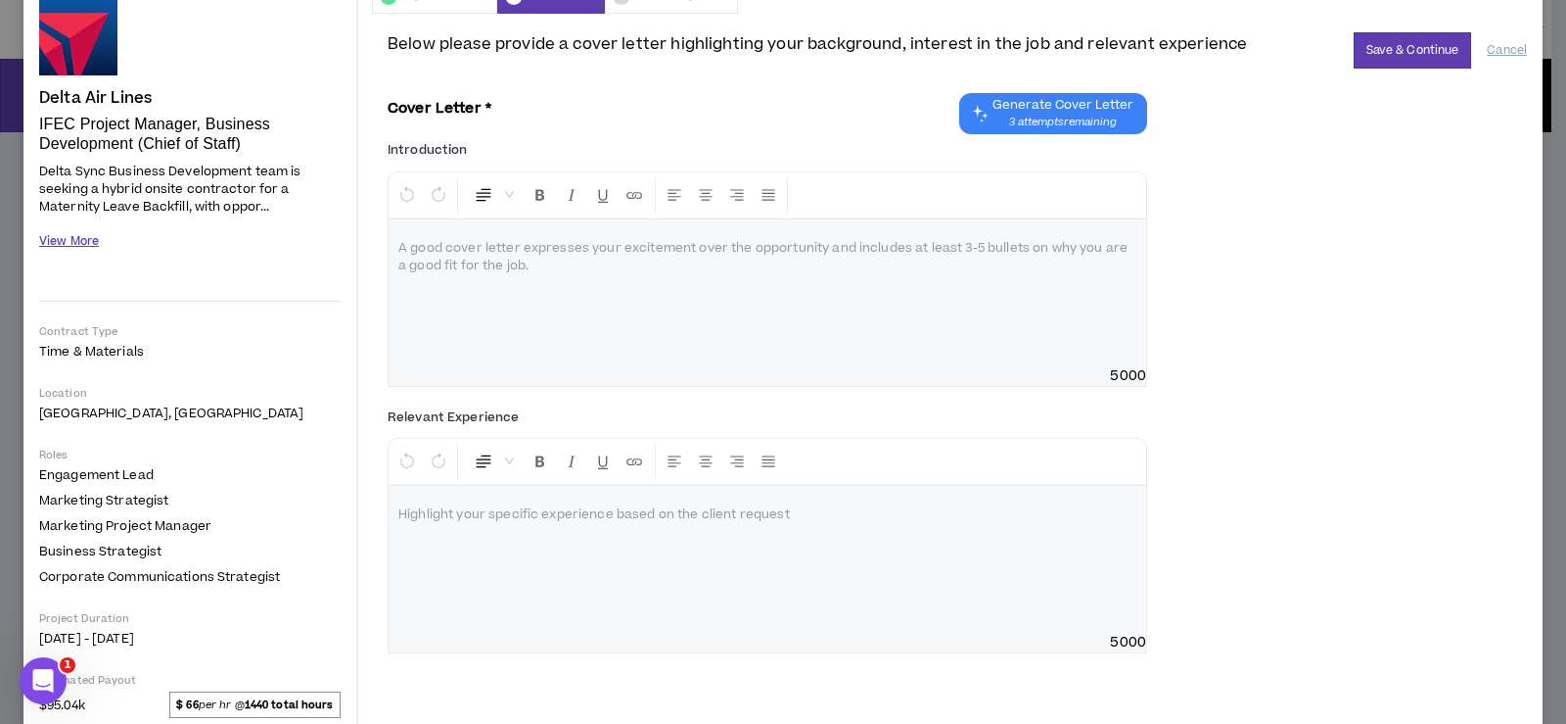
drag, startPoint x: 65, startPoint y: 240, endPoint x: 41, endPoint y: 239, distance: 23.5
click at [41, 239] on button "View More" at bounding box center [69, 241] width 60 height 34
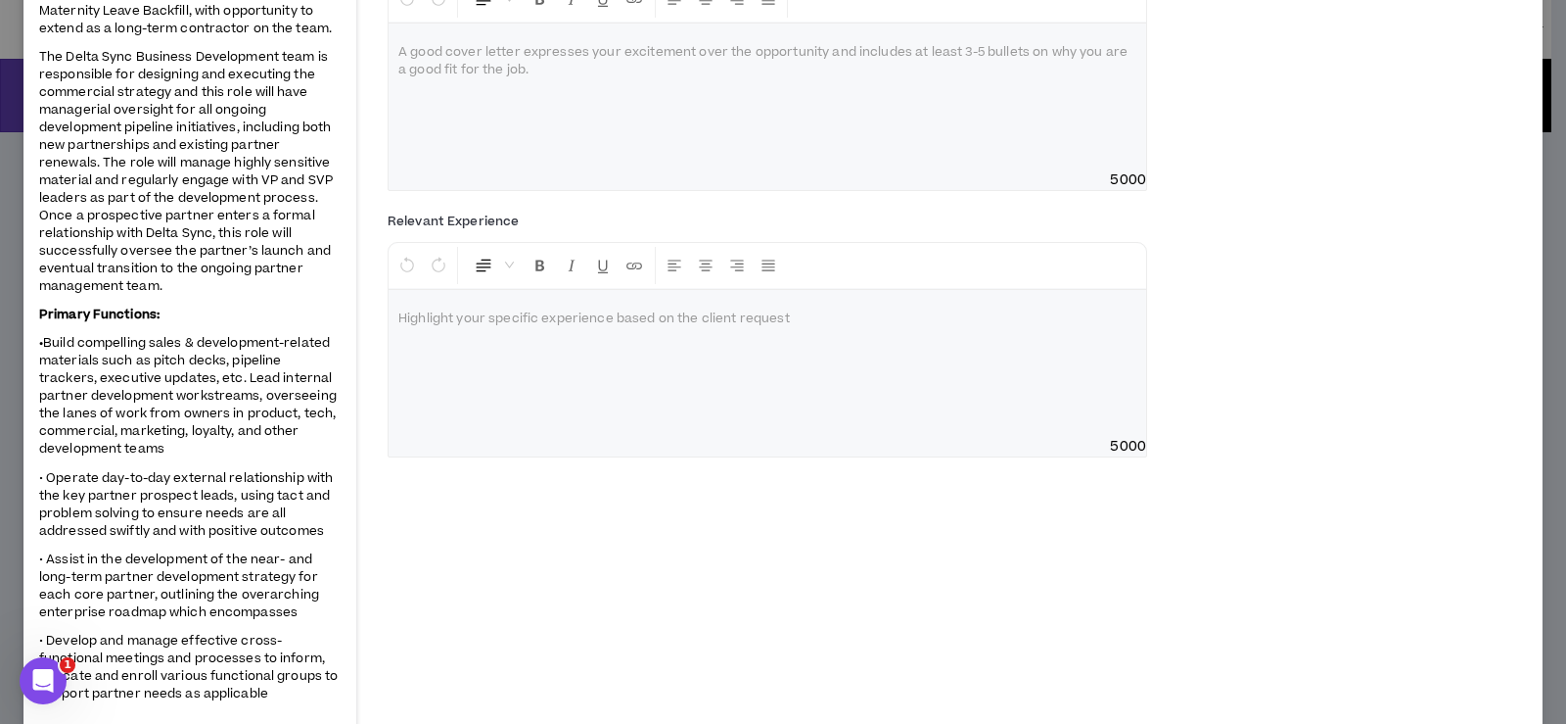
scroll to position [490, 0]
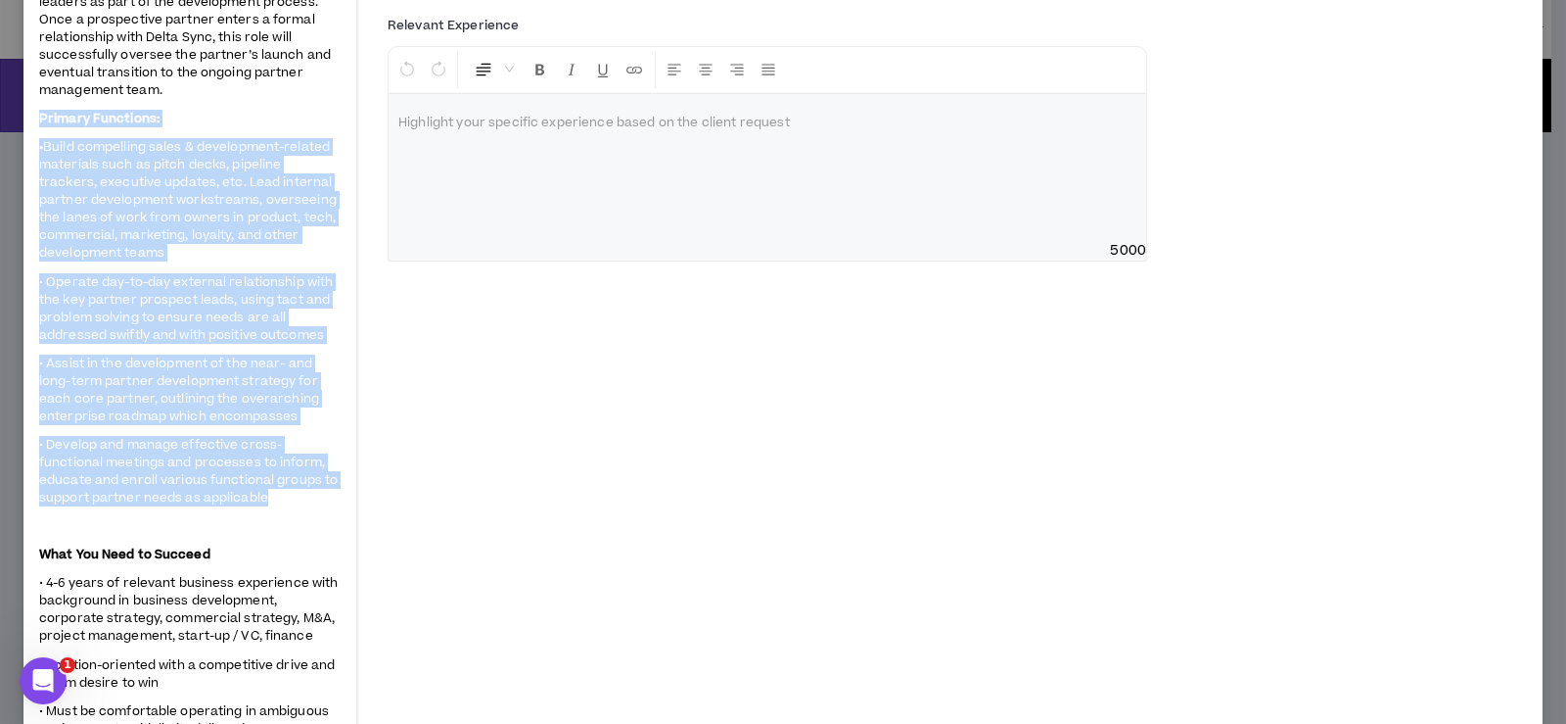
drag, startPoint x: 43, startPoint y: 114, endPoint x: 294, endPoint y: 500, distance: 460.8
click at [294, 500] on span "Delta Sync Business Development team is seeking a hybrid onsite contractor for …" at bounding box center [190, 551] width 302 height 1565
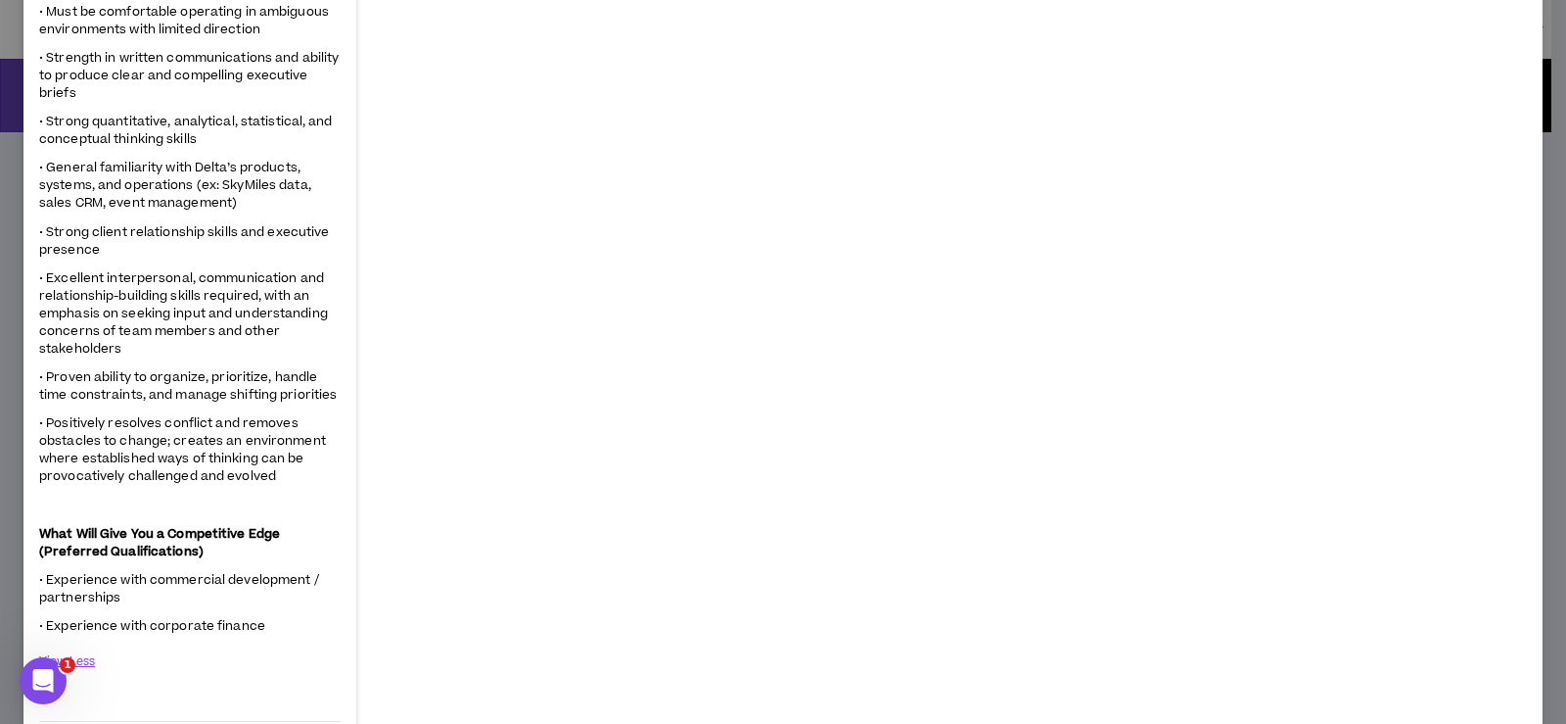
scroll to position [1273, 0]
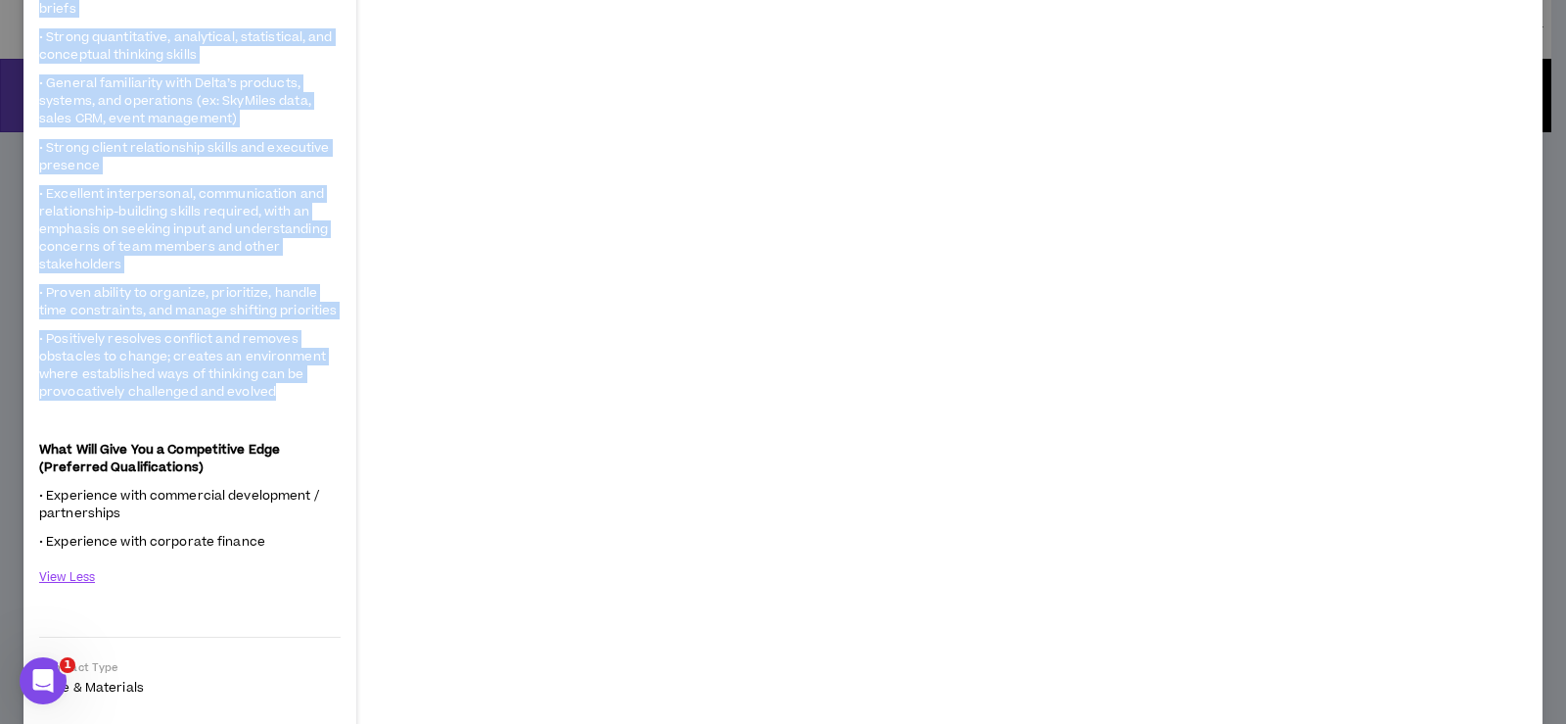
click at [291, 390] on p "• Positively resolves conflict and removes obstacles to change; creates an envi…" at bounding box center [190, 365] width 302 height 73
copy span "Loremip Dolorsita: • Conse adipiscing elits & doeiusmodte-incidid utlaboree dol…"
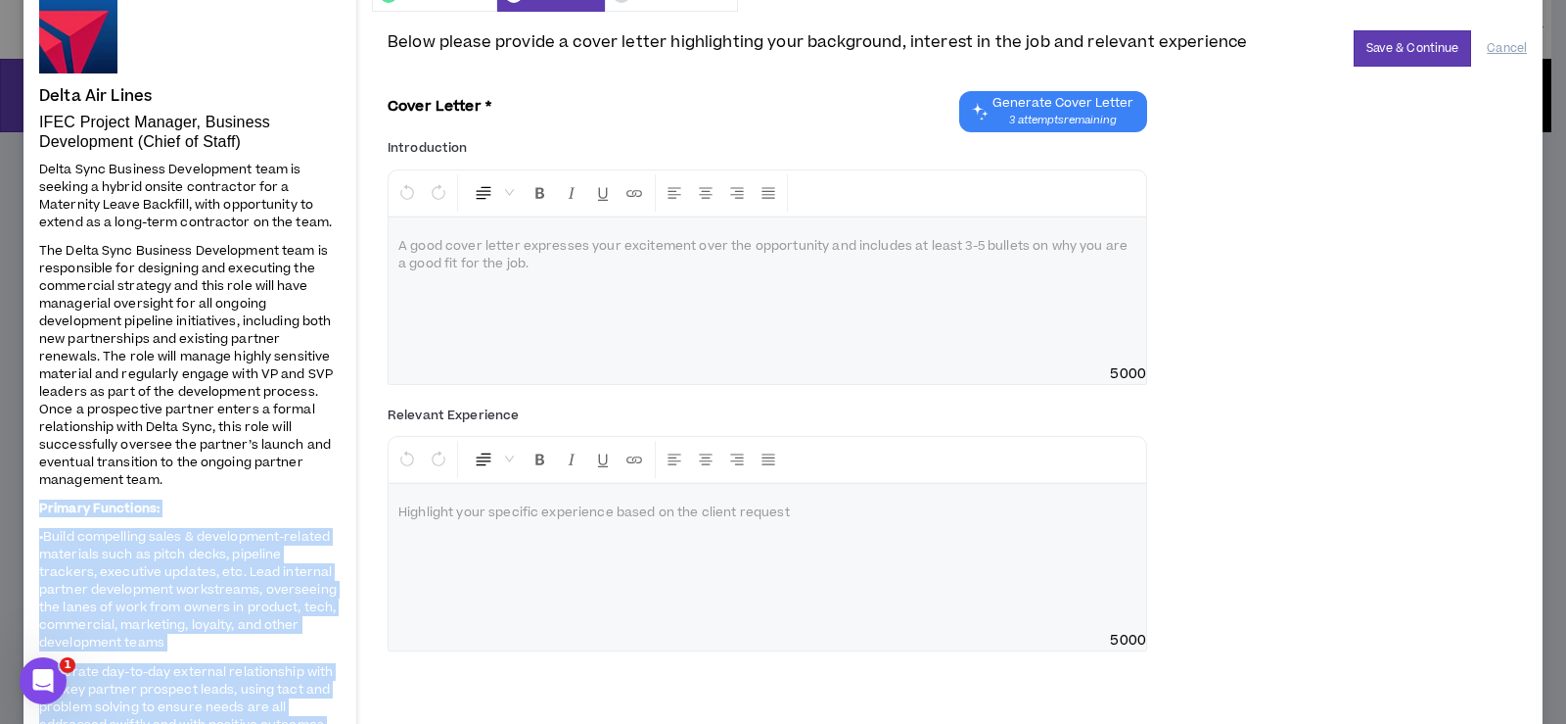
scroll to position [98, 0]
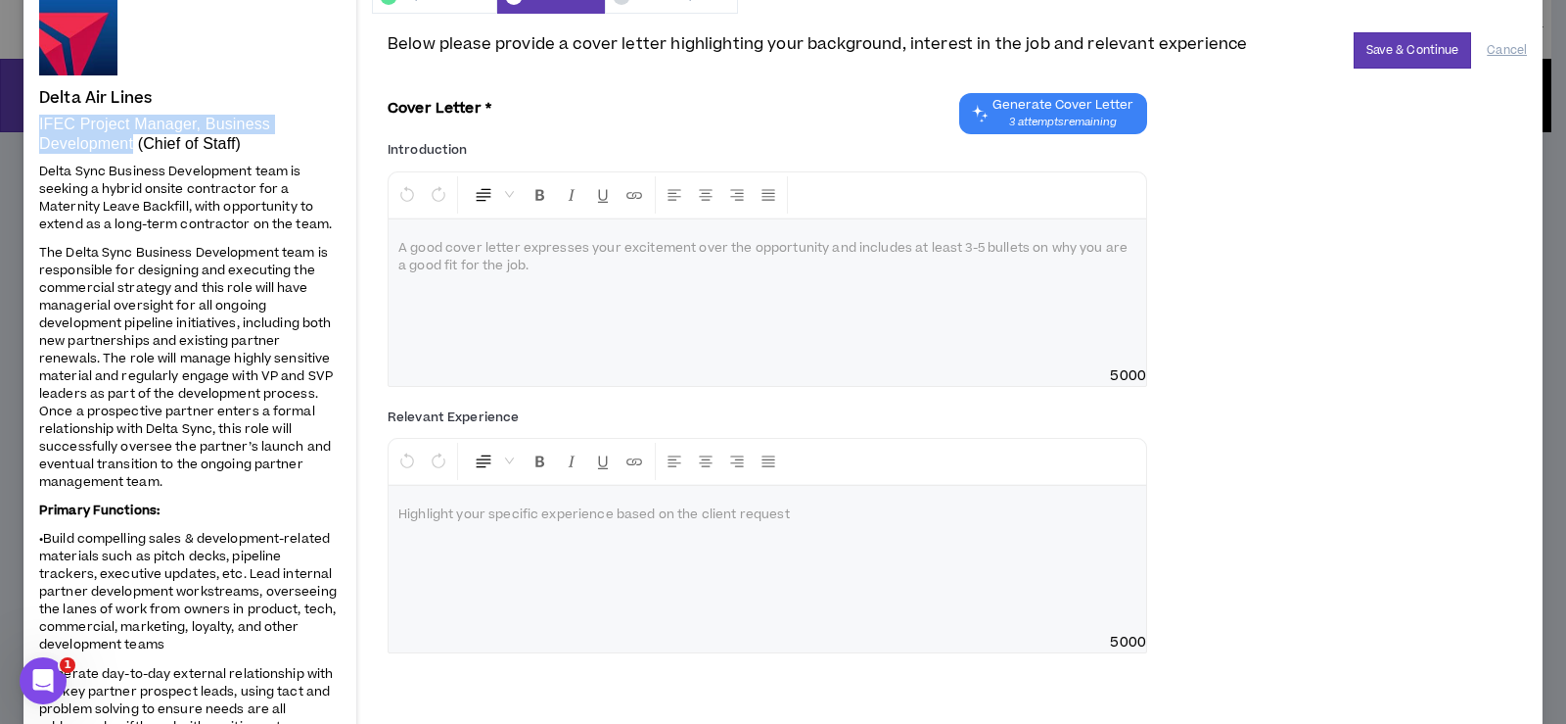
drag, startPoint x: 40, startPoint y: 122, endPoint x: 133, endPoint y: 140, distance: 94.7
click at [133, 140] on p "IFEC Project Manager, Business Development (Chief of Staff)" at bounding box center [190, 134] width 302 height 39
copy p "IFEC Project Manager, Business Development"
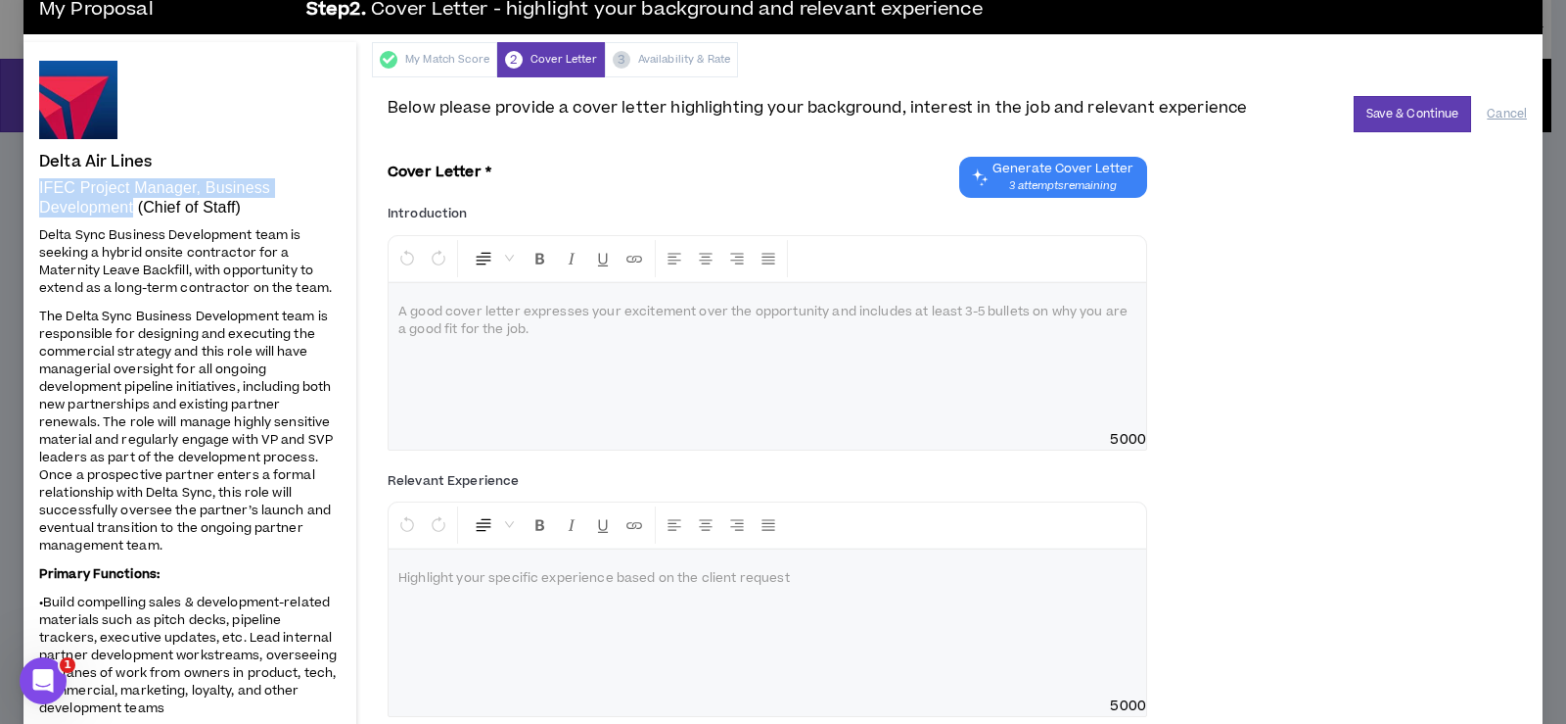
scroll to position [0, 0]
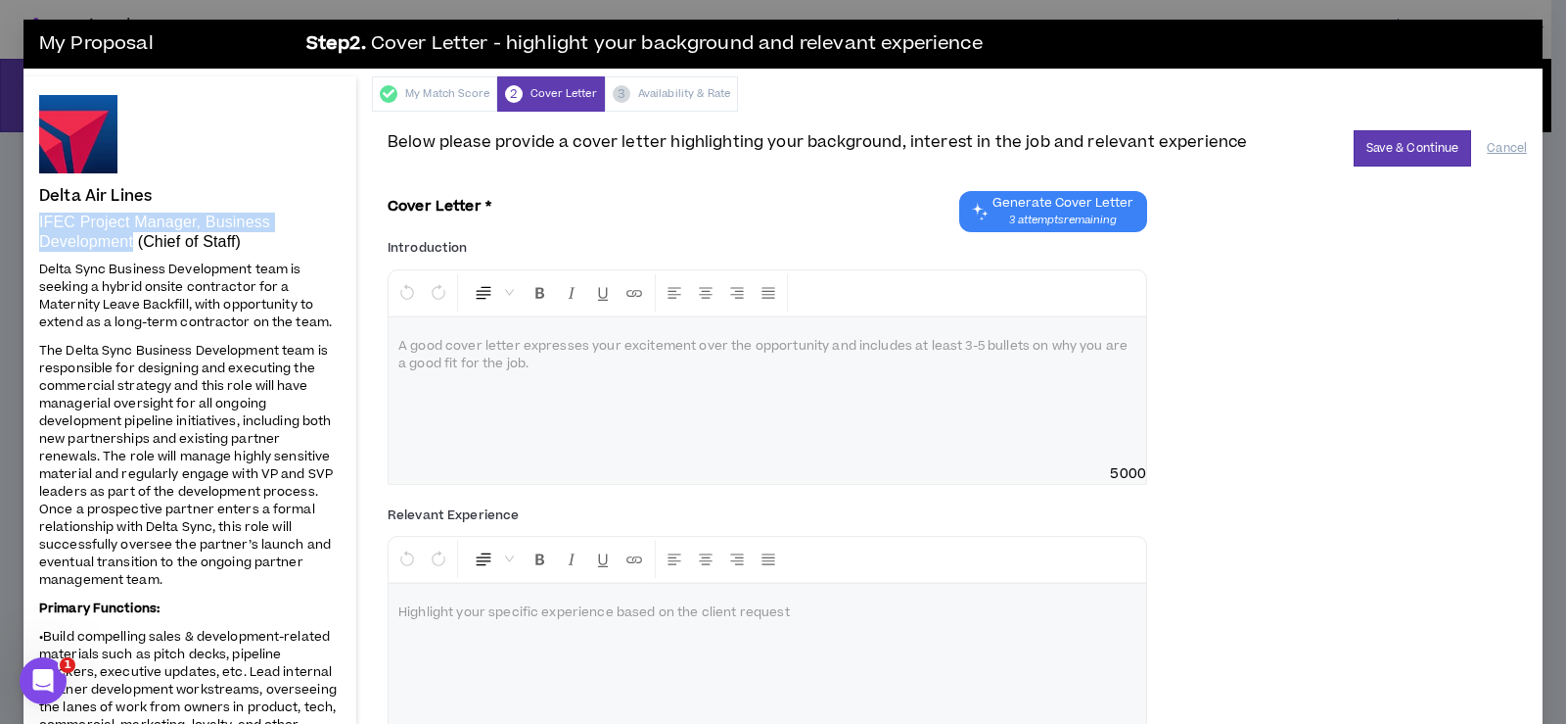
click at [576, 408] on div at bounding box center [768, 390] width 758 height 147
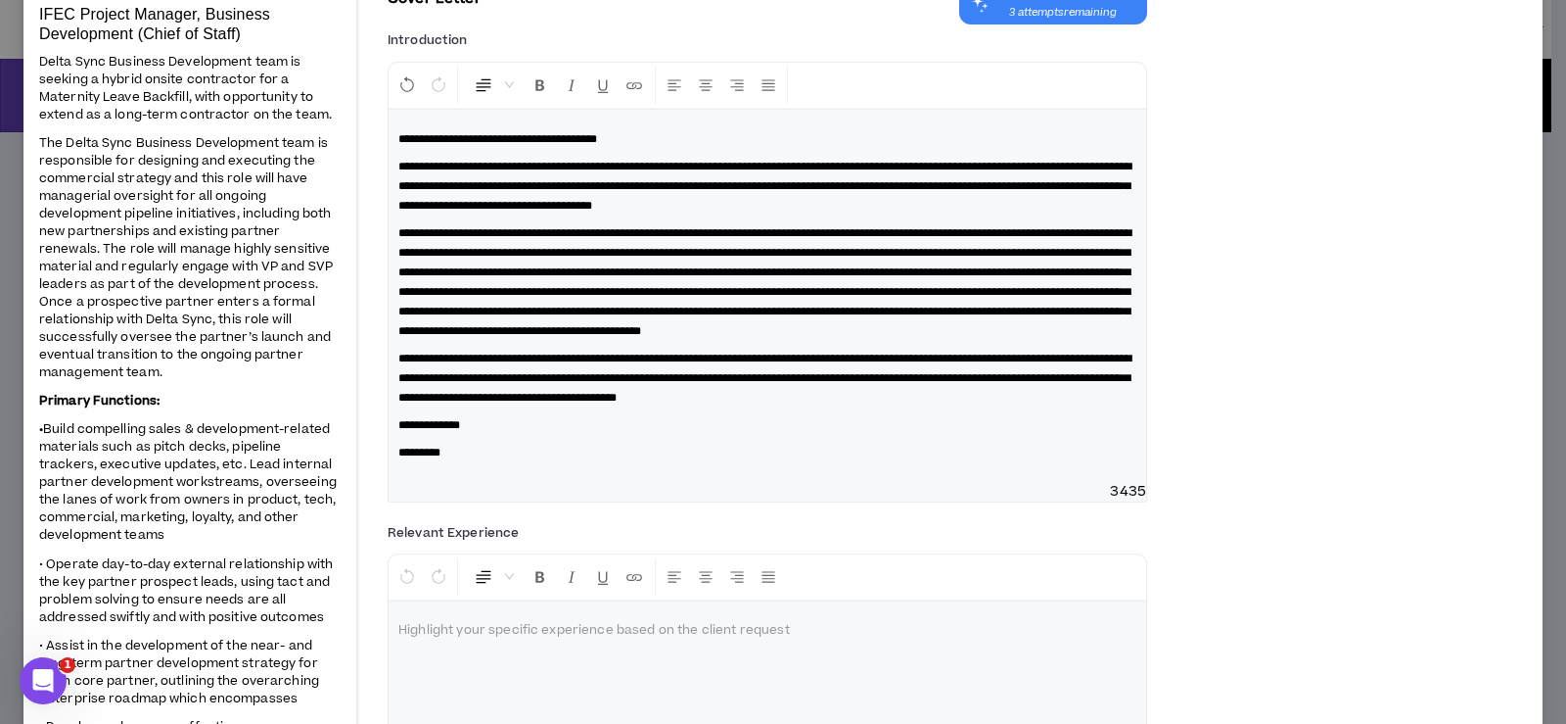
scroll to position [599, 0]
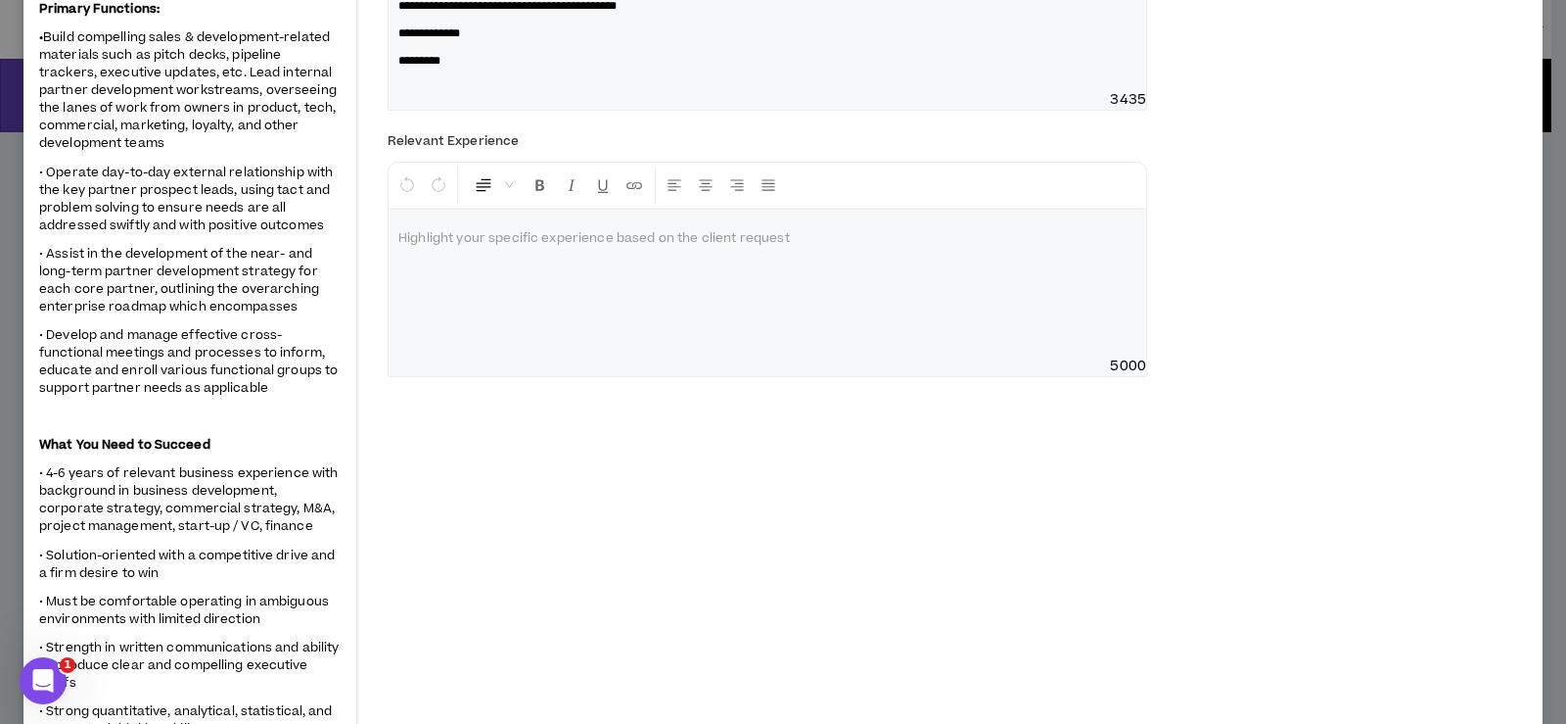
click at [493, 288] on div at bounding box center [768, 283] width 758 height 147
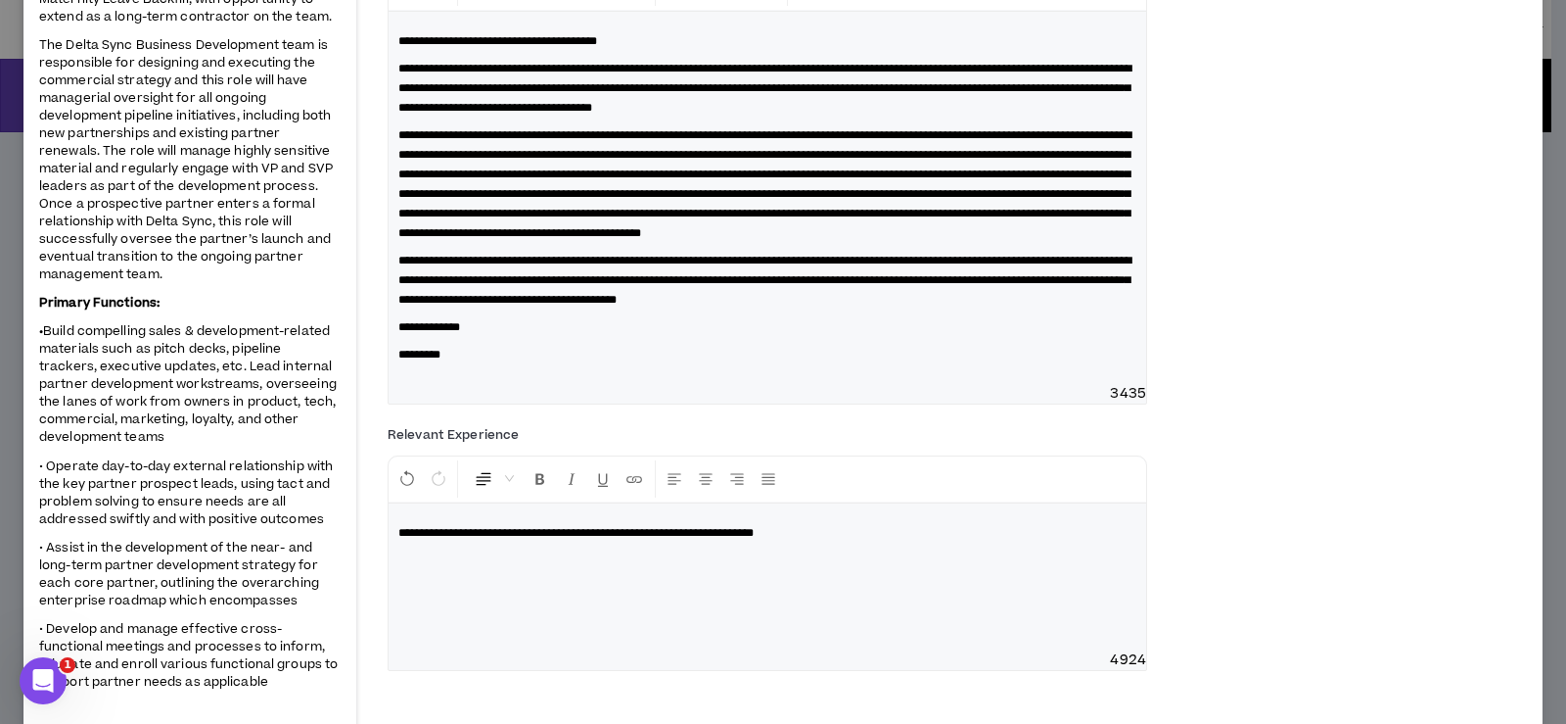
scroll to position [403, 0]
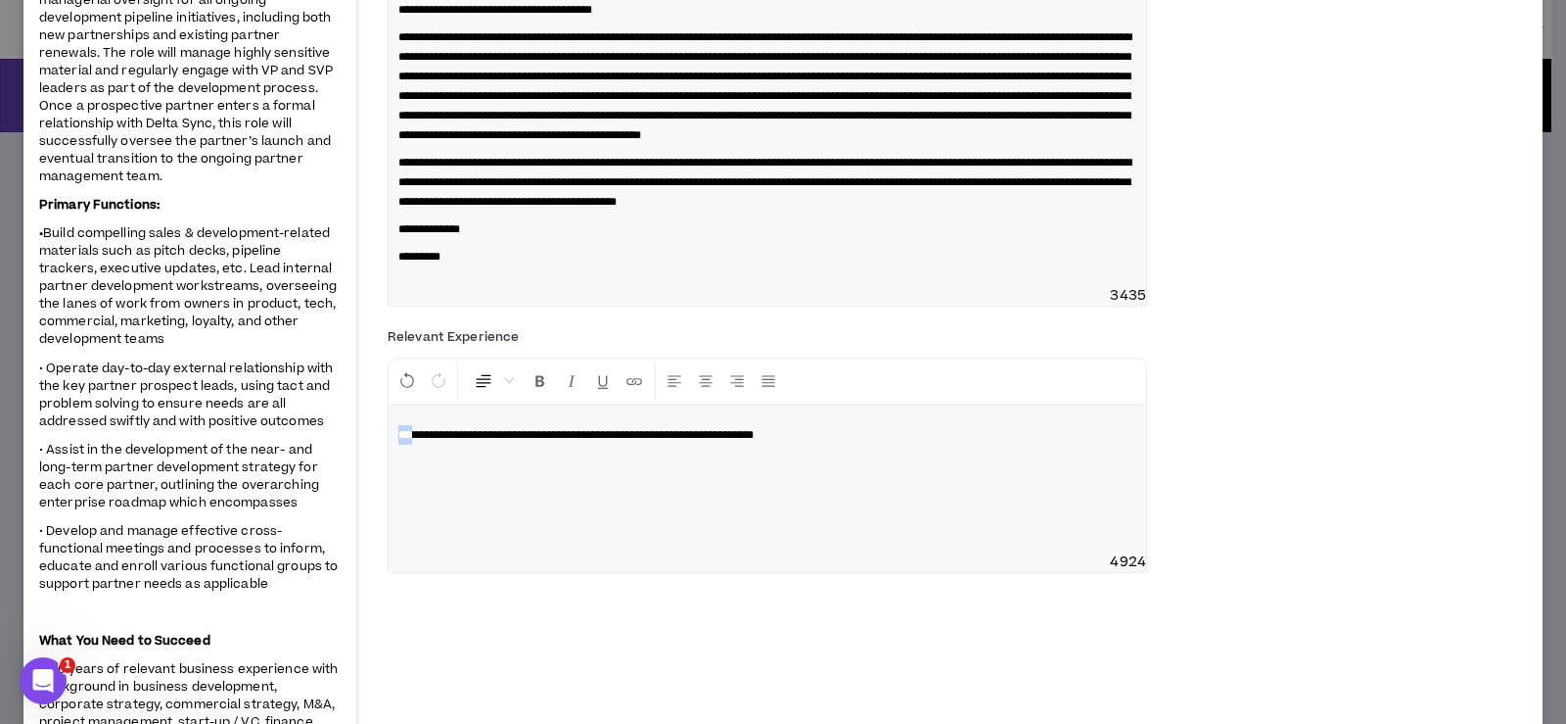
drag, startPoint x: 409, startPoint y: 473, endPoint x: 386, endPoint y: 476, distance: 23.7
drag, startPoint x: 848, startPoint y: 476, endPoint x: 339, endPoint y: 469, distance: 509.1
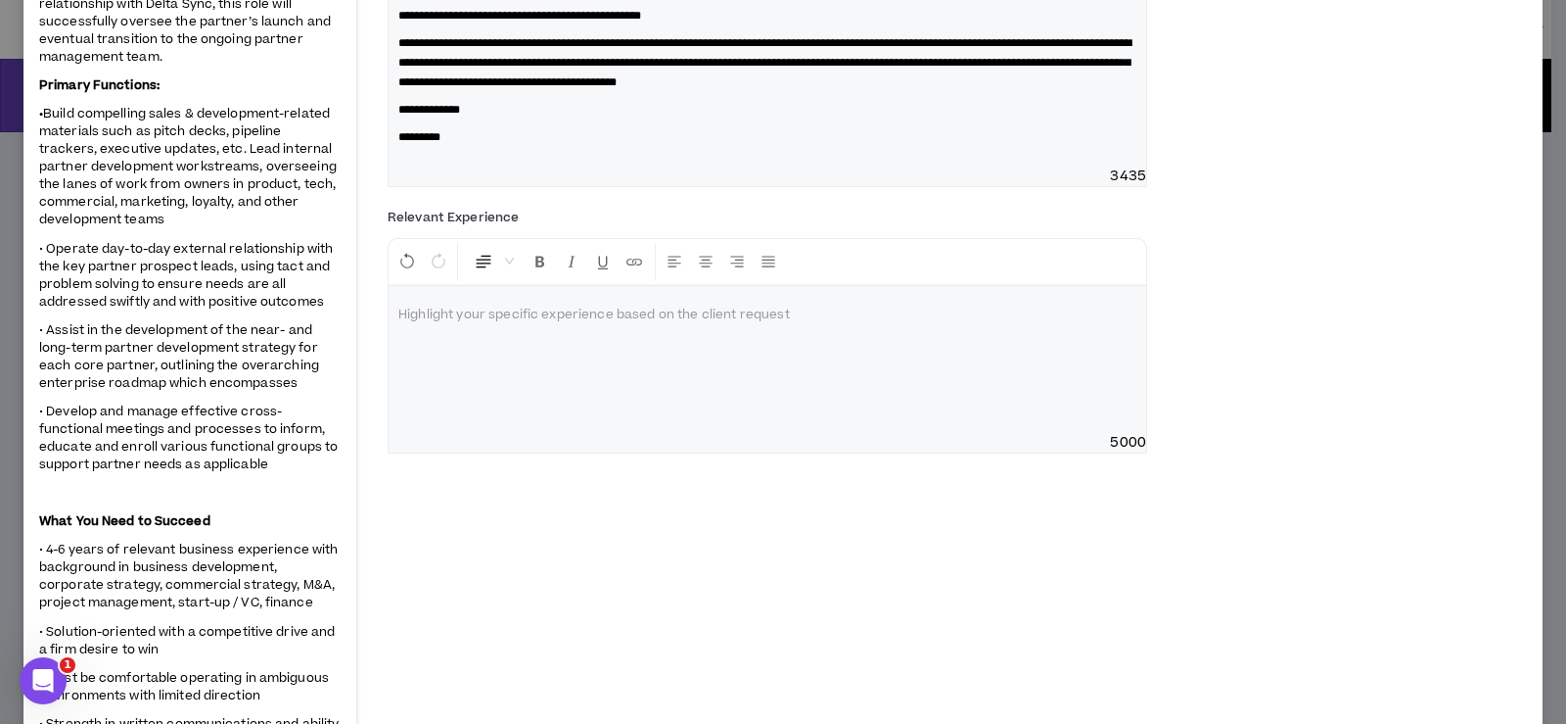
scroll to position [490, 0]
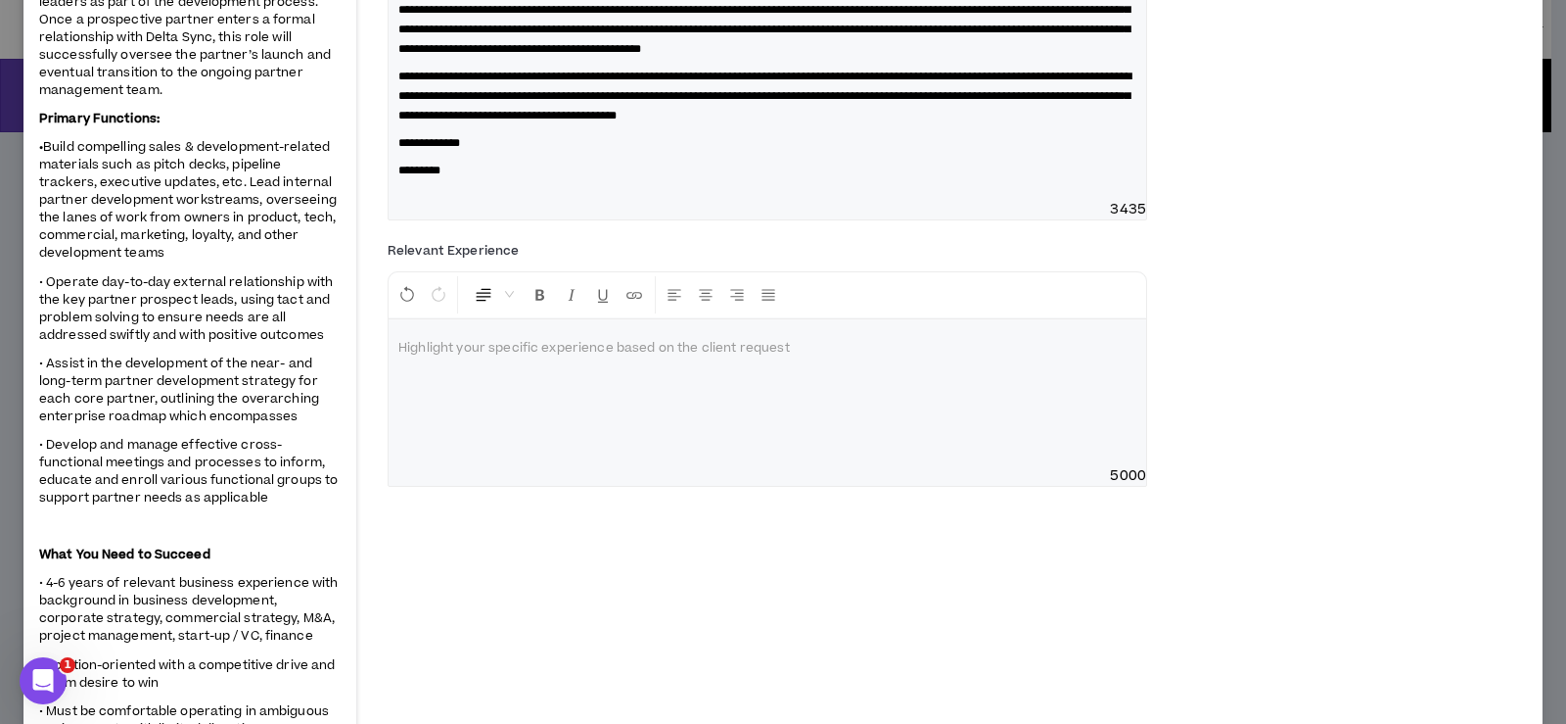
click at [496, 399] on div at bounding box center [768, 392] width 758 height 147
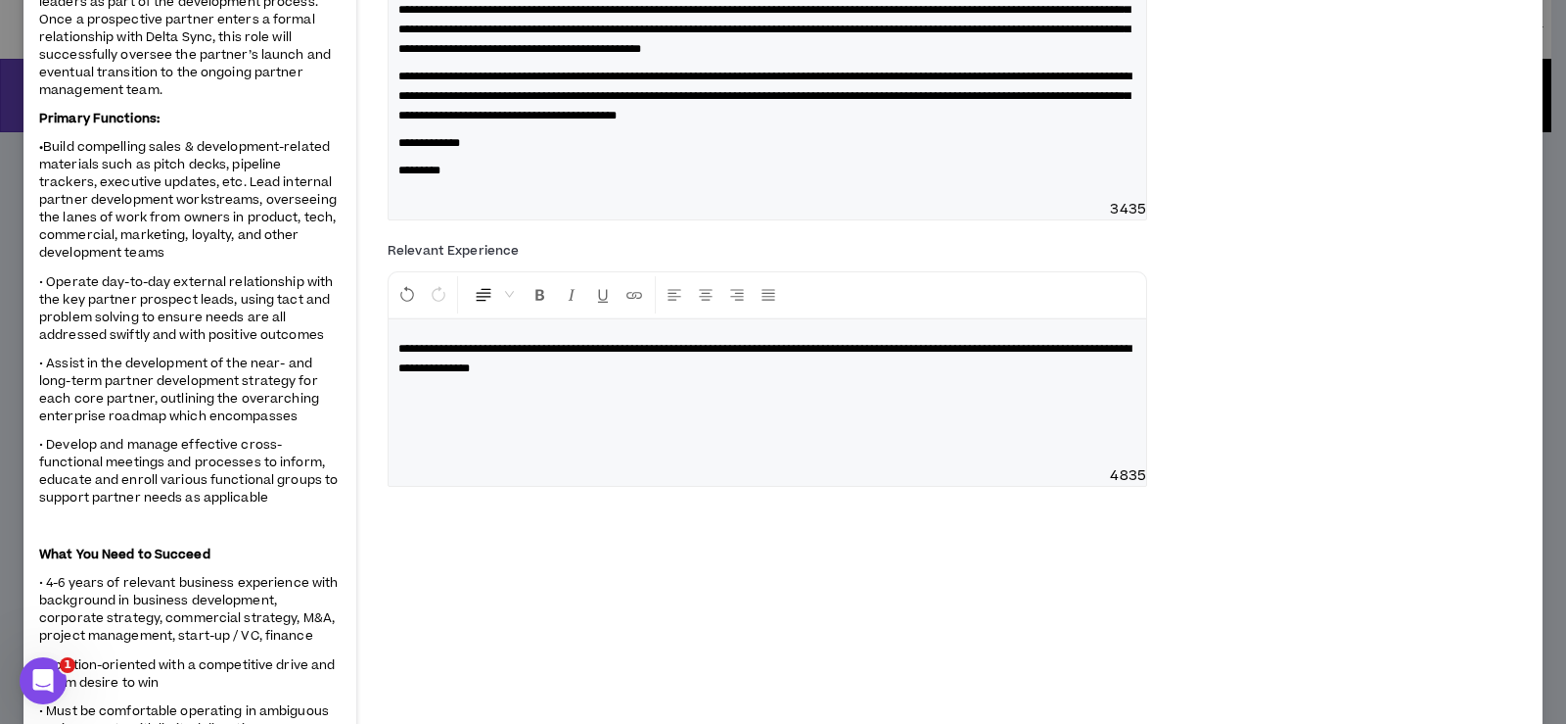
click at [618, 374] on span "**********" at bounding box center [764, 358] width 733 height 31
click at [863, 422] on div "**********" at bounding box center [768, 392] width 758 height 147
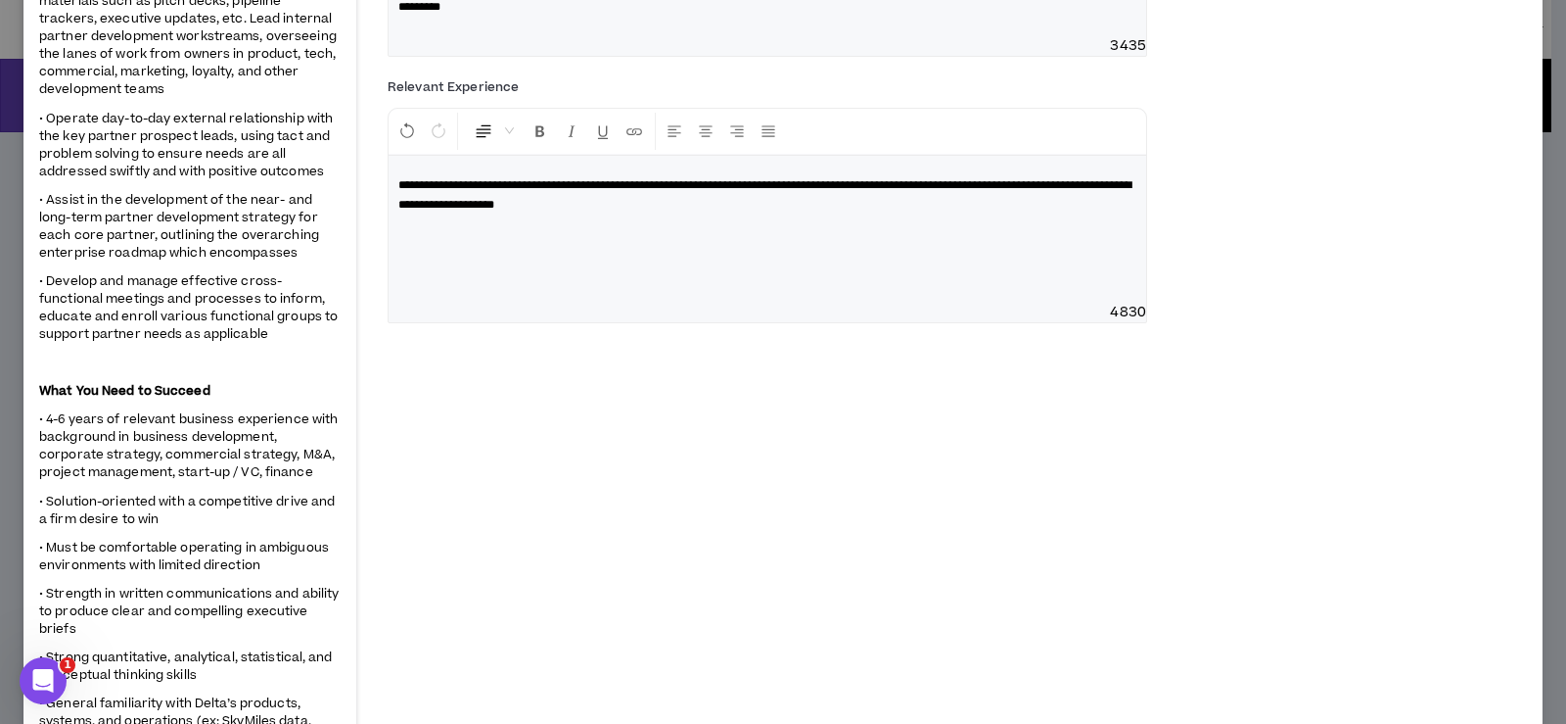
scroll to position [685, 0]
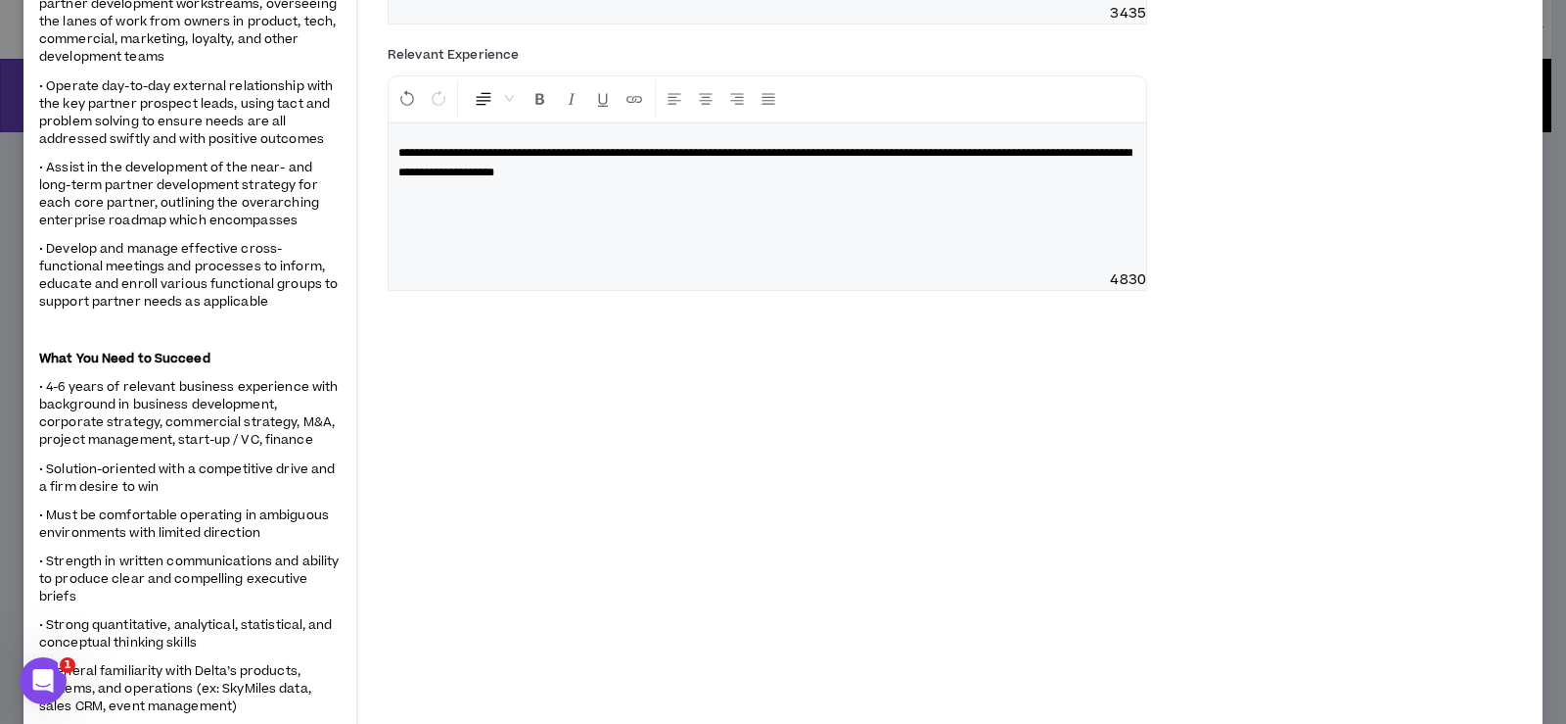
drag, startPoint x: 793, startPoint y: 192, endPoint x: 822, endPoint y: 189, distance: 29.5
click at [798, 178] on span "**********" at bounding box center [764, 162] width 733 height 31
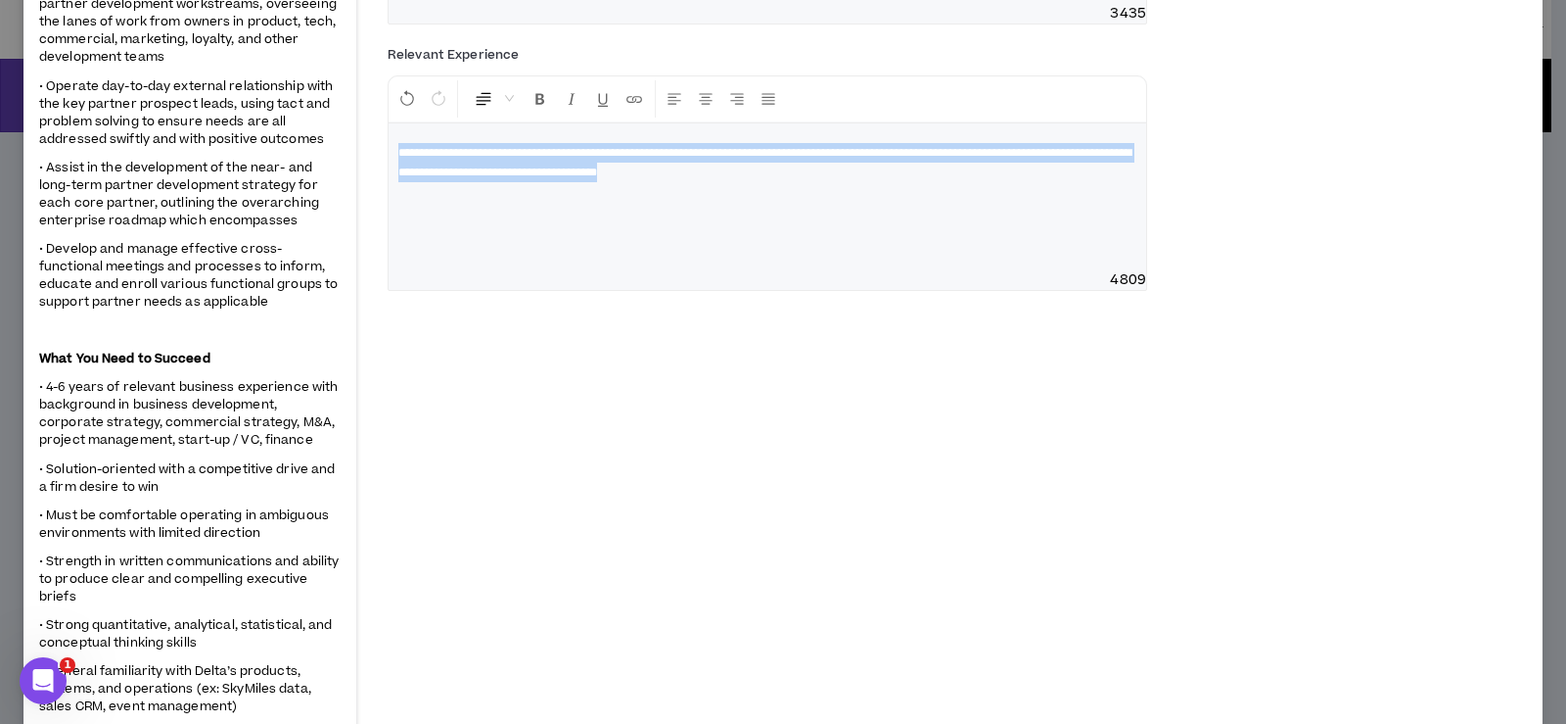
drag, startPoint x: 941, startPoint y: 209, endPoint x: 95, endPoint y: 178, distance: 846.4
click at [95, 178] on div "Delta Air Lines IFEC Project Manager, Business Development (Chief of Staff) Hid…" at bounding box center [782, 657] width 1519 height 2532
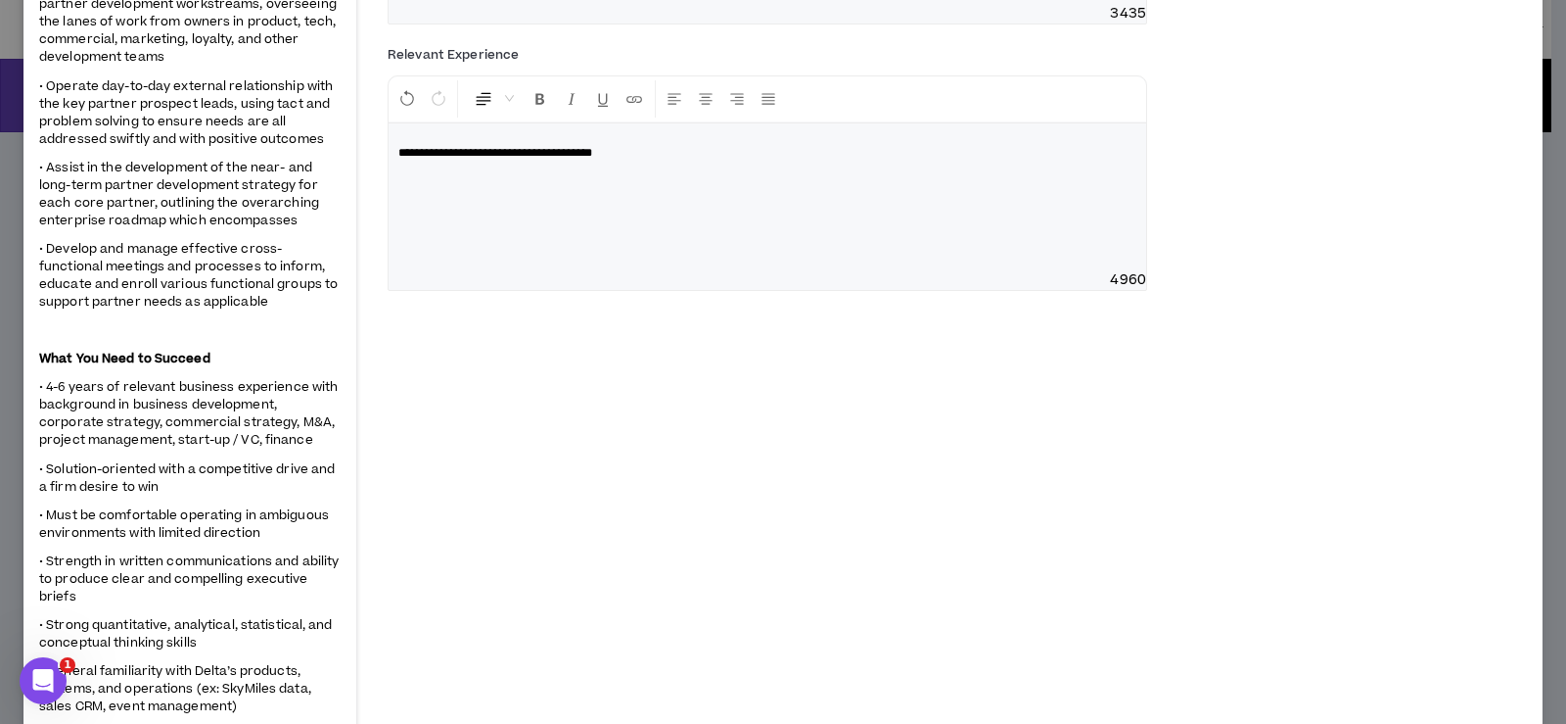
drag, startPoint x: 652, startPoint y: 195, endPoint x: 678, endPoint y: 189, distance: 27.1
click at [592, 159] on span "**********" at bounding box center [495, 153] width 194 height 12
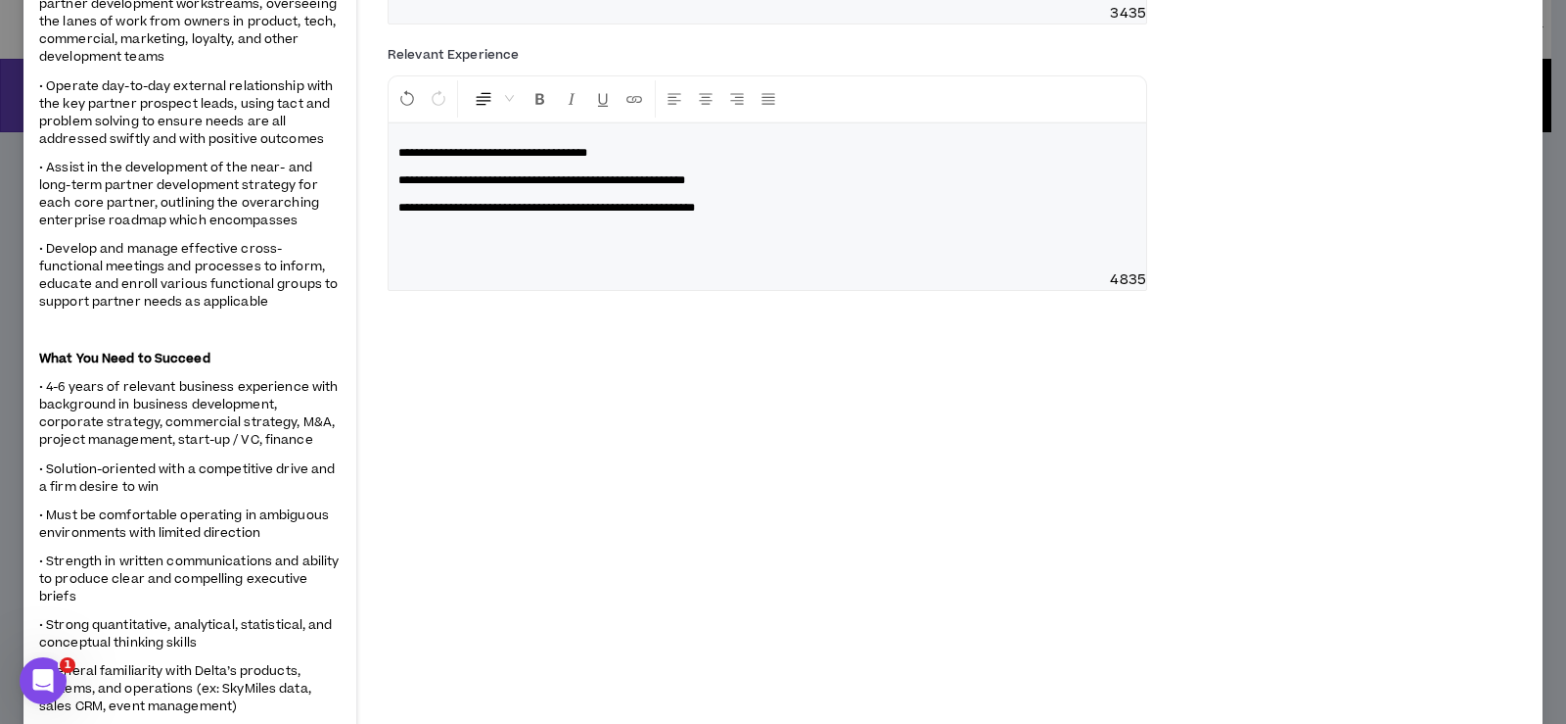
click at [669, 163] on p "**********" at bounding box center [767, 153] width 738 height 20
drag, startPoint x: 660, startPoint y: 192, endPoint x: 676, endPoint y: 184, distance: 17.5
click at [660, 163] on p "**********" at bounding box center [767, 153] width 738 height 20
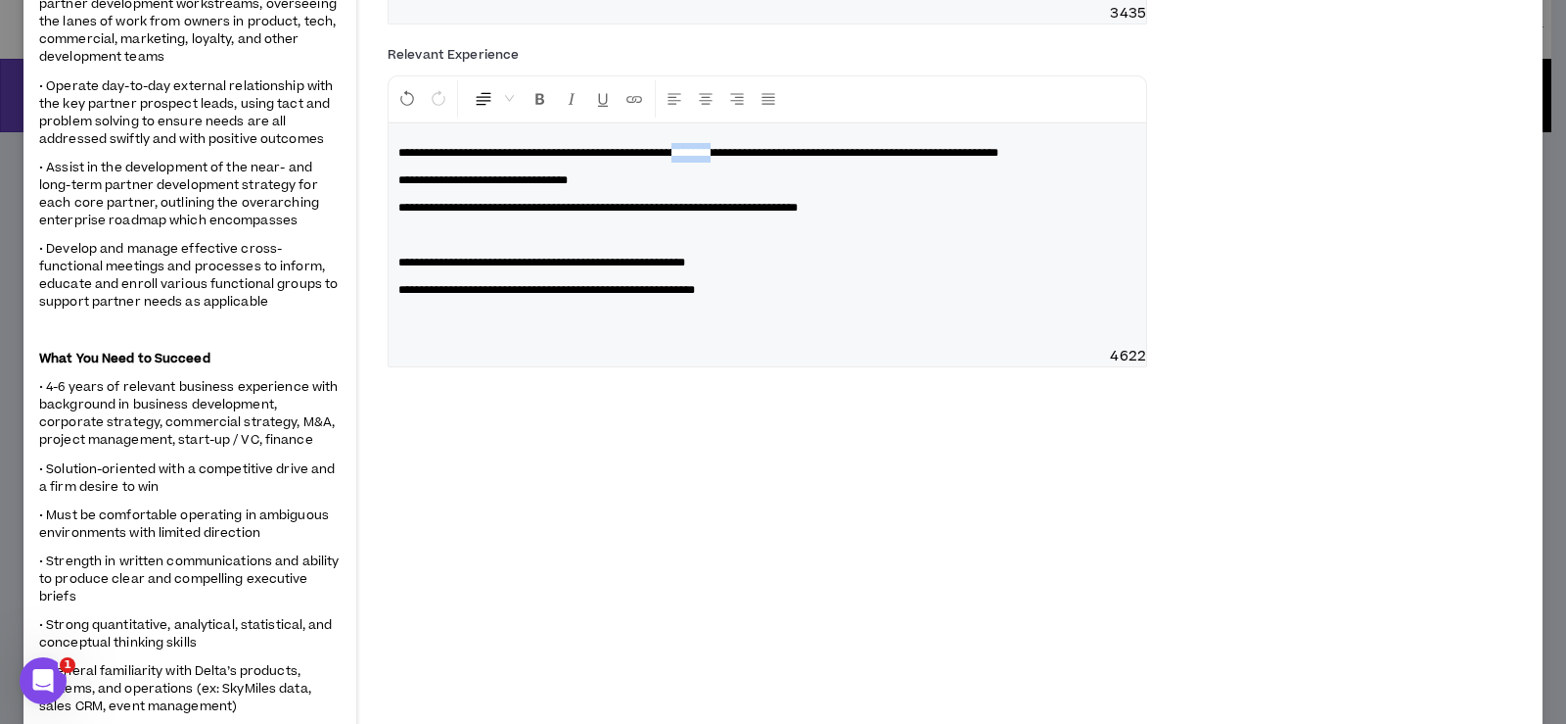
drag, startPoint x: 764, startPoint y: 192, endPoint x: 813, endPoint y: 186, distance: 49.3
click at [813, 159] on span "**********" at bounding box center [698, 153] width 600 height 12
drag, startPoint x: 666, startPoint y: 190, endPoint x: 753, endPoint y: 206, distance: 88.5
click at [753, 163] on p "**********" at bounding box center [767, 153] width 738 height 20
click at [727, 163] on p "**********" at bounding box center [767, 153] width 738 height 20
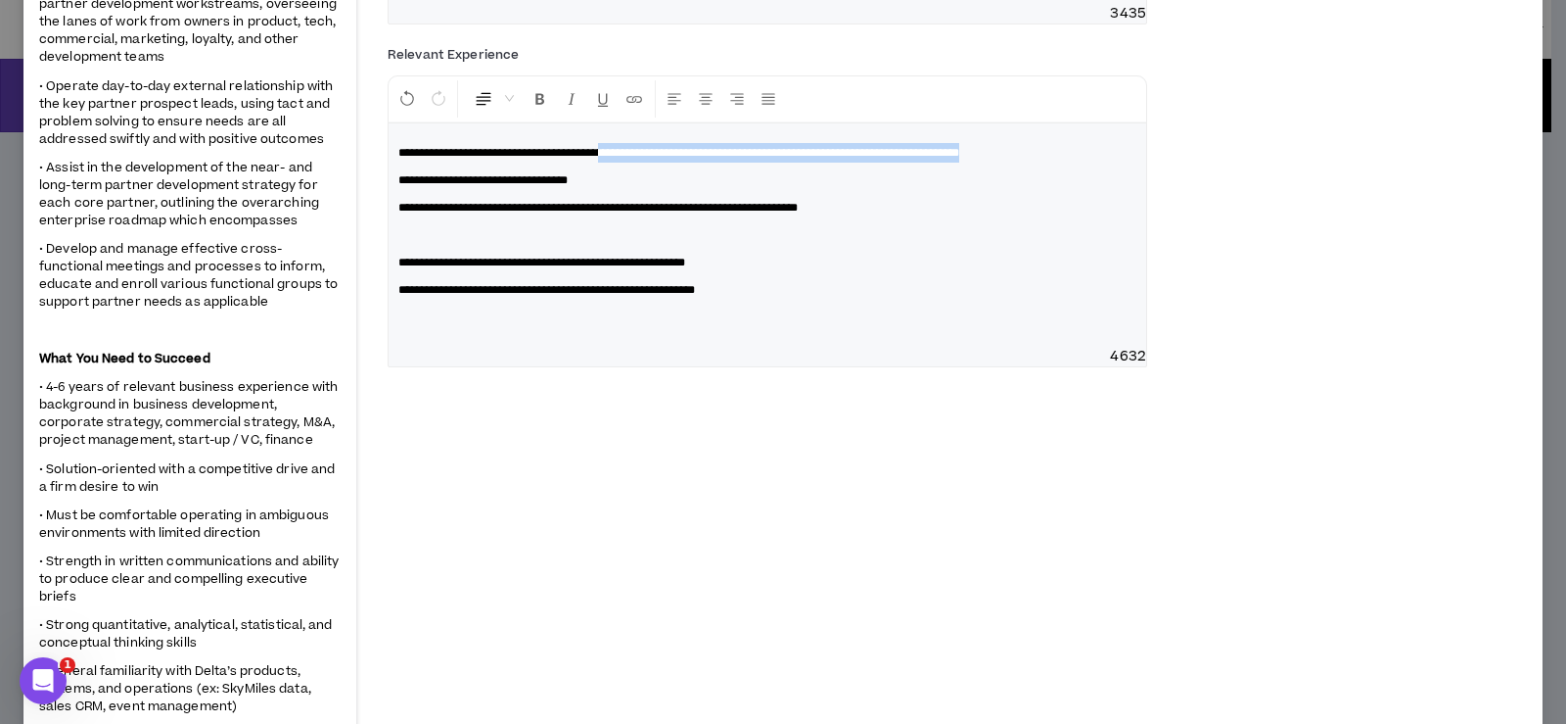
drag, startPoint x: 663, startPoint y: 192, endPoint x: 664, endPoint y: 204, distance: 11.8
click at [664, 163] on p "**********" at bounding box center [767, 153] width 738 height 20
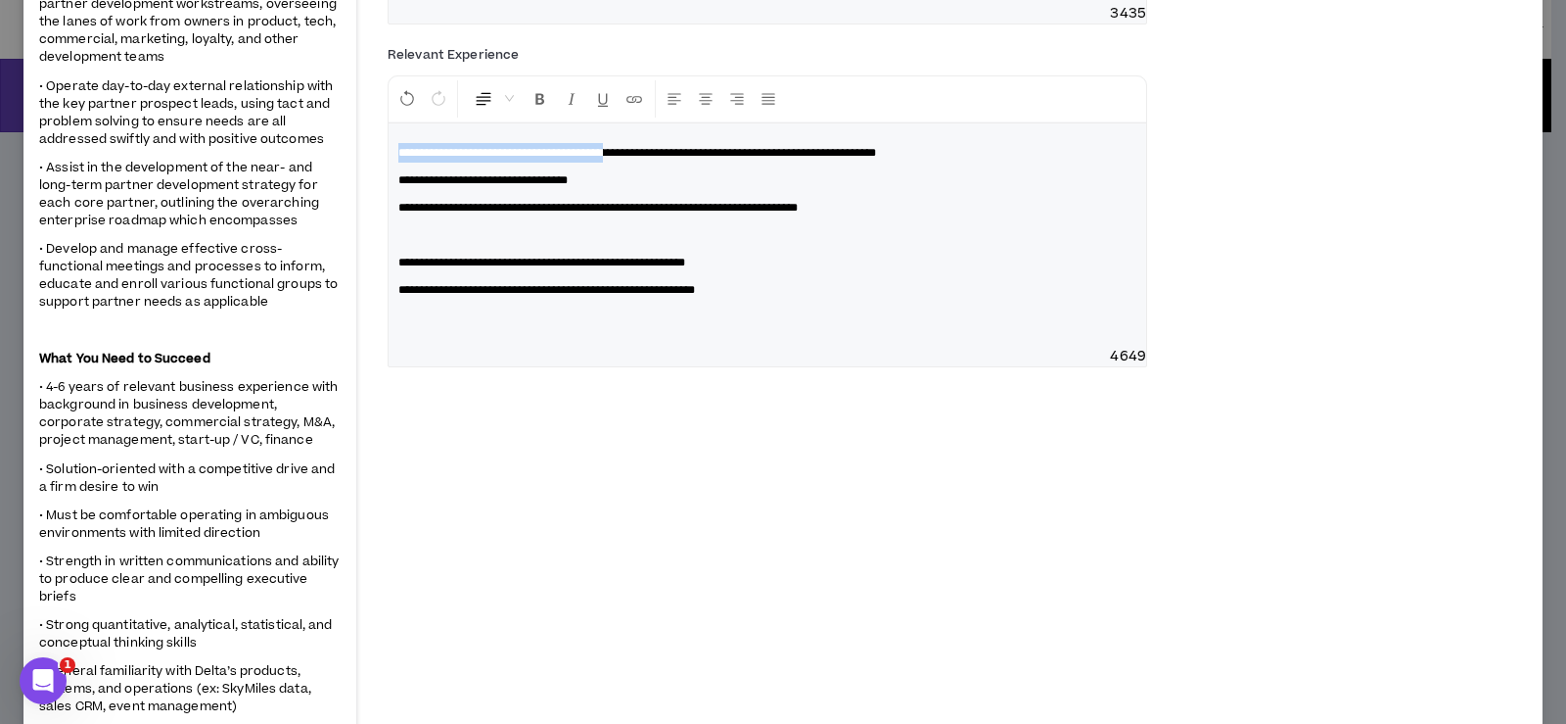
drag, startPoint x: 663, startPoint y: 191, endPoint x: 381, endPoint y: 200, distance: 282.1
click at [381, 200] on div "**********" at bounding box center [957, 674] width 1171 height 2497
click at [428, 245] on p at bounding box center [767, 235] width 738 height 20
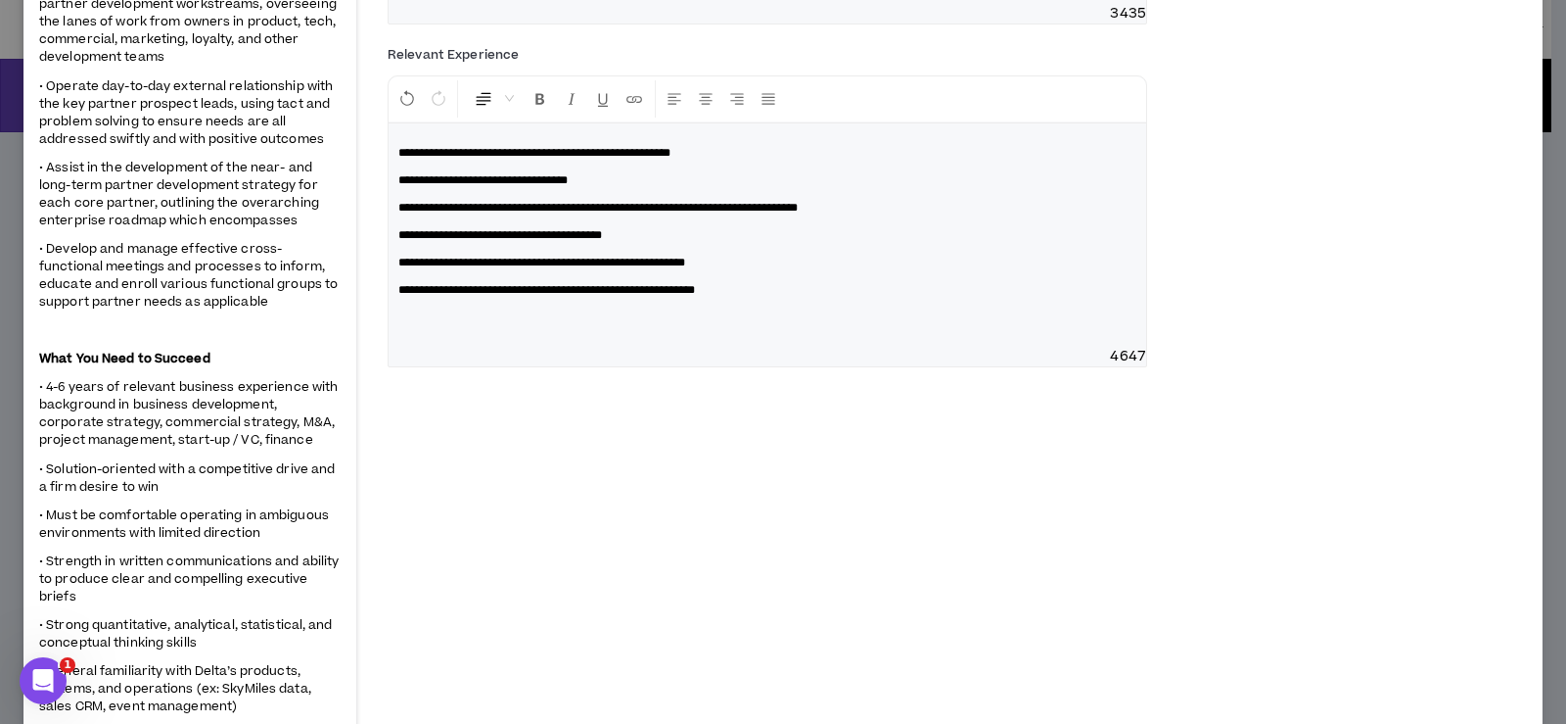
click at [398, 241] on span "**********" at bounding box center [500, 235] width 204 height 12
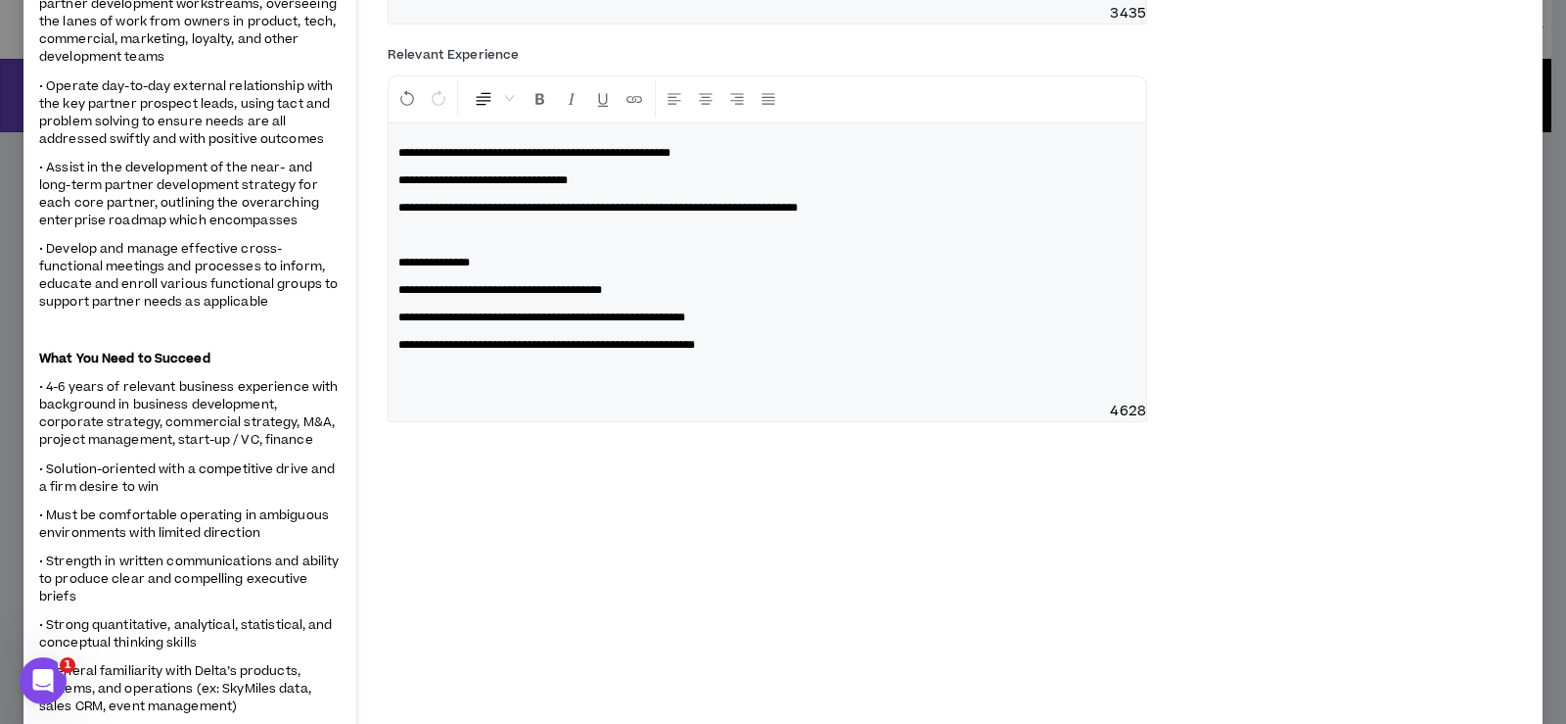
click at [390, 188] on div "**********" at bounding box center [768, 262] width 758 height 278
drag, startPoint x: 408, startPoint y: 218, endPoint x: 382, endPoint y: 218, distance: 26.4
click at [382, 218] on div "**********" at bounding box center [957, 674] width 1171 height 2497
copy span "***"
click at [395, 193] on div "**********" at bounding box center [768, 262] width 758 height 278
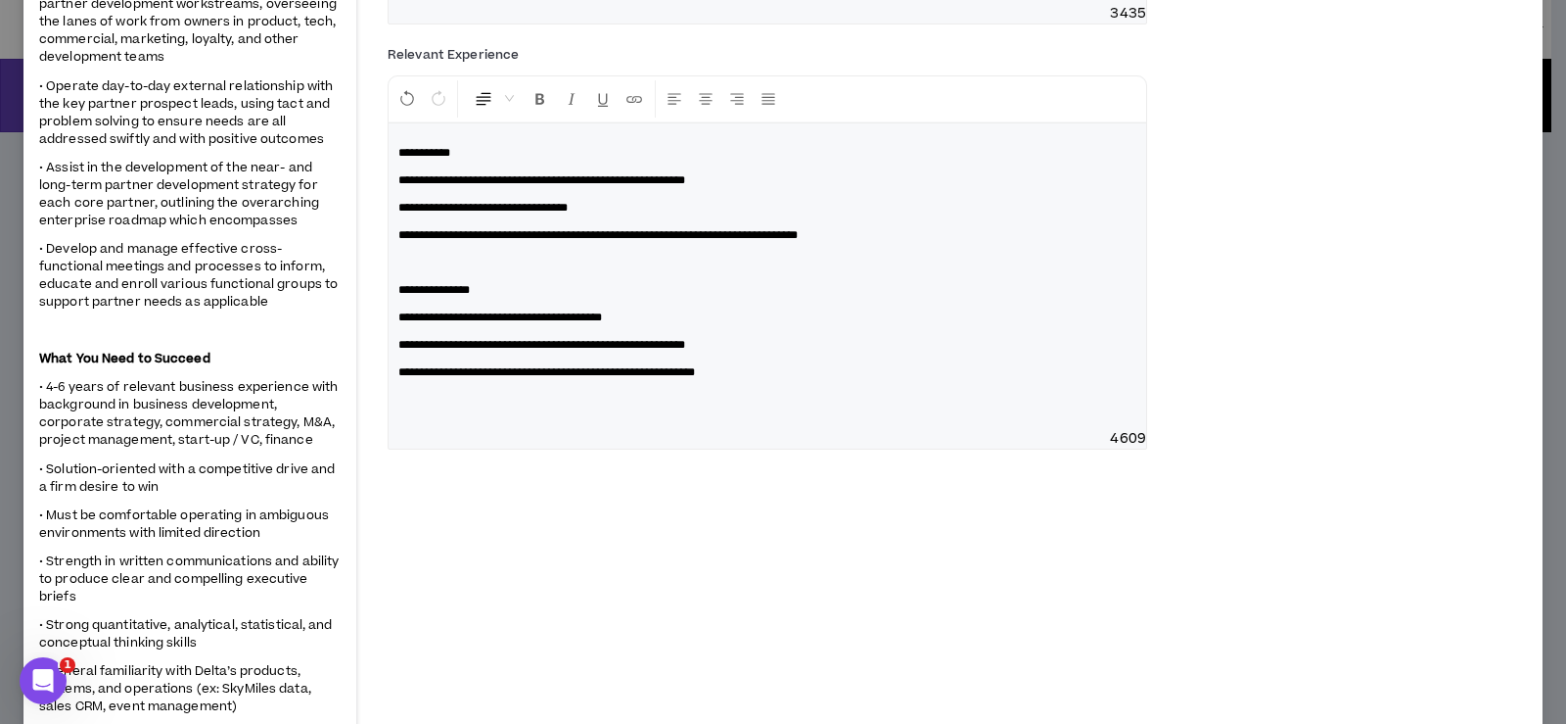
click at [536, 186] on span "**********" at bounding box center [541, 180] width 287 height 12
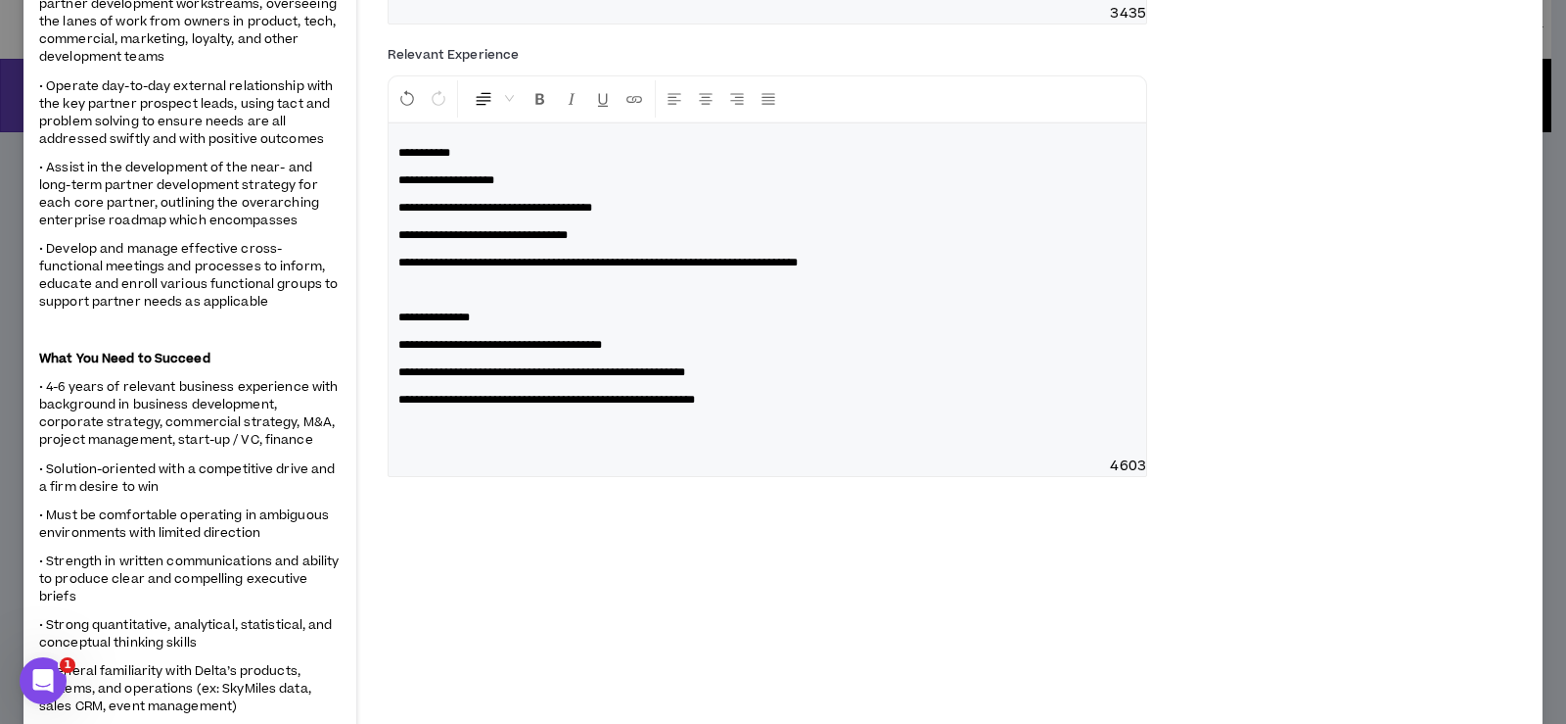
click at [658, 217] on p "**********" at bounding box center [767, 208] width 738 height 20
click at [607, 190] on p "**********" at bounding box center [767, 180] width 738 height 20
drag, startPoint x: 409, startPoint y: 301, endPoint x: 518, endPoint y: 298, distance: 108.7
click at [518, 268] on span "**********" at bounding box center [597, 263] width 399 height 12
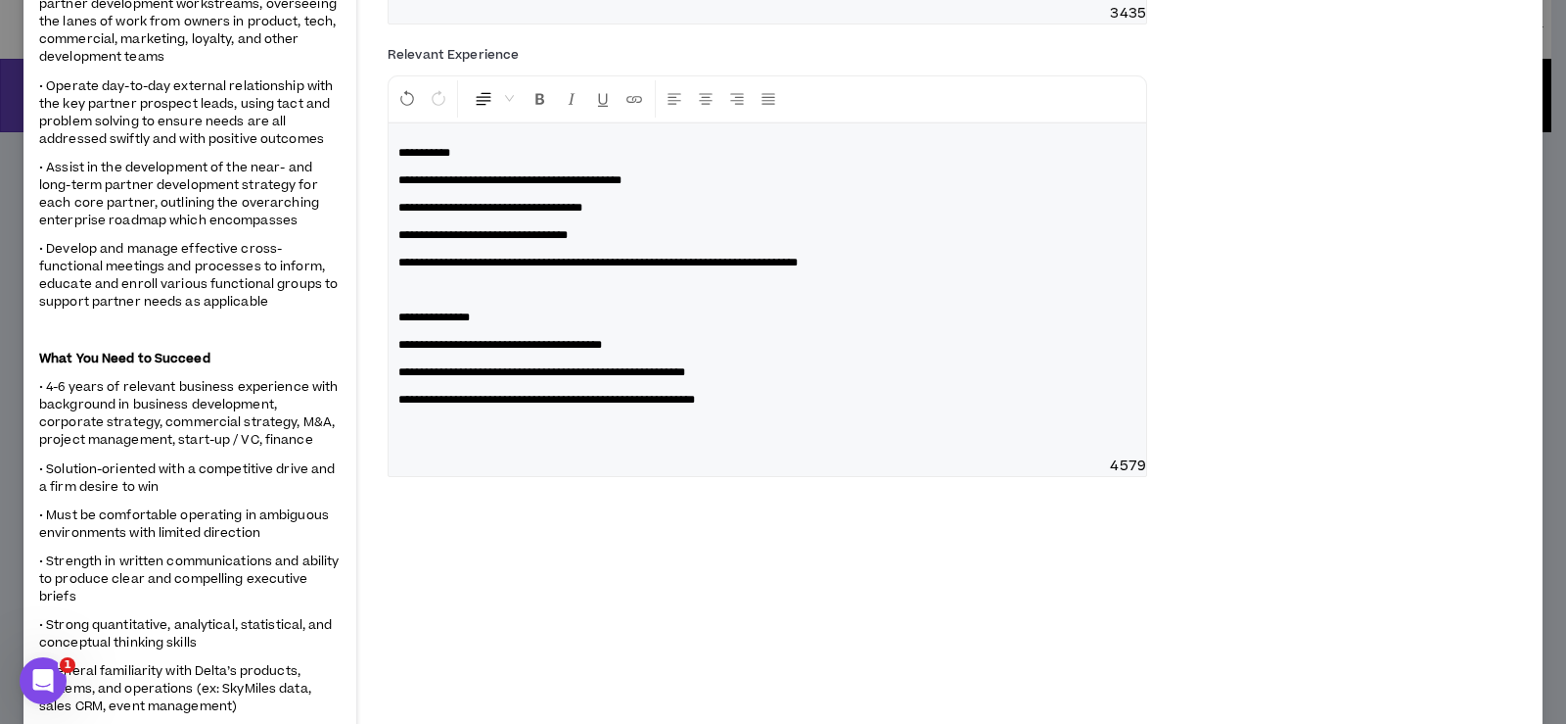
click at [922, 272] on p "**********" at bounding box center [767, 263] width 738 height 20
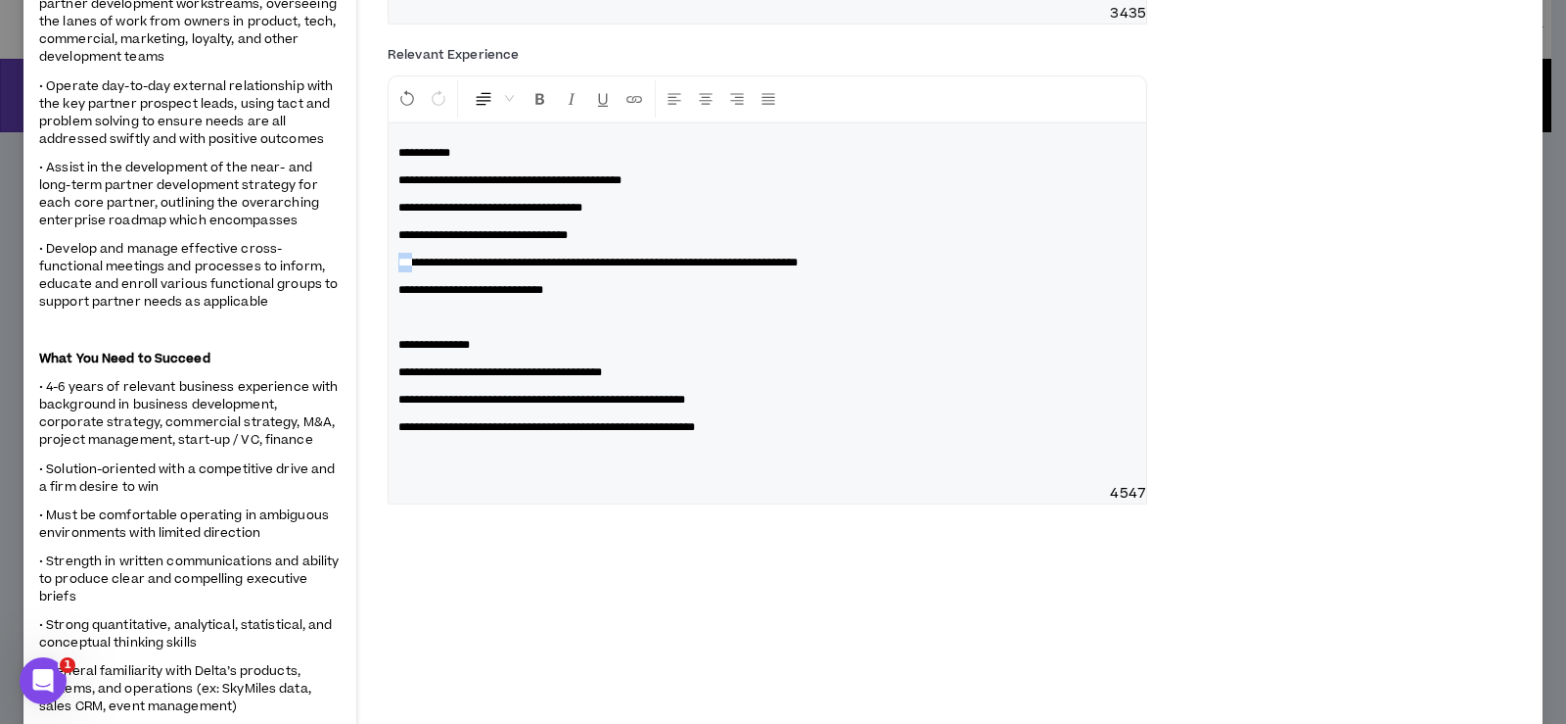
drag, startPoint x: 408, startPoint y: 299, endPoint x: 394, endPoint y: 298, distance: 14.7
click at [394, 298] on div "**********" at bounding box center [768, 303] width 758 height 360
copy span "***"
click at [400, 296] on span "**********" at bounding box center [470, 290] width 145 height 12
click at [514, 213] on span "**********" at bounding box center [490, 208] width 184 height 12
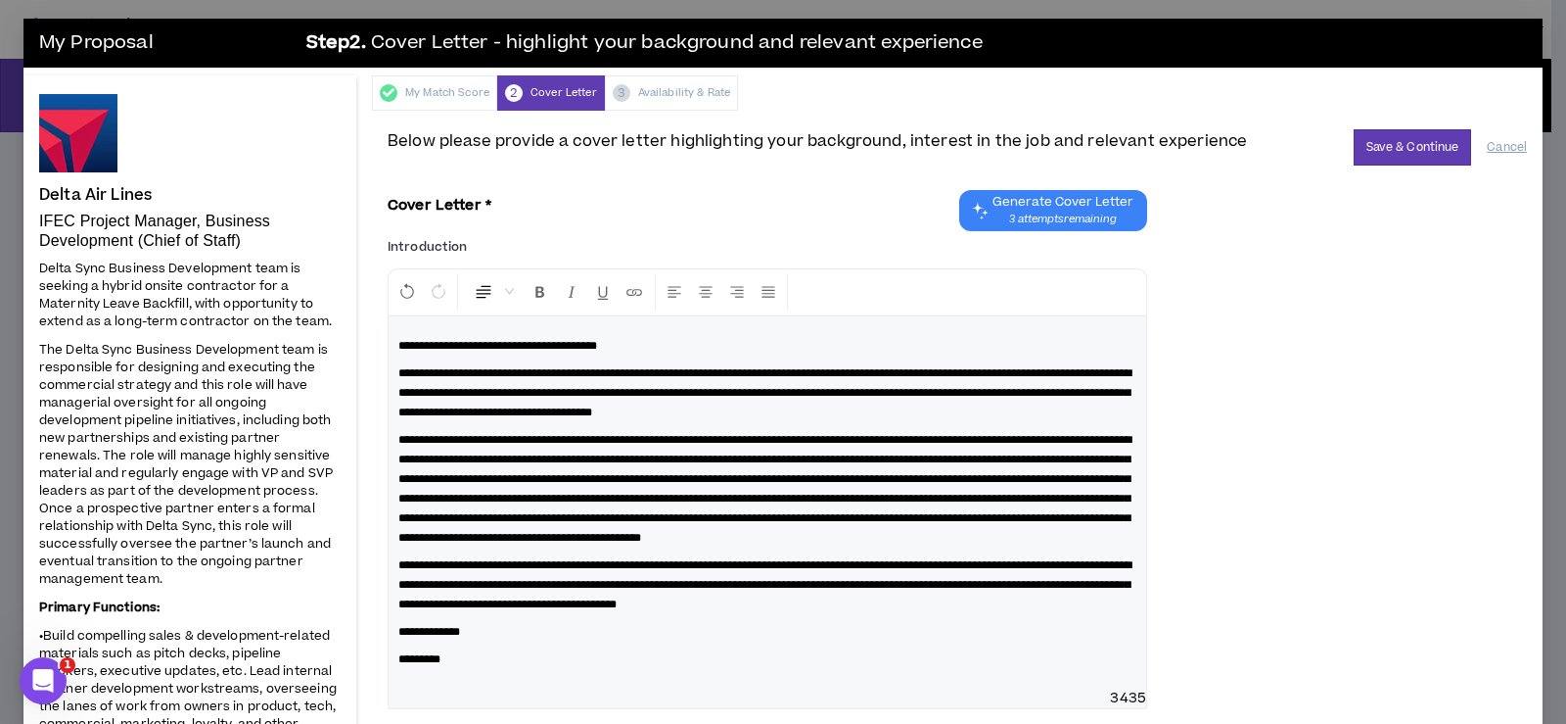
scroll to position [0, 0]
click at [1379, 152] on button "Save & Continue" at bounding box center [1413, 148] width 118 height 36
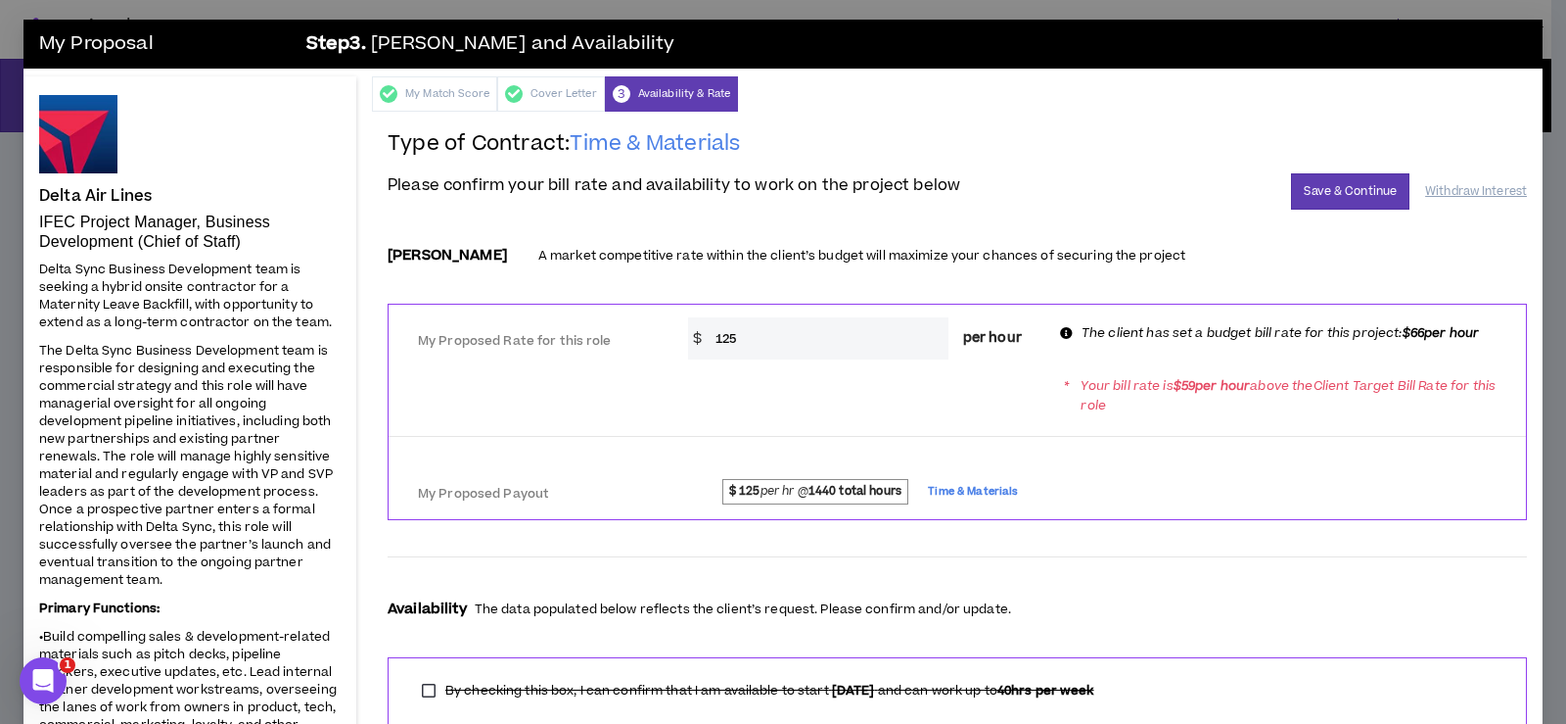
scroll to position [98, 0]
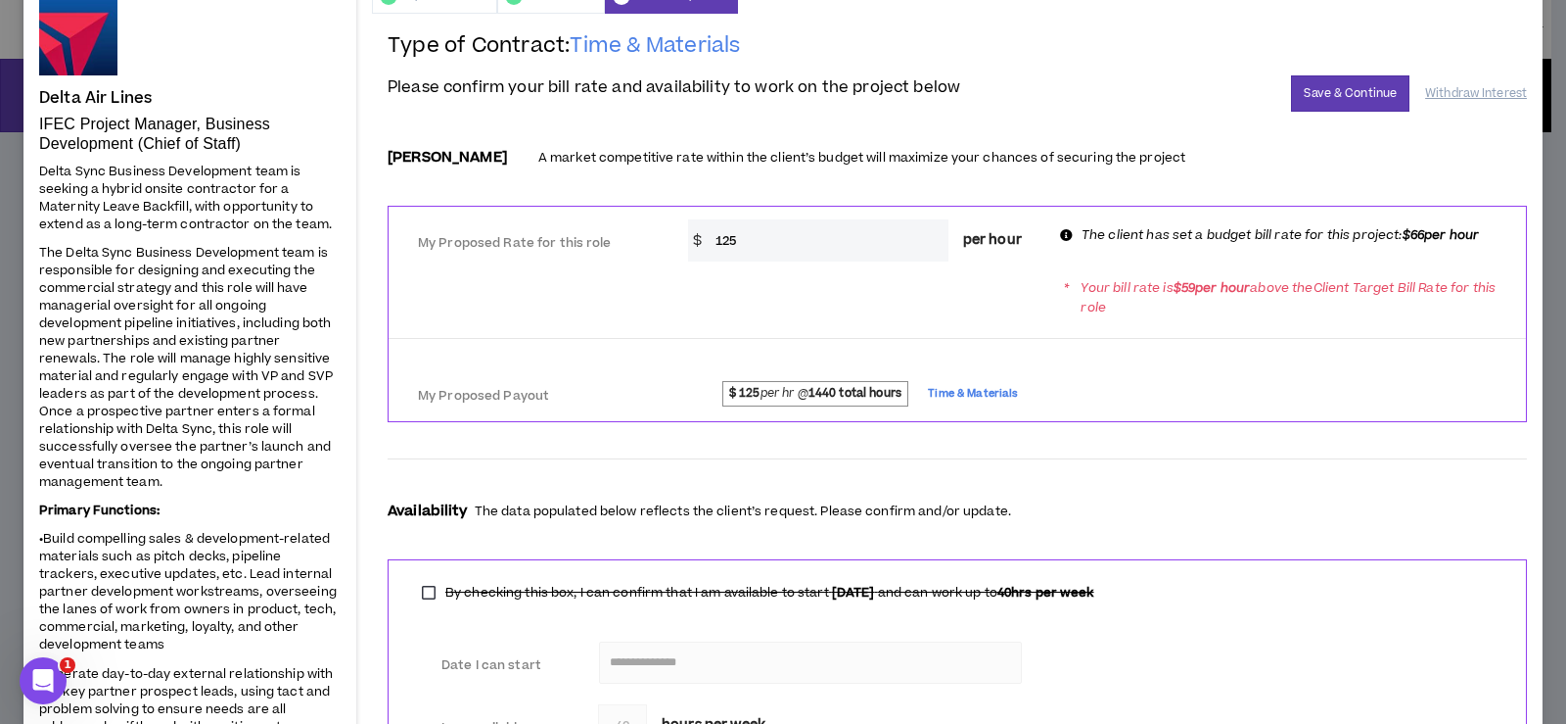
drag, startPoint x: 736, startPoint y: 239, endPoint x: 527, endPoint y: 253, distance: 210.0
click at [527, 253] on div "My Proposed Rate for this role * $ 125 per hour The client has set a budget bil…" at bounding box center [958, 237] width 1138 height 47
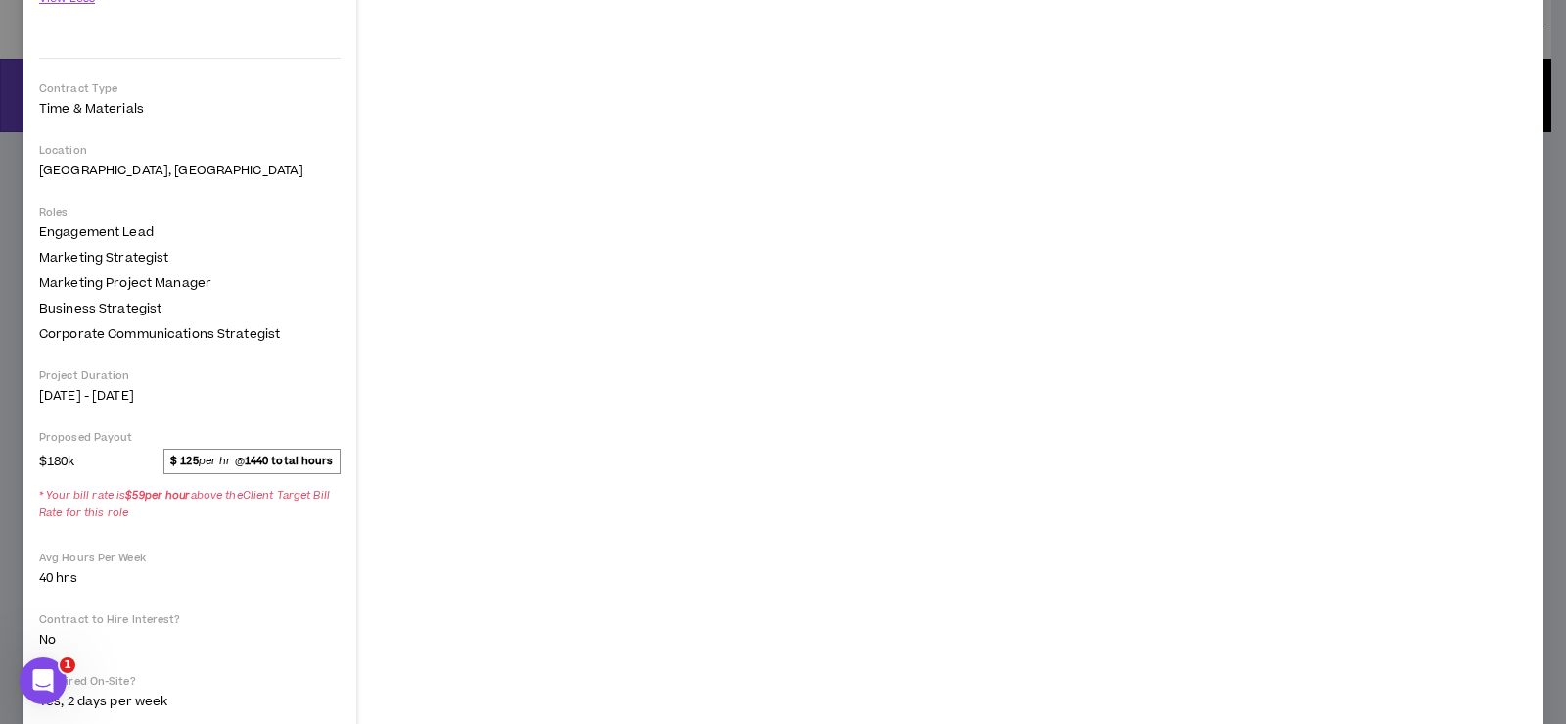
scroll to position [1959, 0]
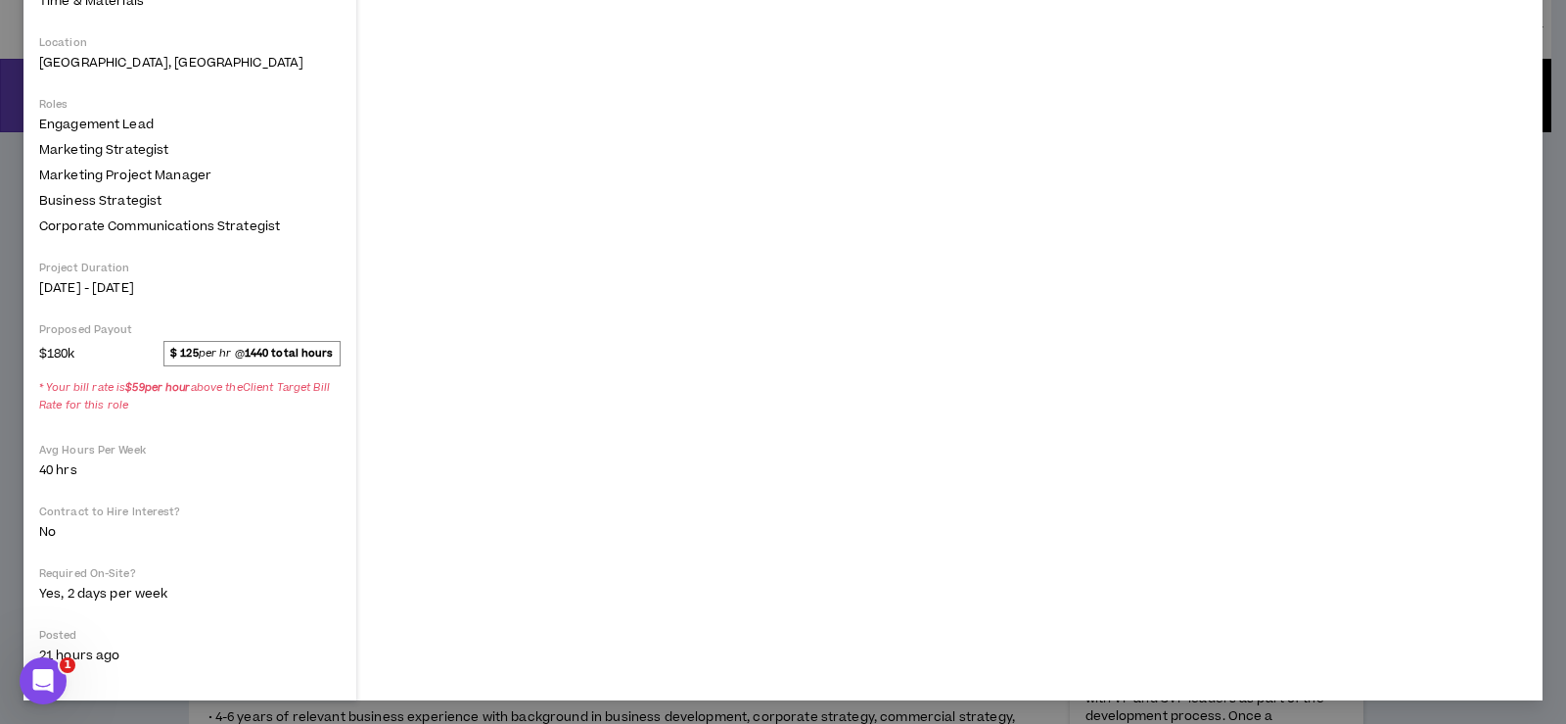
type input "66"
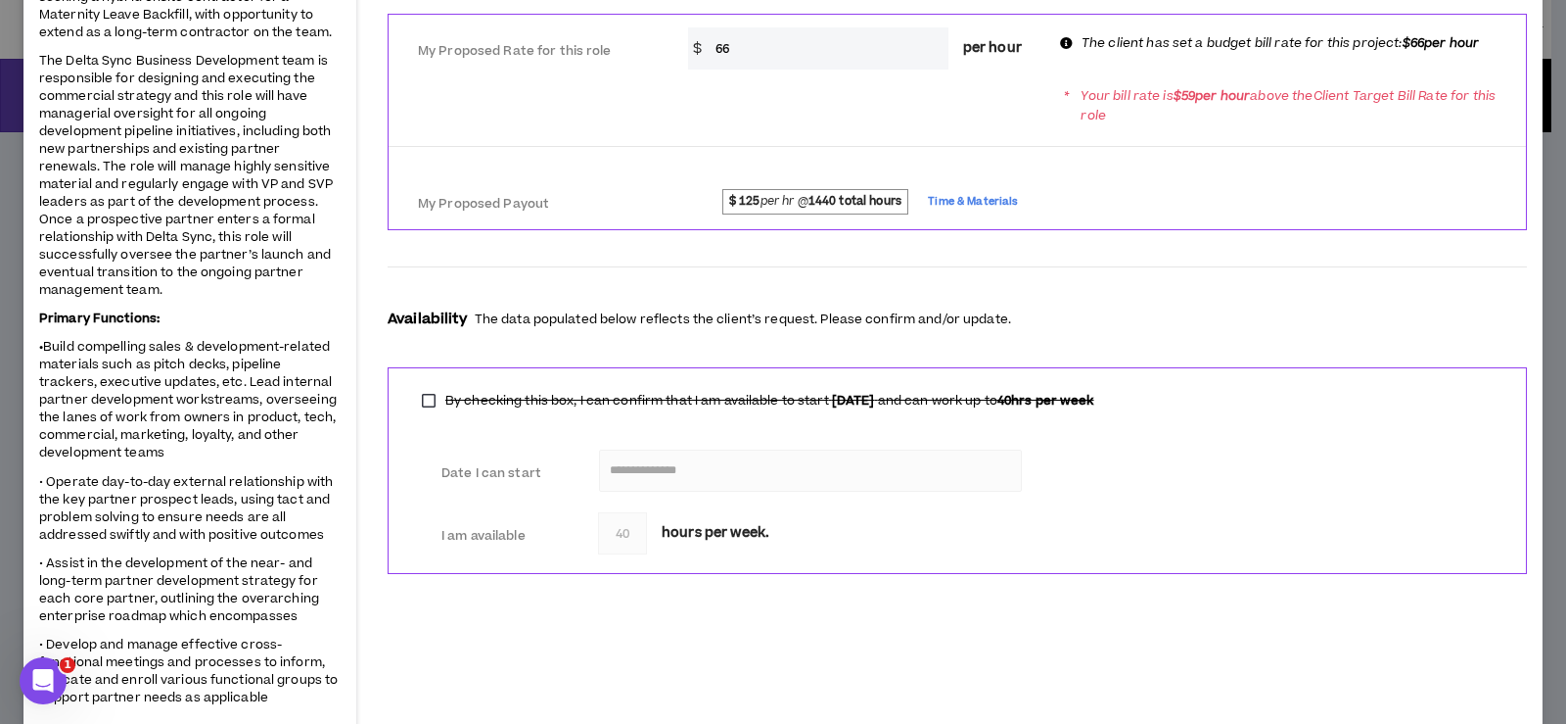
scroll to position [0, 0]
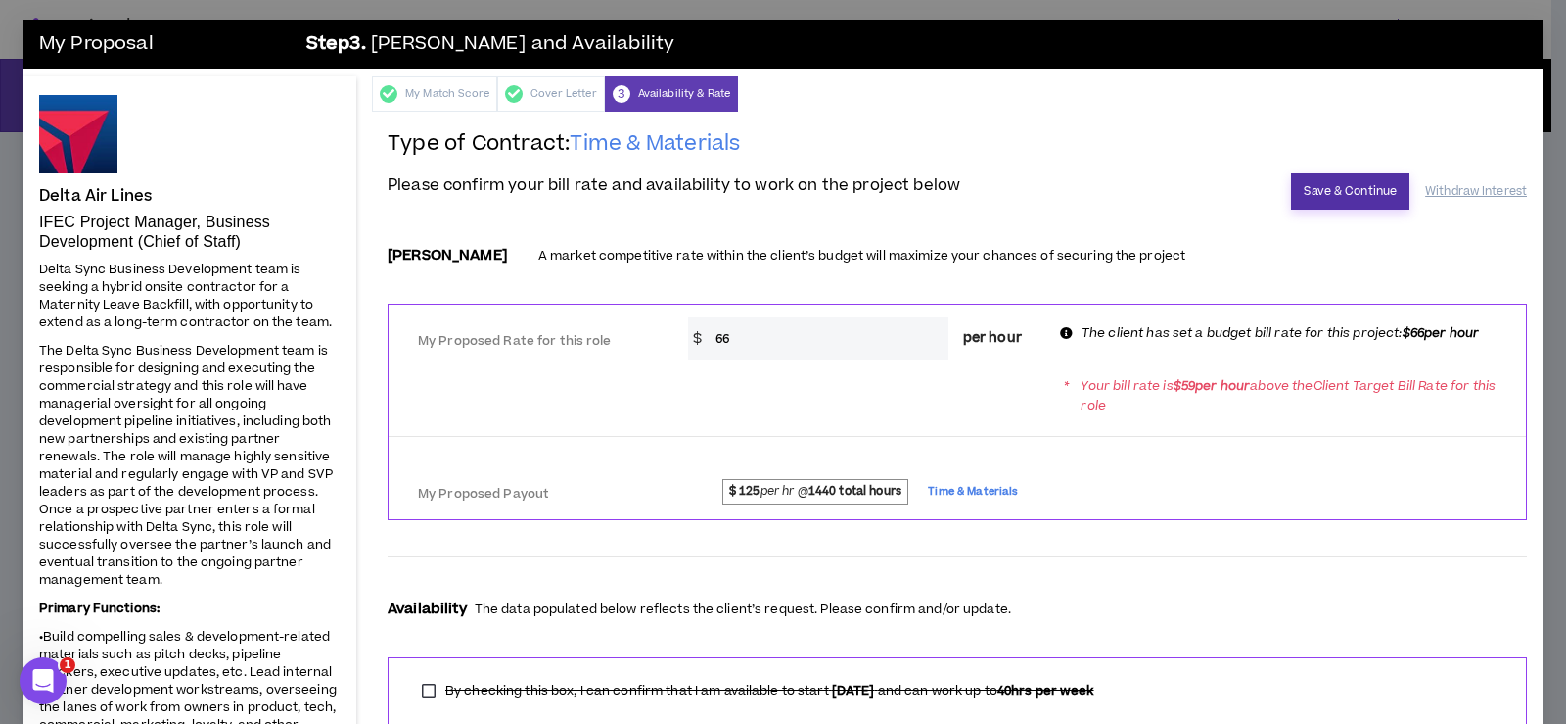
click at [1324, 188] on button "Save & Continue" at bounding box center [1350, 191] width 118 height 36
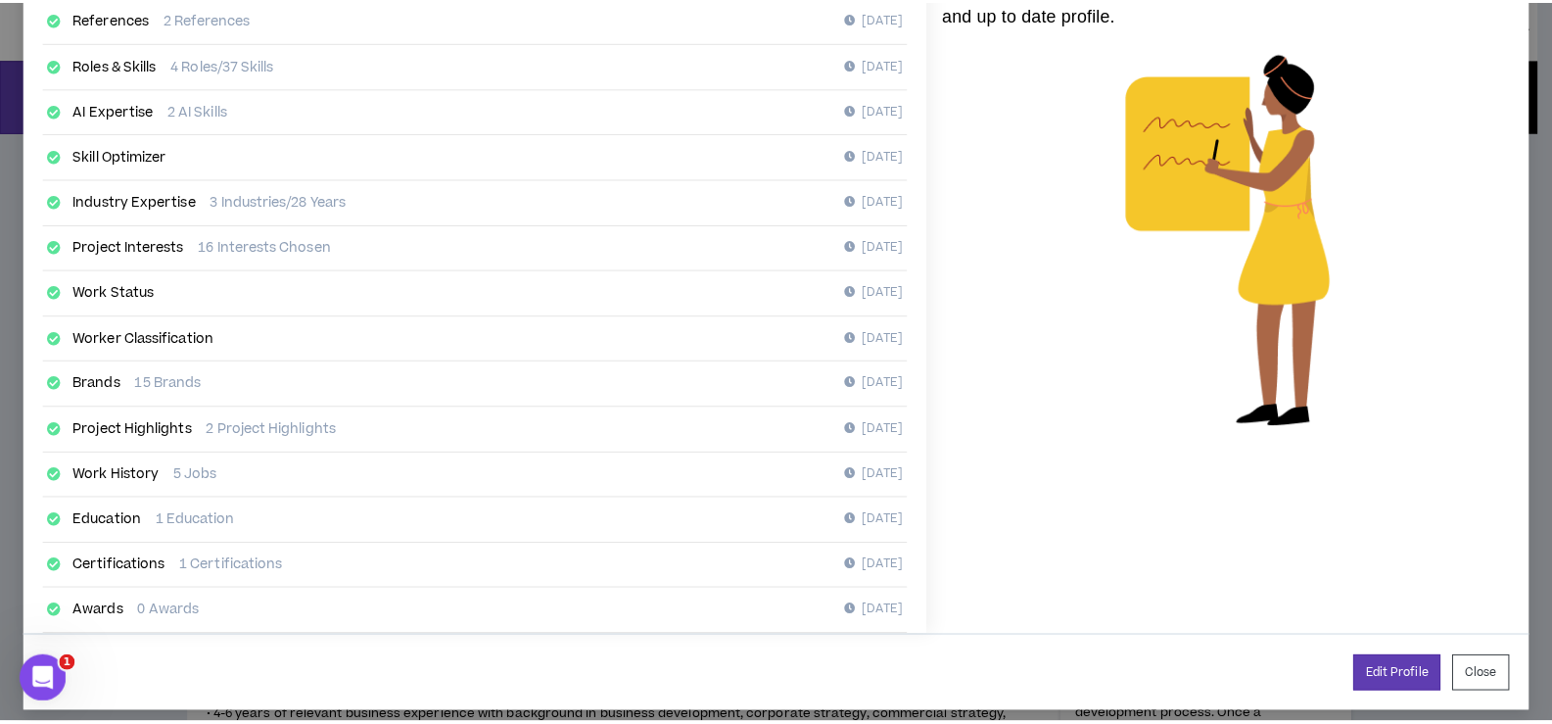
scroll to position [306, 0]
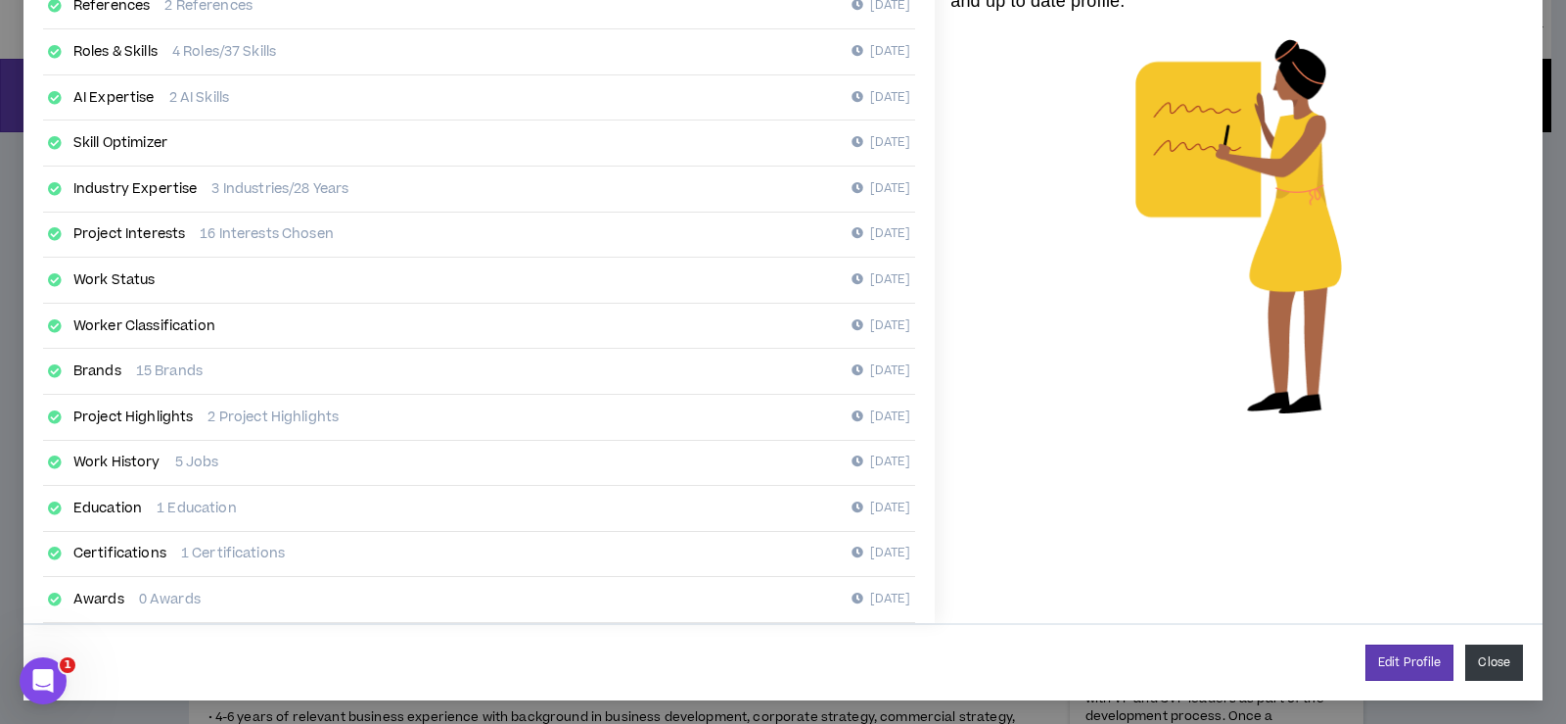
click at [1484, 663] on button "Close" at bounding box center [1495, 662] width 58 height 36
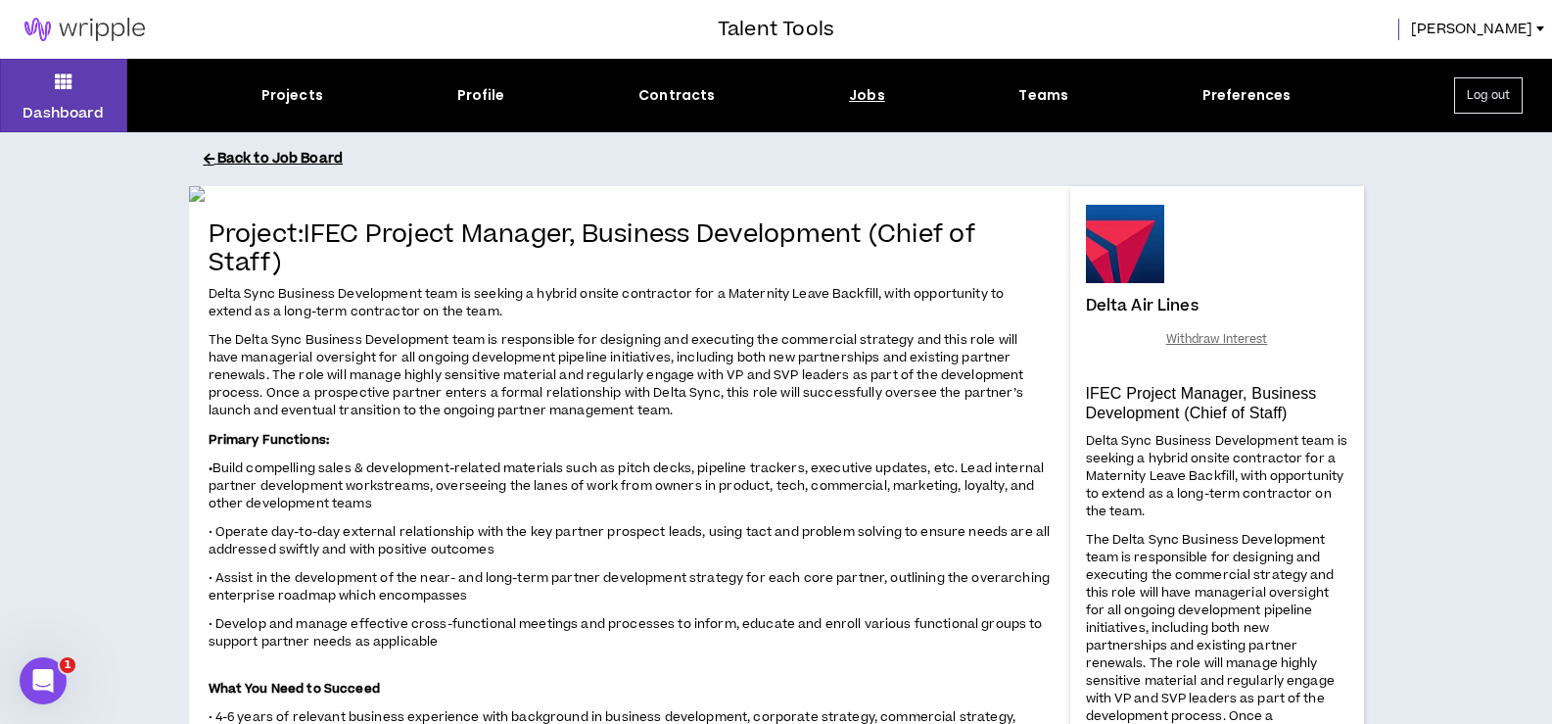
click at [267, 150] on button "Back to Job Board" at bounding box center [791, 159] width 1175 height 34
click at [265, 157] on button "Back to Job Board" at bounding box center [791, 159] width 1175 height 34
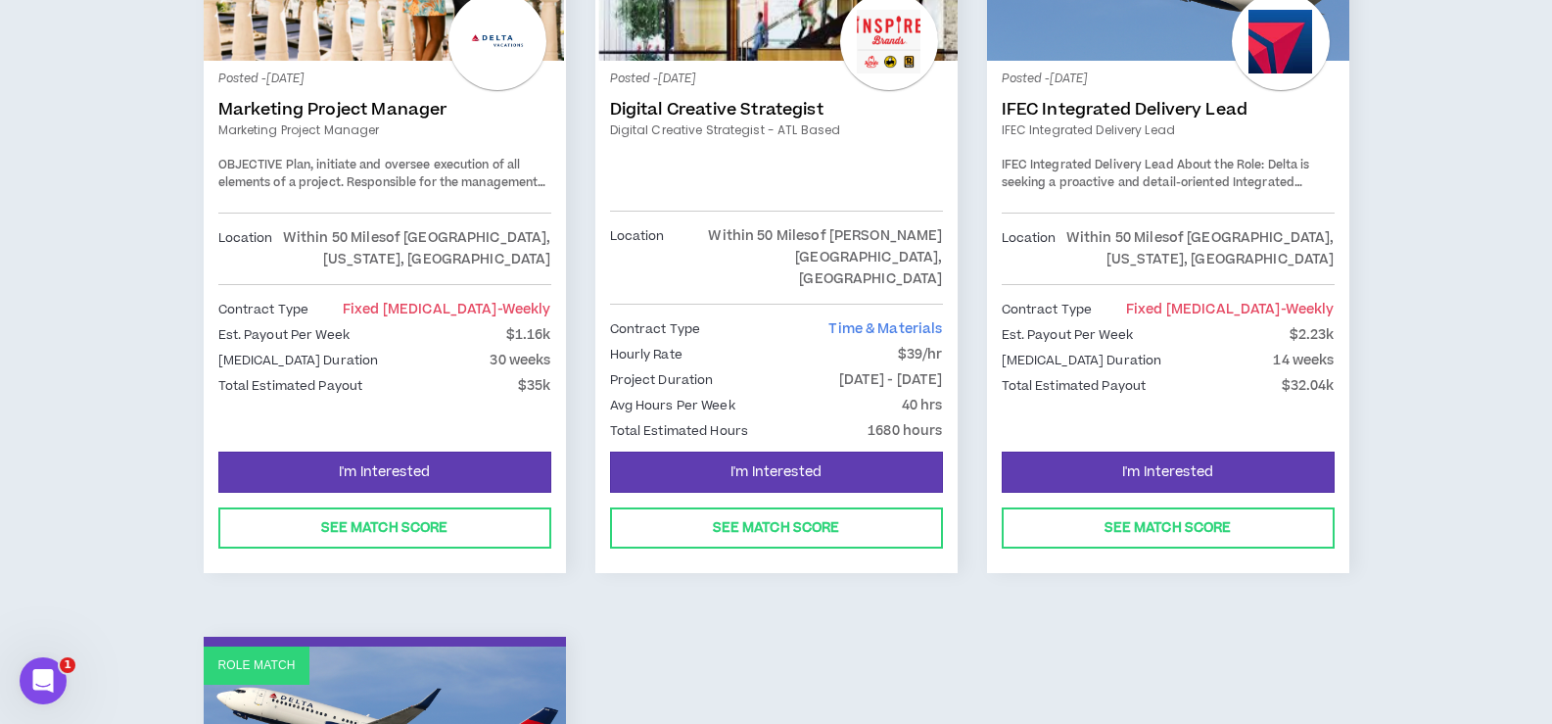
scroll to position [1175, 0]
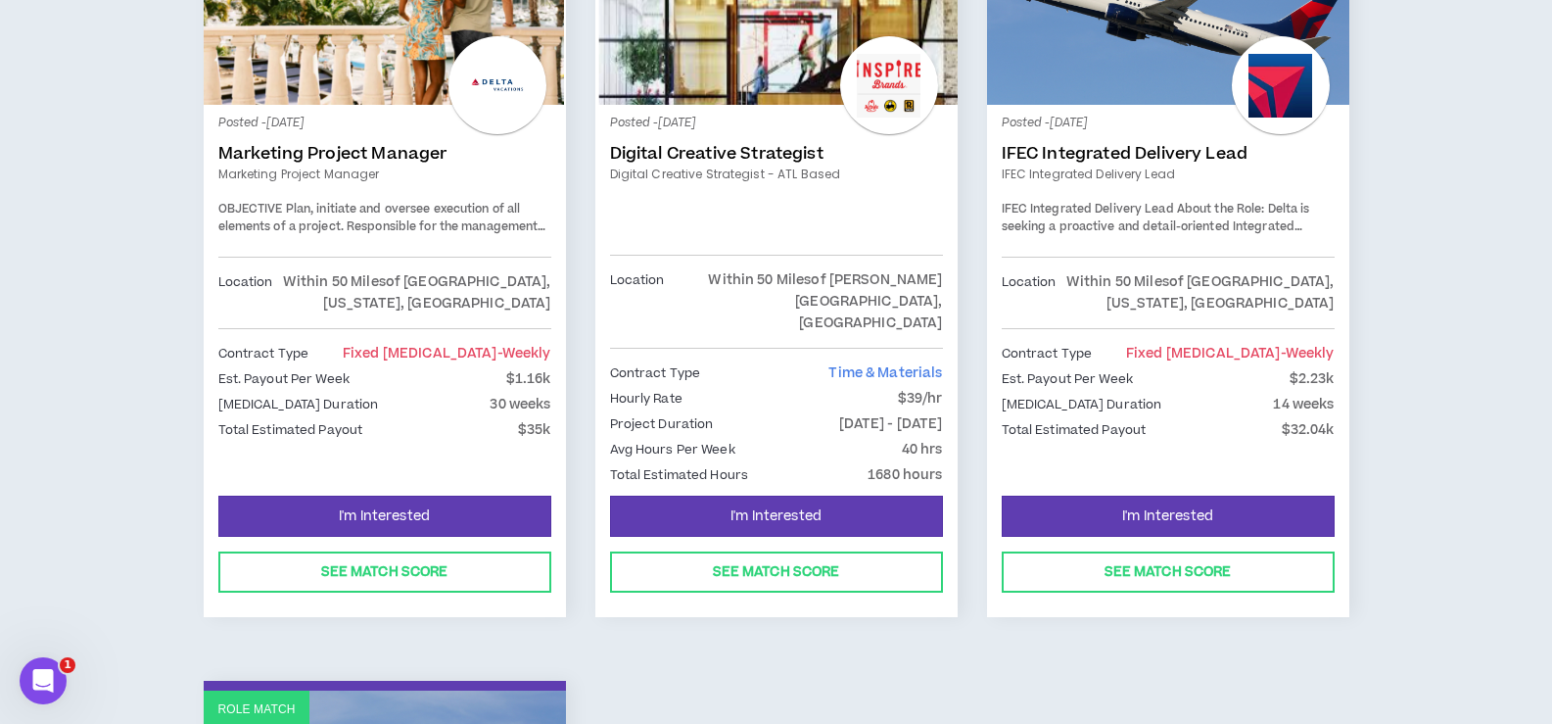
click at [1144, 144] on link "IFEC Integrated Delivery Lead" at bounding box center [1168, 154] width 333 height 20
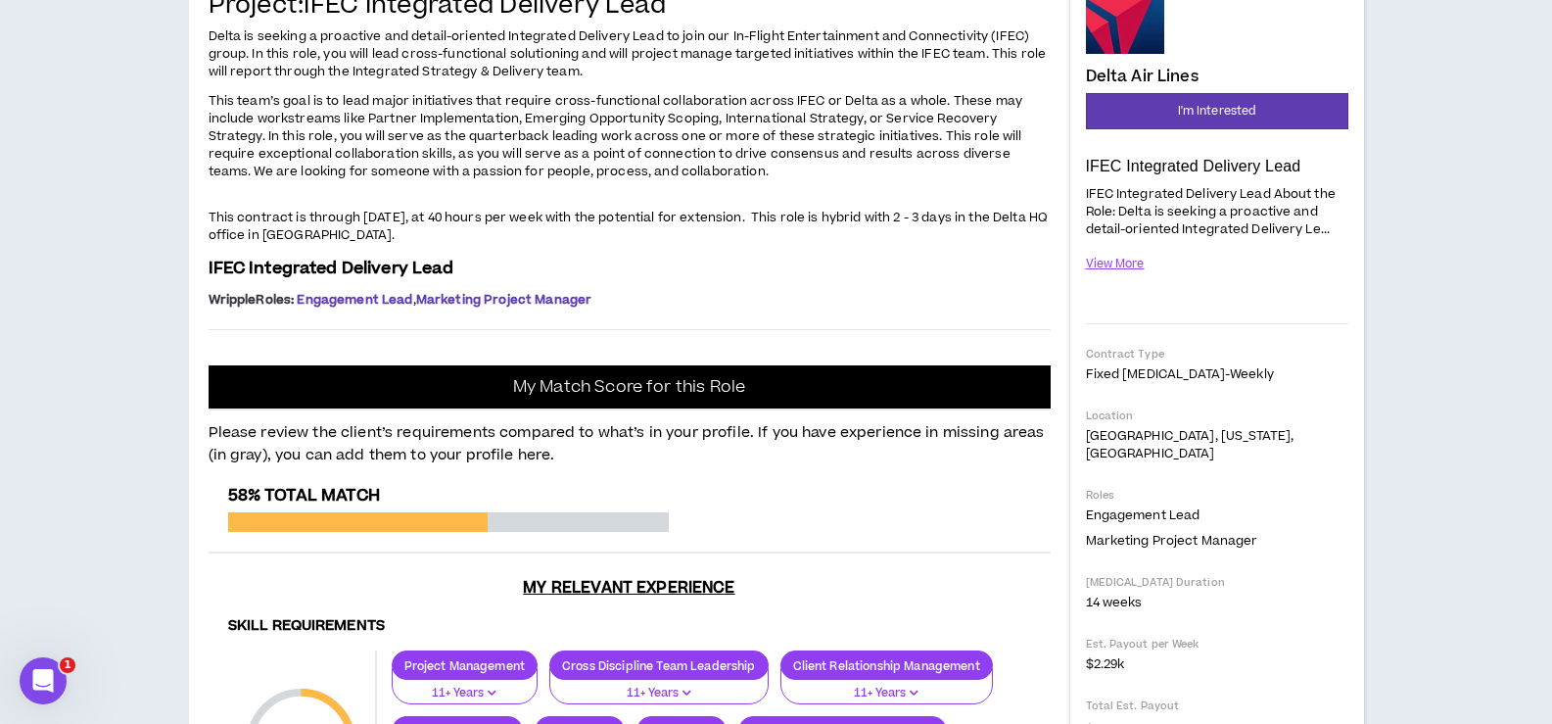
scroll to position [196, 0]
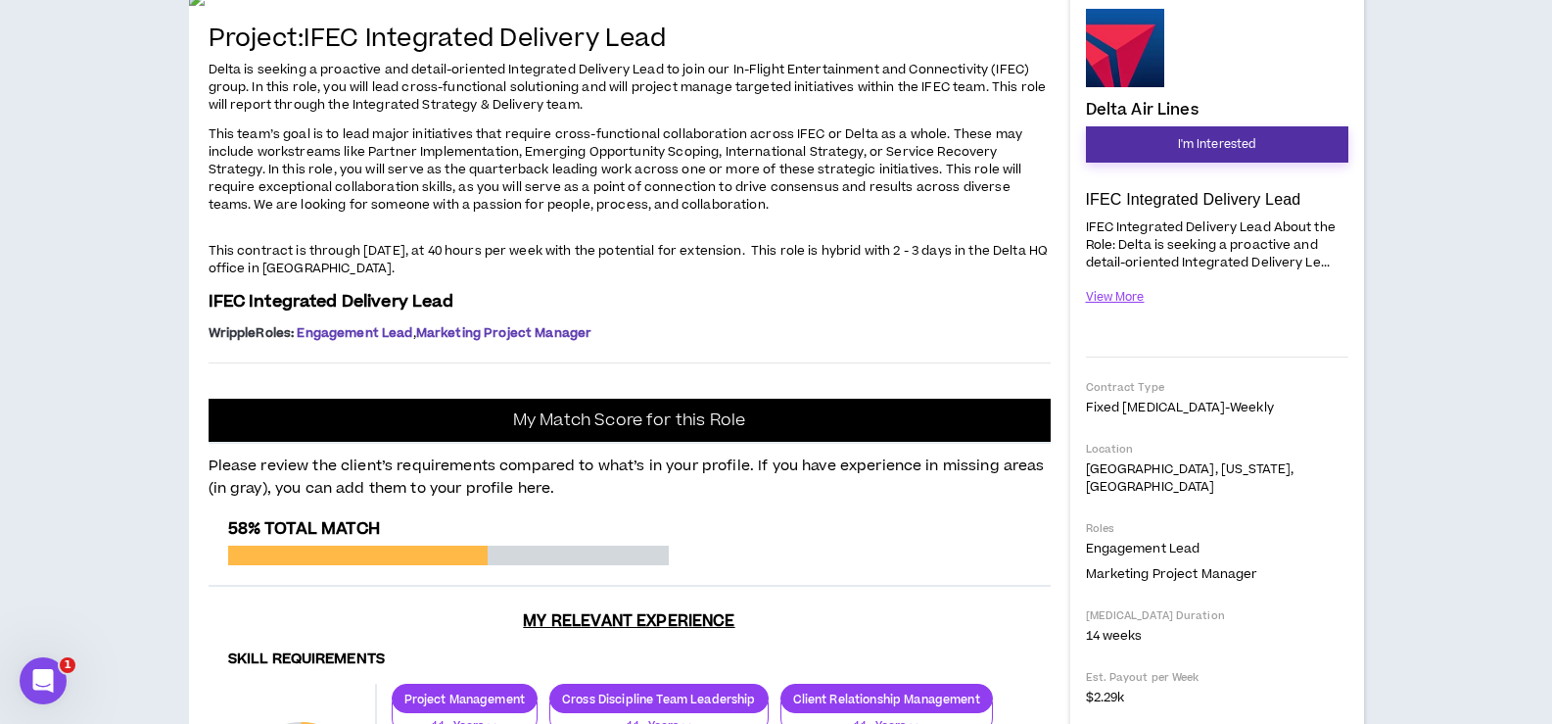
click at [1234, 145] on span "I'm Interested" at bounding box center [1217, 144] width 78 height 19
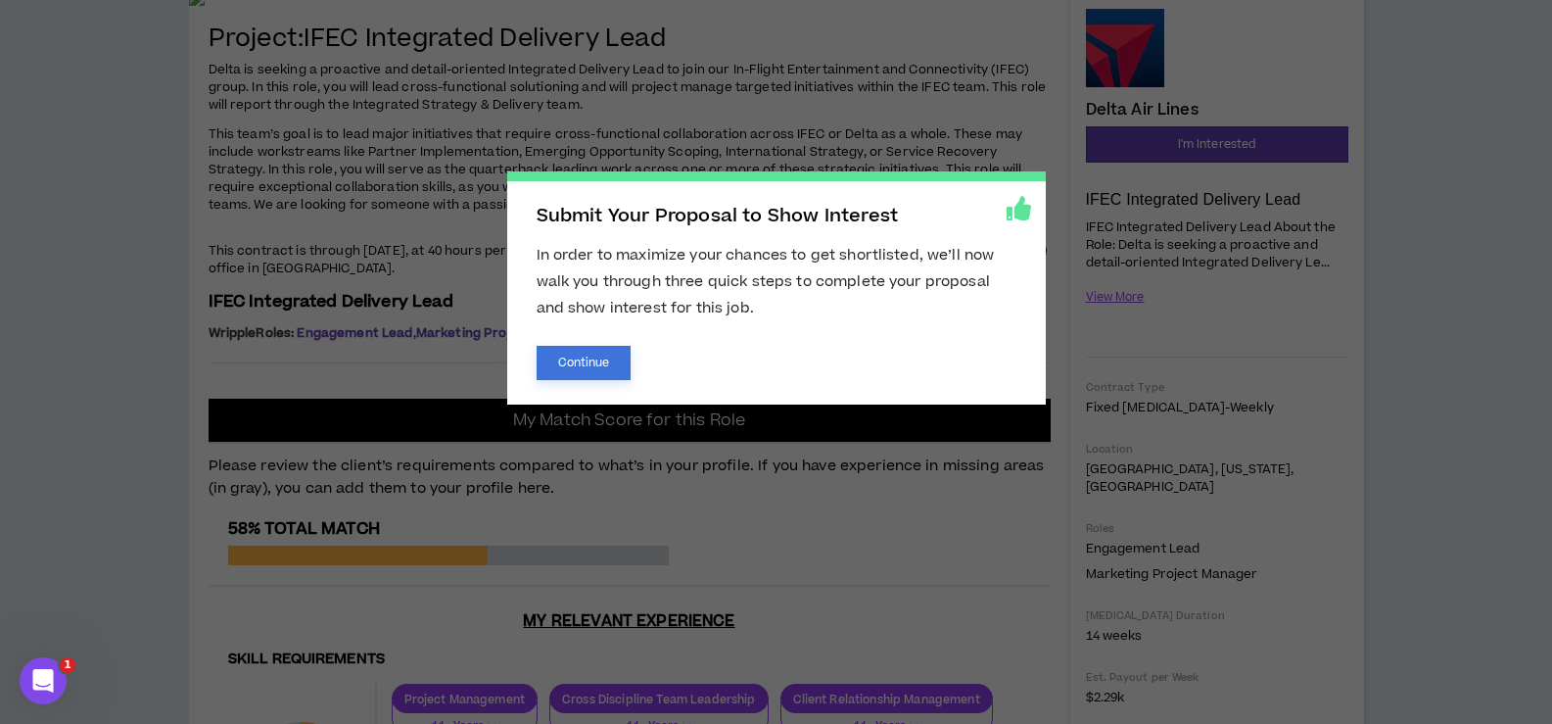
click at [566, 367] on button "Continue" at bounding box center [584, 363] width 95 height 34
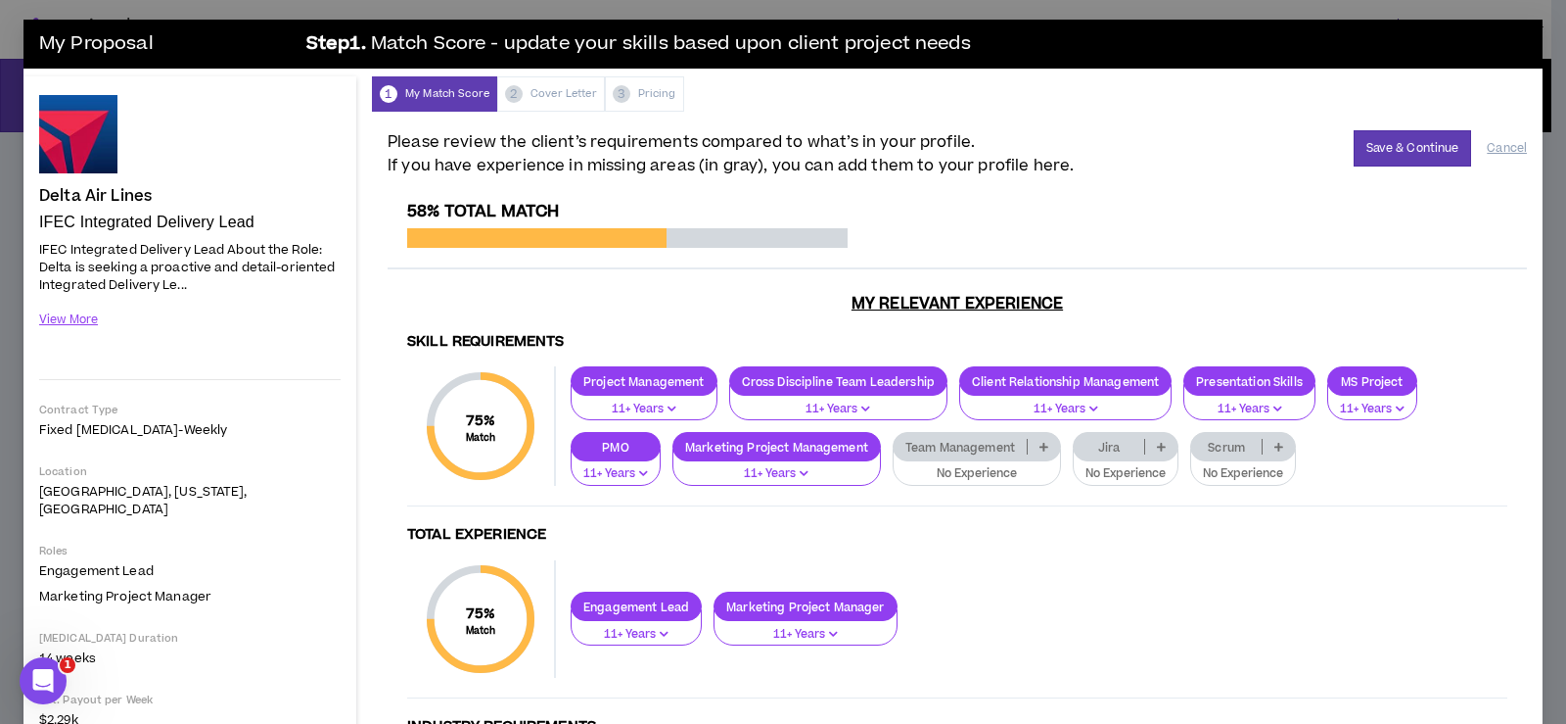
click at [1044, 448] on icon at bounding box center [1044, 447] width 9 height 10
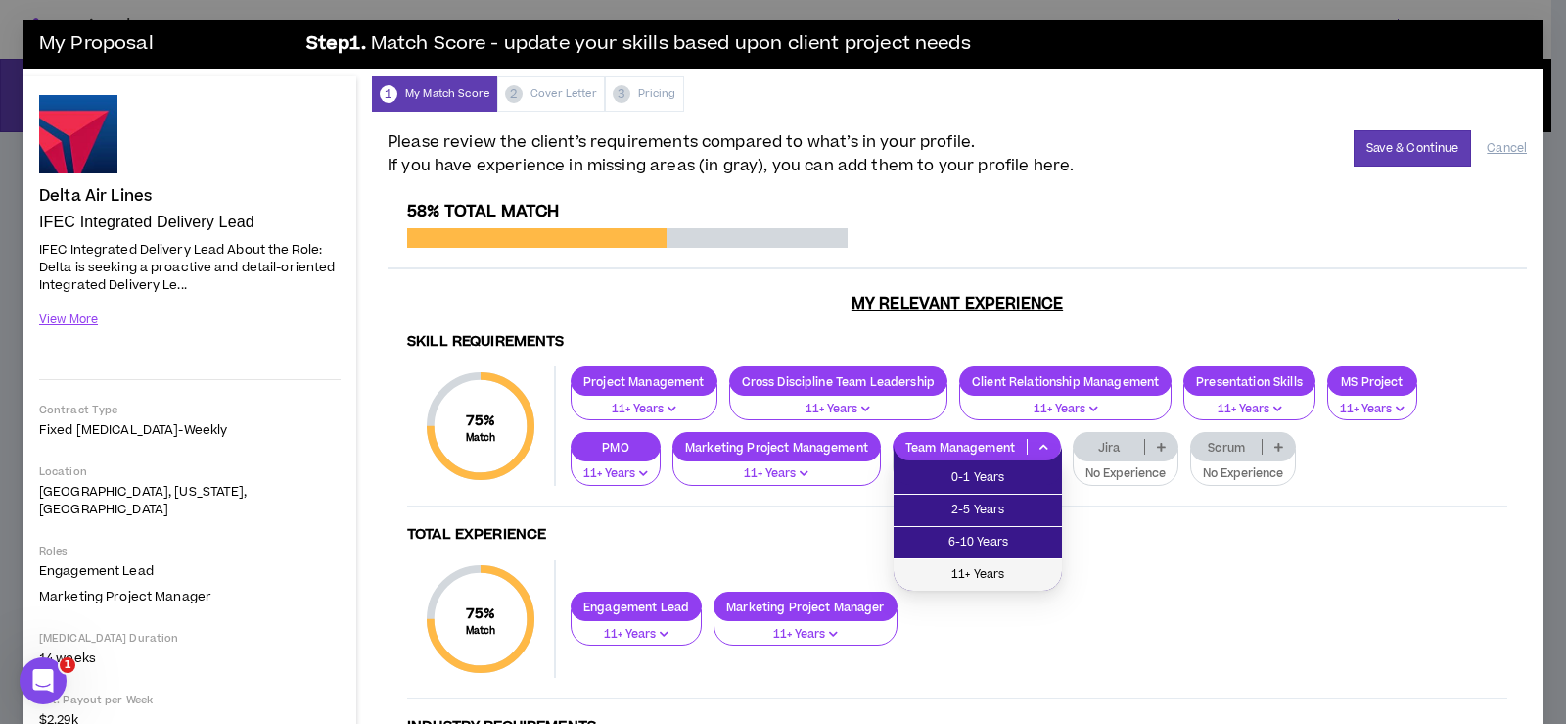
click at [1028, 574] on span "11+ Years" at bounding box center [978, 575] width 145 height 22
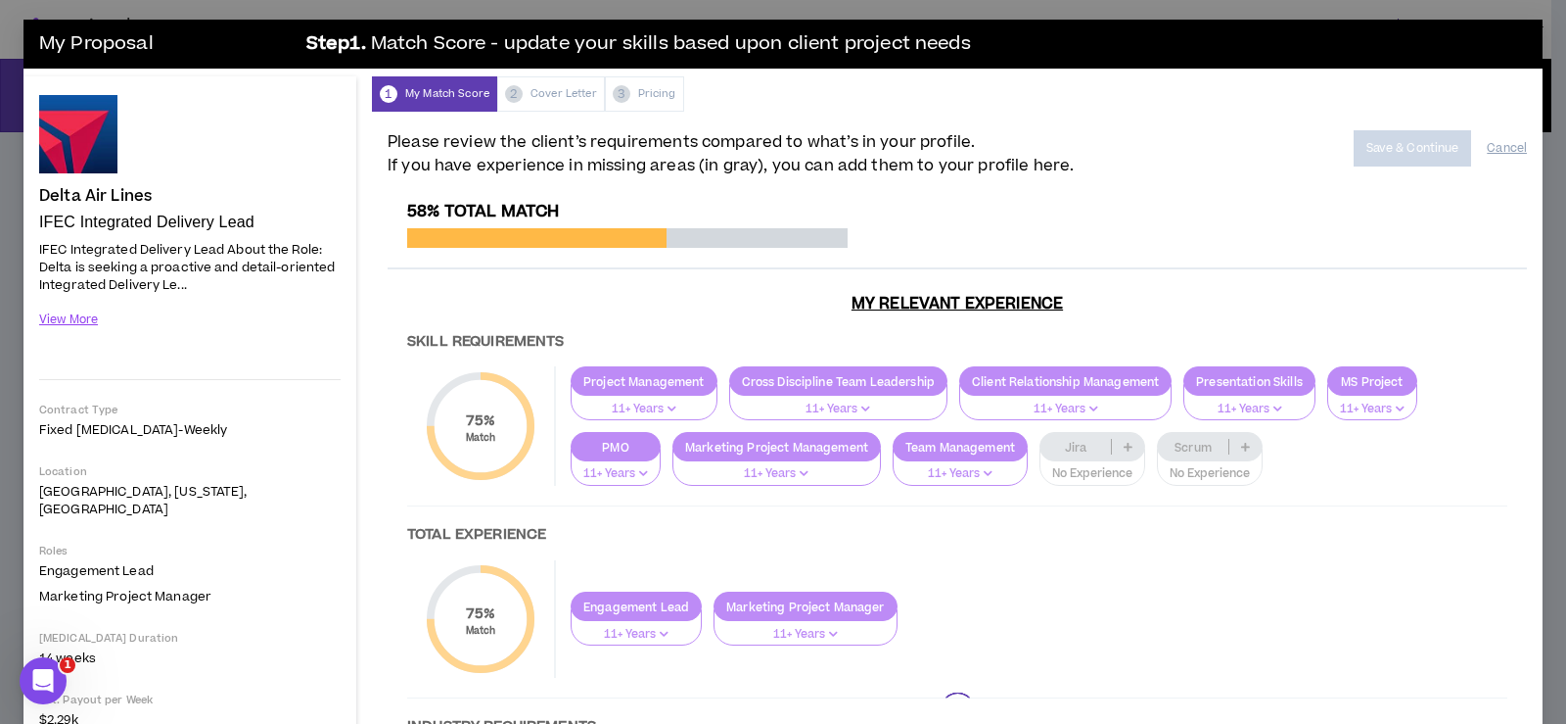
click at [1122, 448] on div at bounding box center [958, 709] width 1140 height 1015
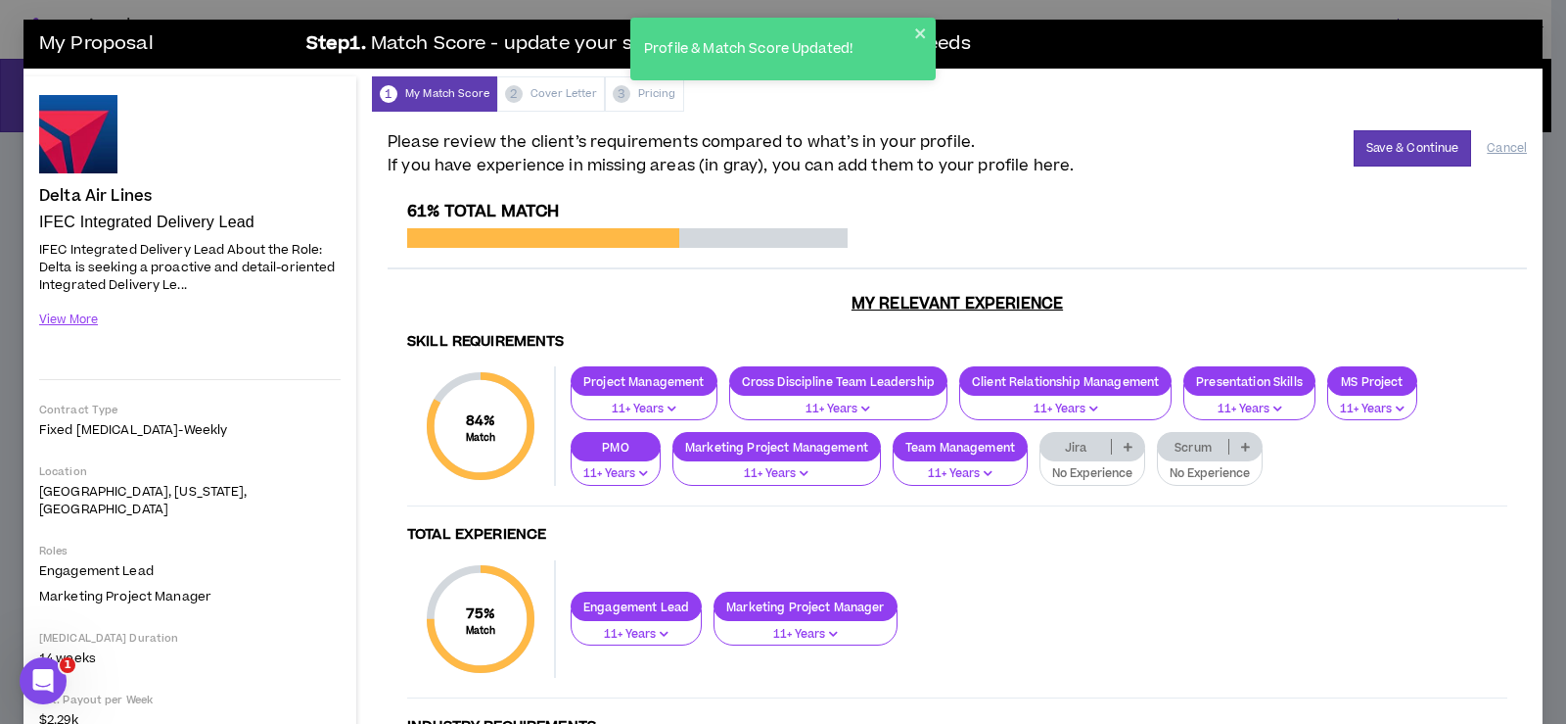
click at [1131, 445] on icon at bounding box center [1128, 447] width 9 height 10
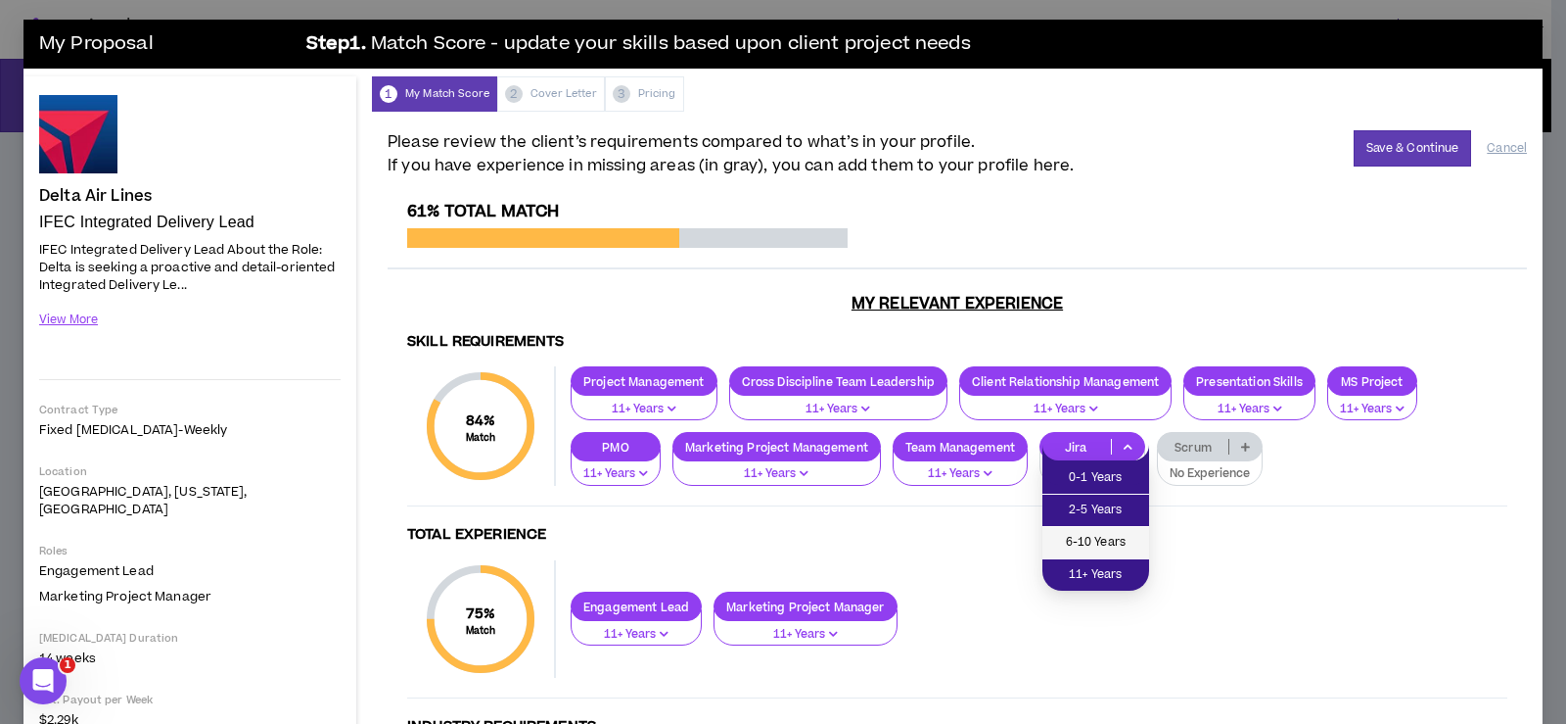
click at [1123, 534] on span "6-10 Years" at bounding box center [1095, 543] width 83 height 22
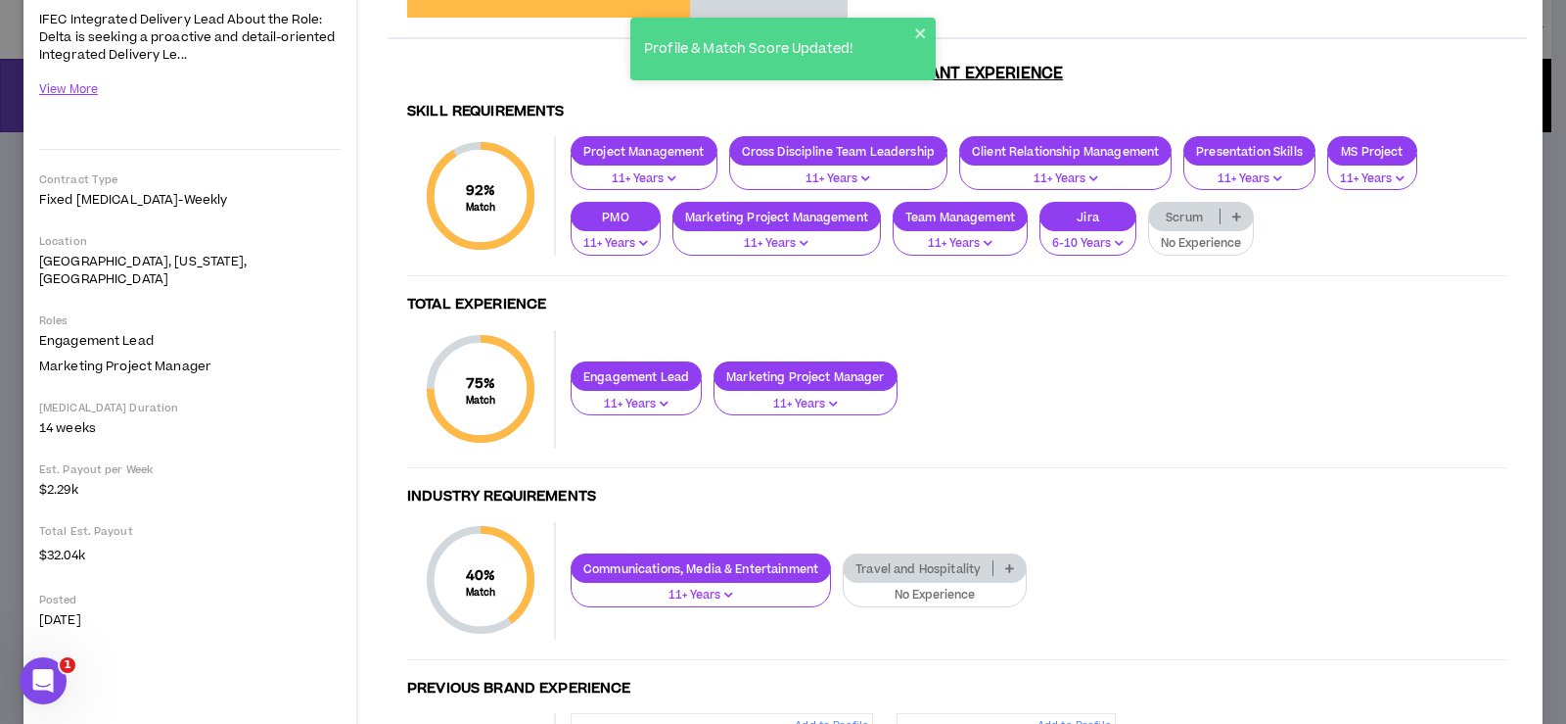
scroll to position [196, 0]
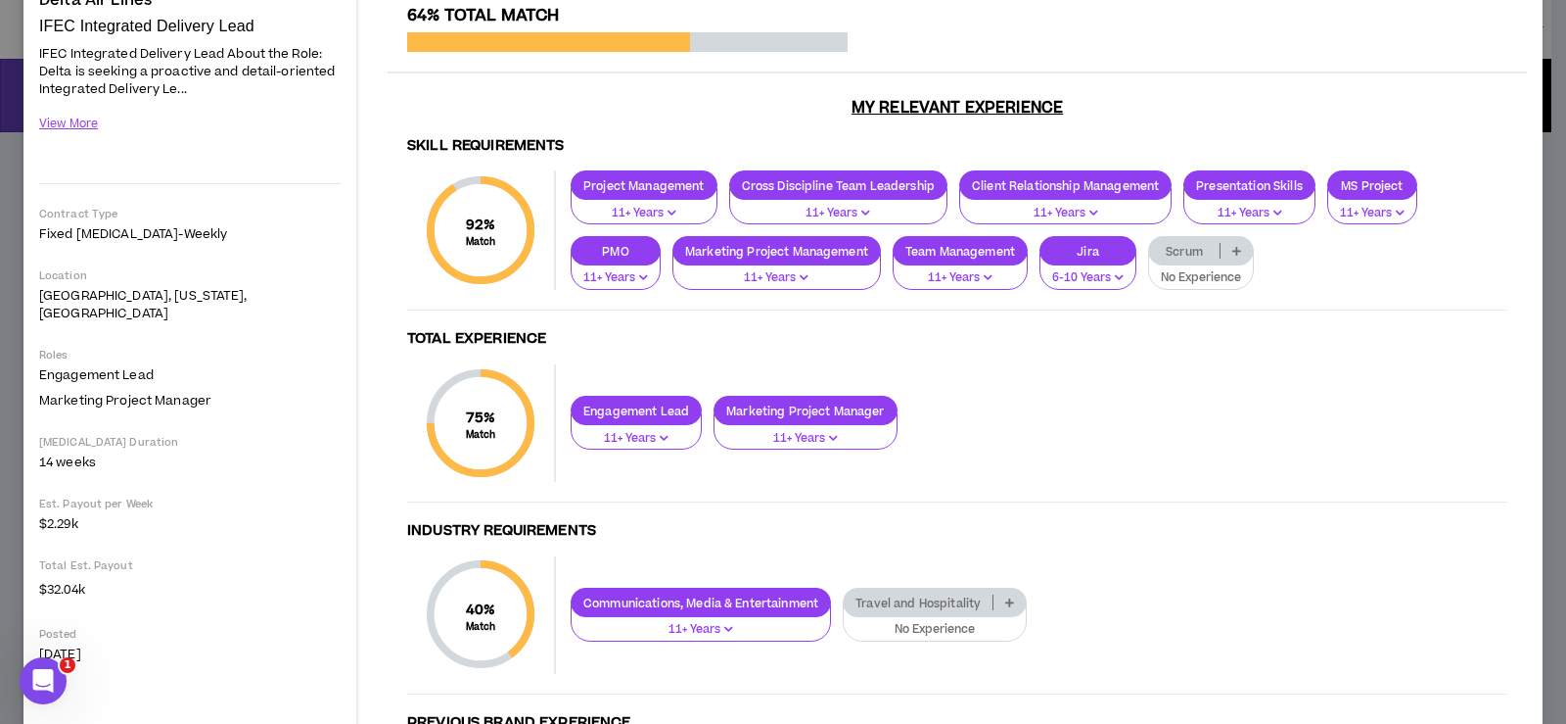
click at [1239, 250] on icon at bounding box center [1237, 251] width 9 height 10
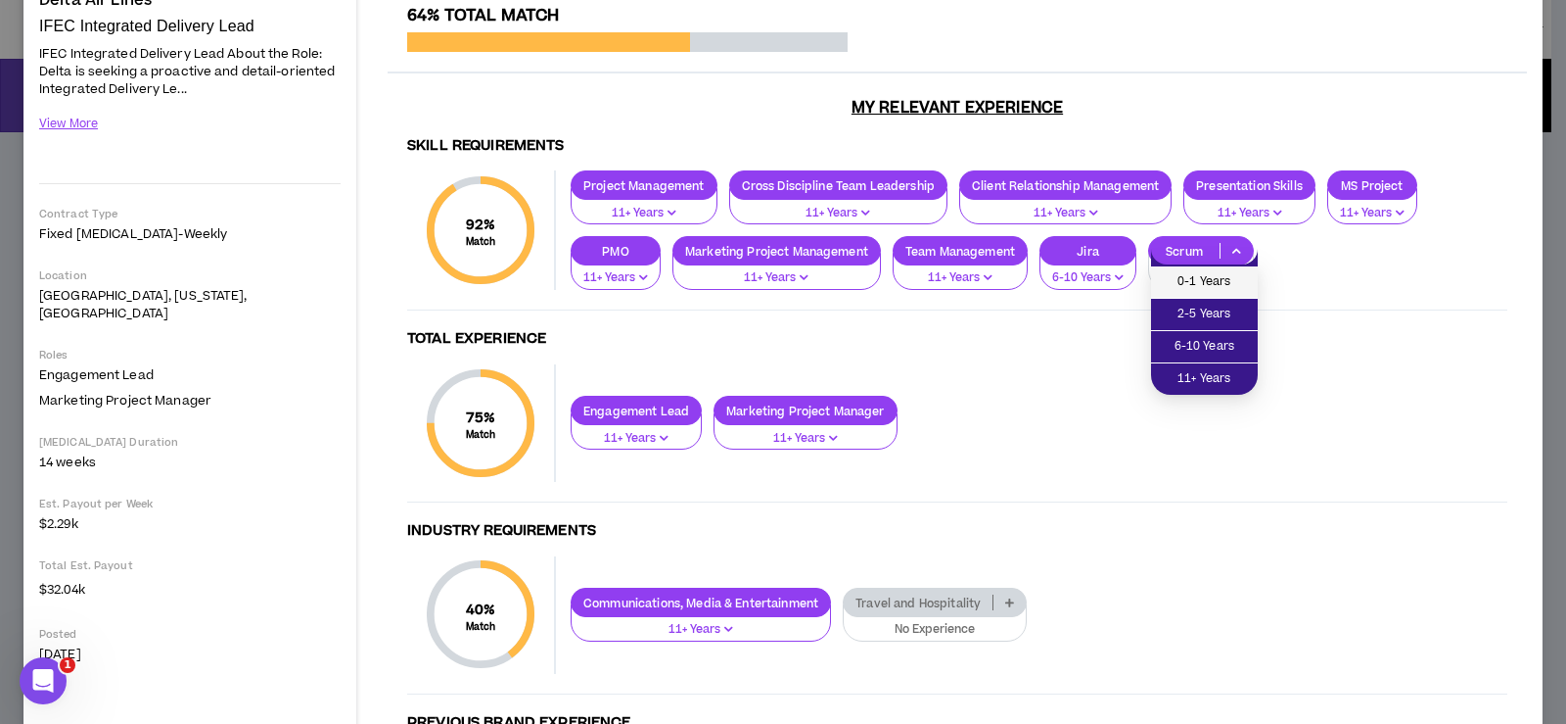
click at [1216, 274] on span "0-1 Years" at bounding box center [1204, 282] width 83 height 22
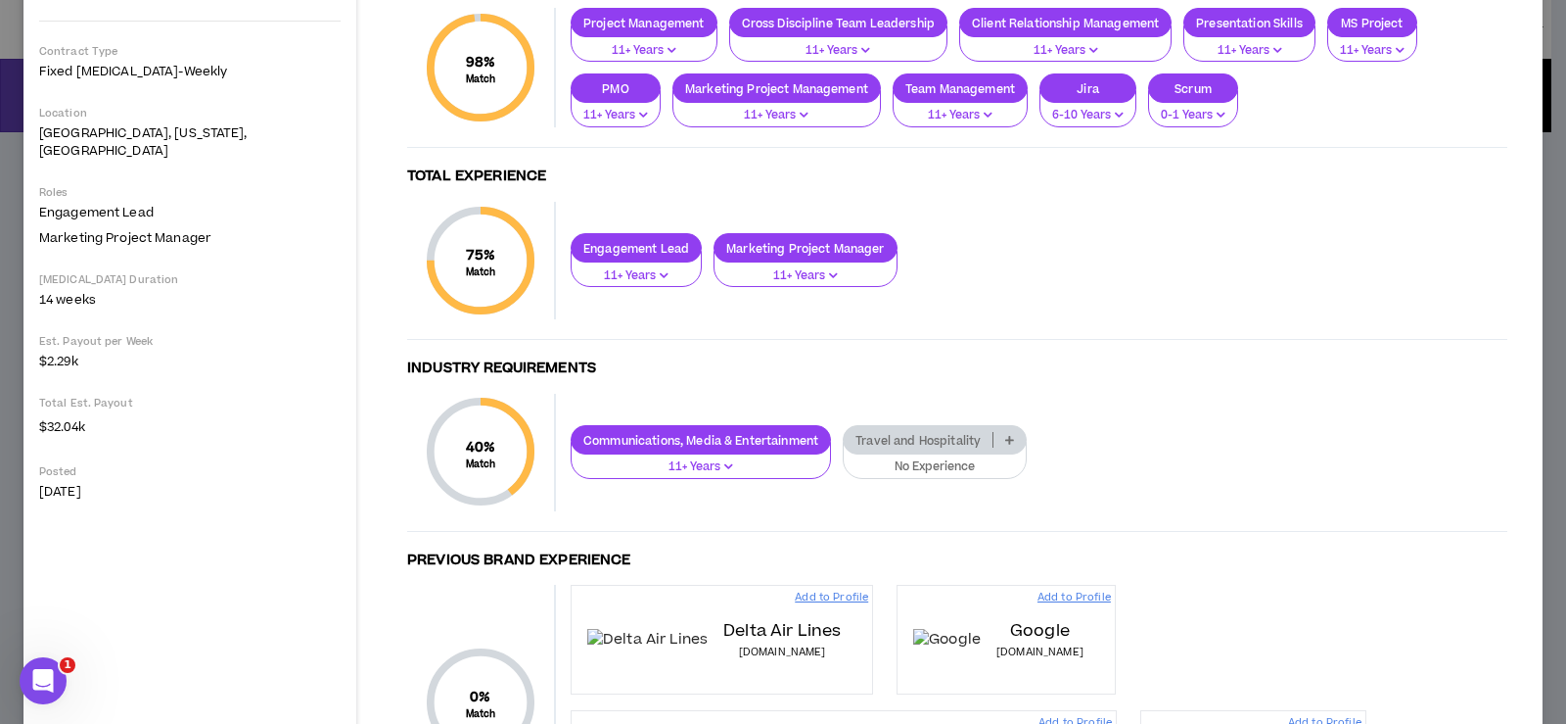
scroll to position [392, 0]
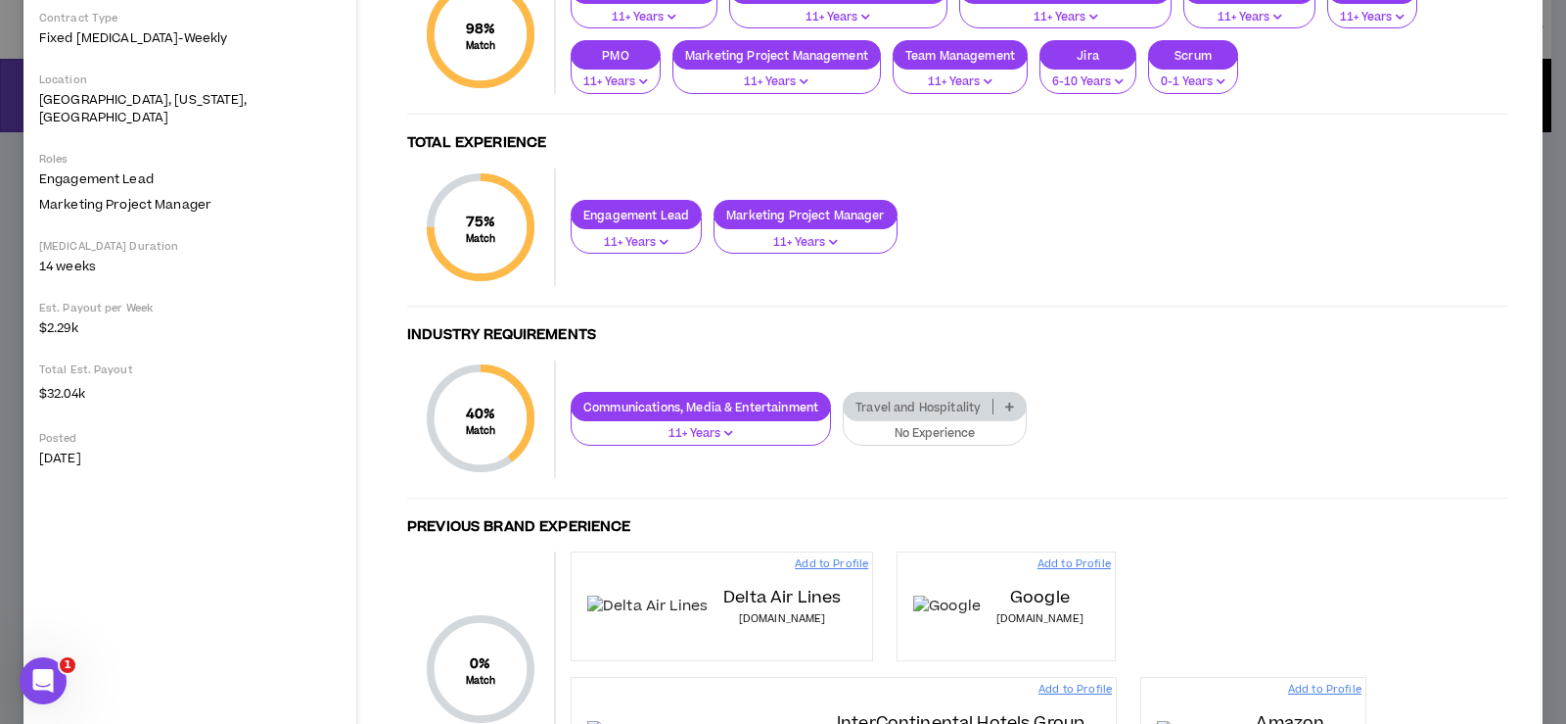
click at [1012, 405] on icon at bounding box center [1009, 406] width 9 height 10
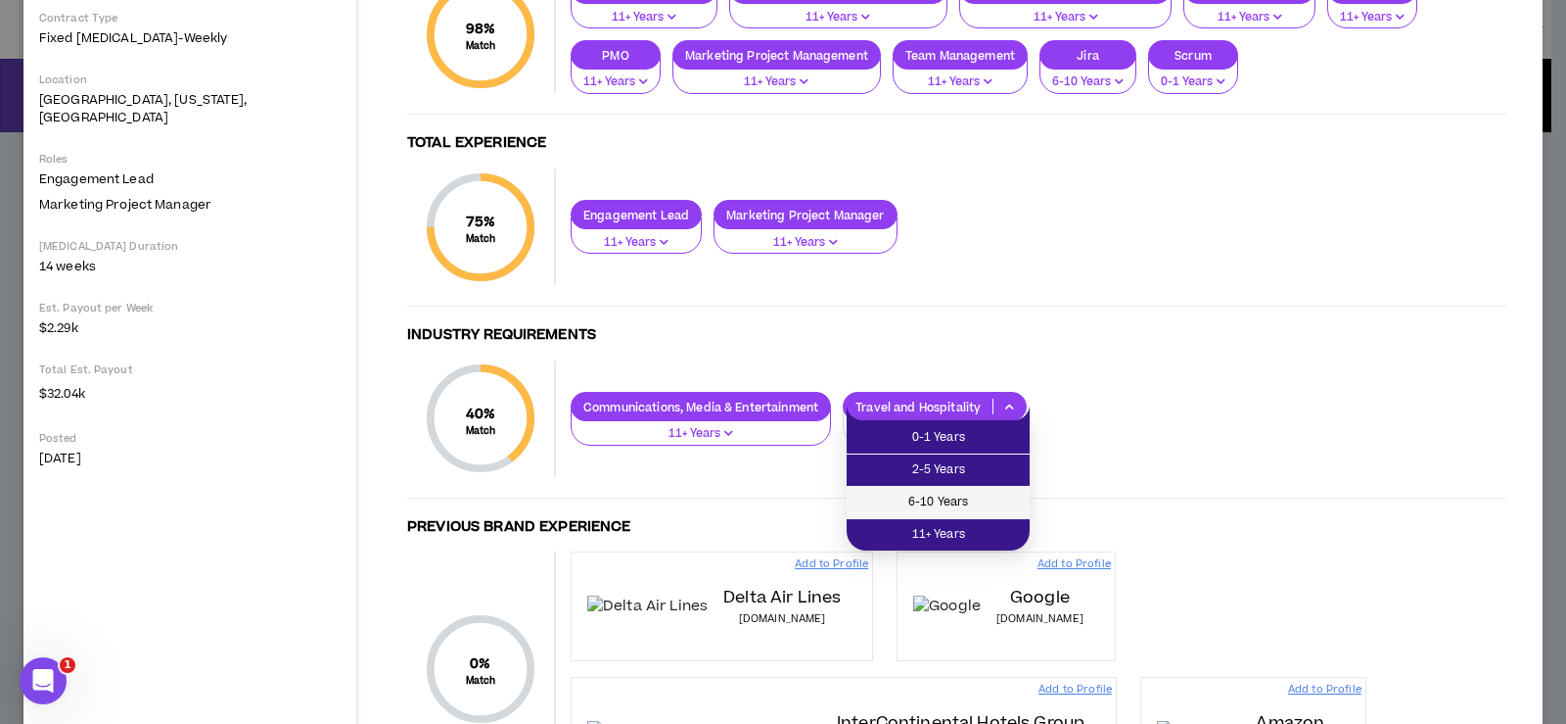
click at [999, 507] on span "6-10 Years" at bounding box center [939, 502] width 160 height 22
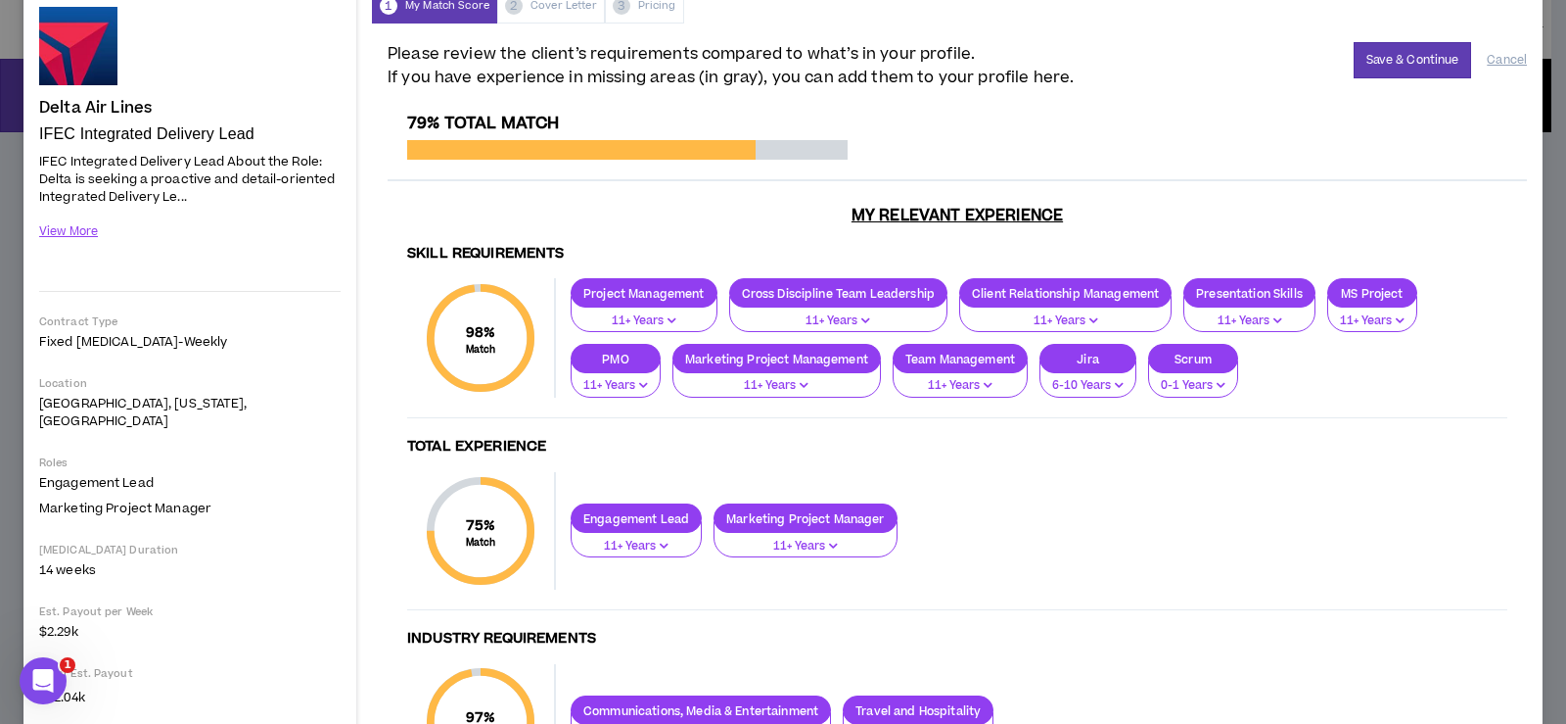
scroll to position [0, 0]
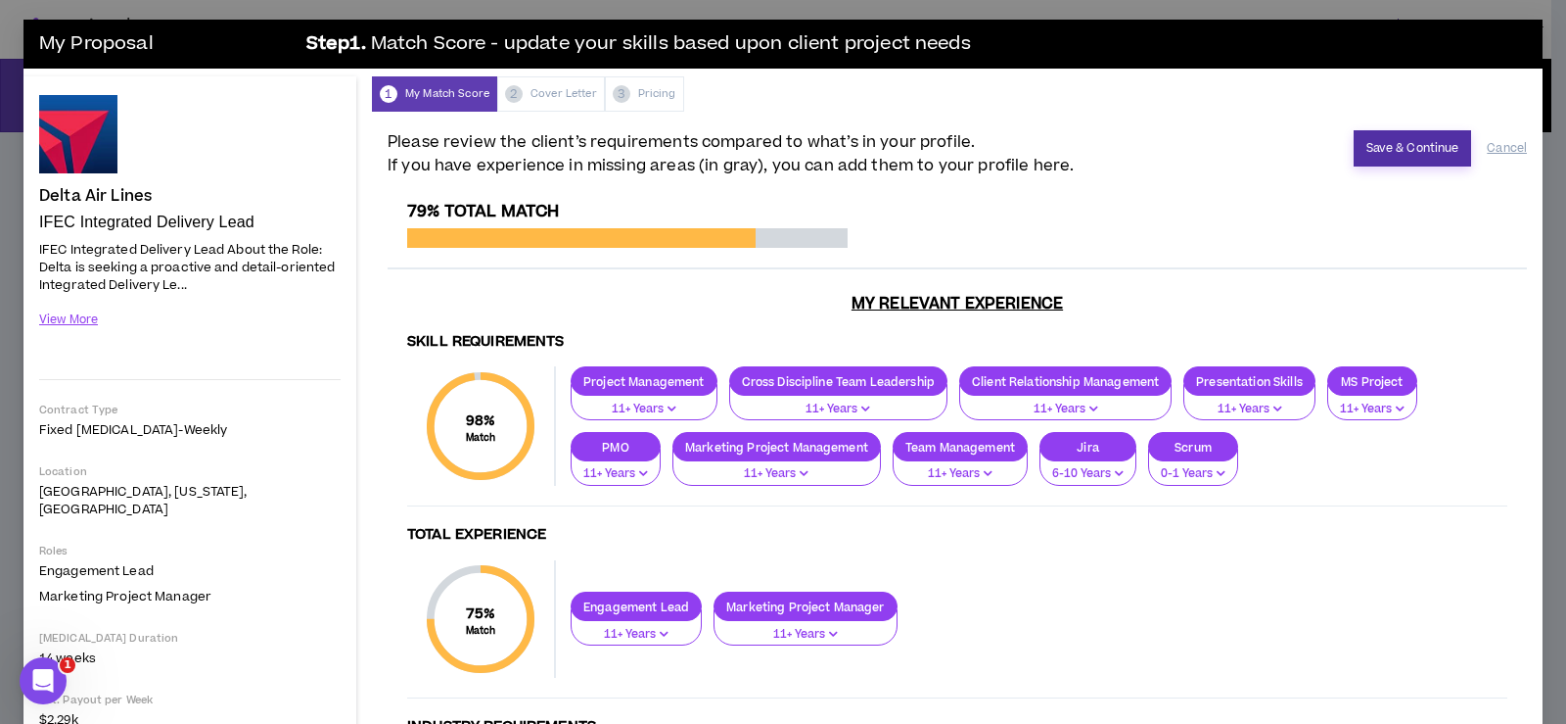
click at [1382, 147] on button "Save & Continue" at bounding box center [1413, 148] width 118 height 36
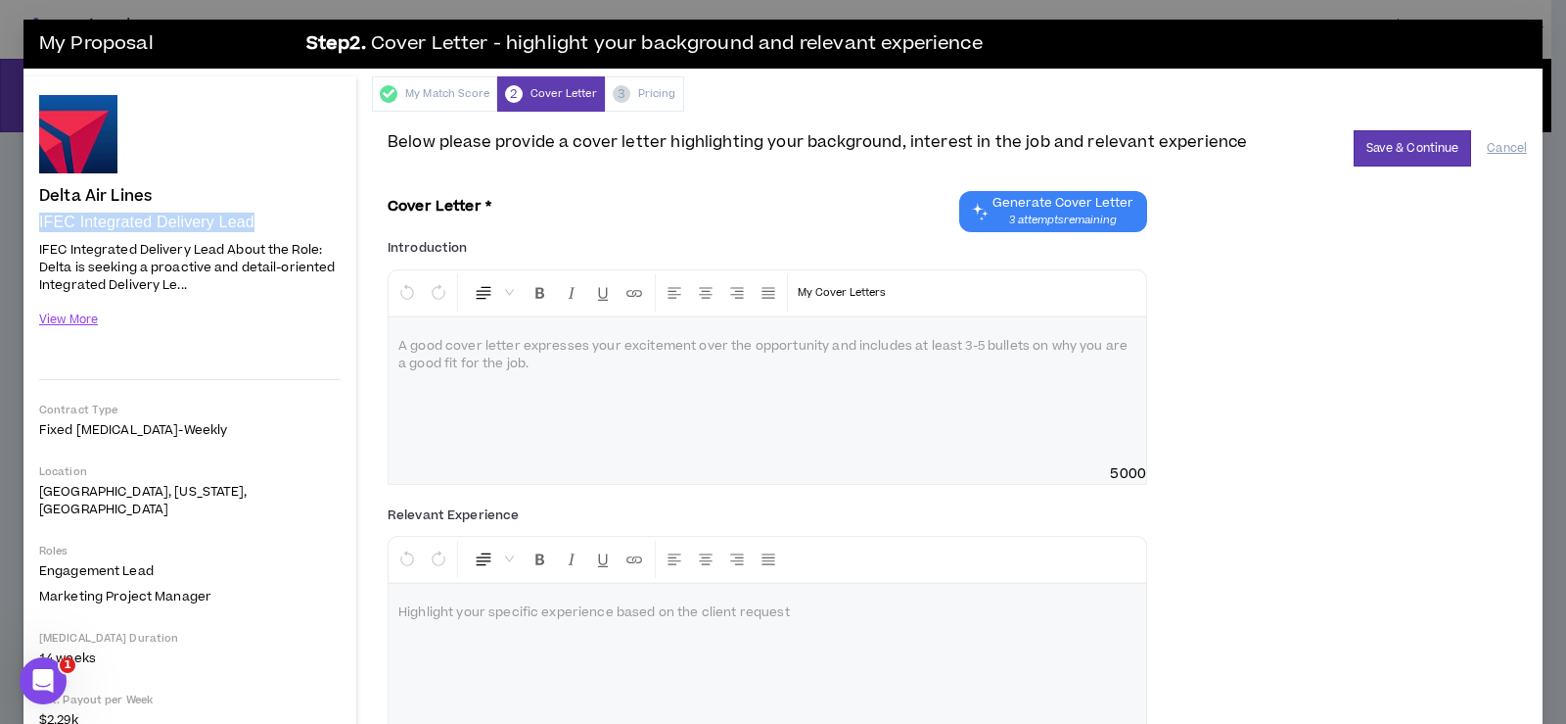
drag, startPoint x: 40, startPoint y: 219, endPoint x: 278, endPoint y: 222, distance: 237.9
click at [278, 222] on p "IFEC Integrated Delivery Lead" at bounding box center [190, 222] width 302 height 20
copy p "IFEC Integrated Delivery Lead"
click at [84, 322] on button "View More" at bounding box center [69, 320] width 60 height 34
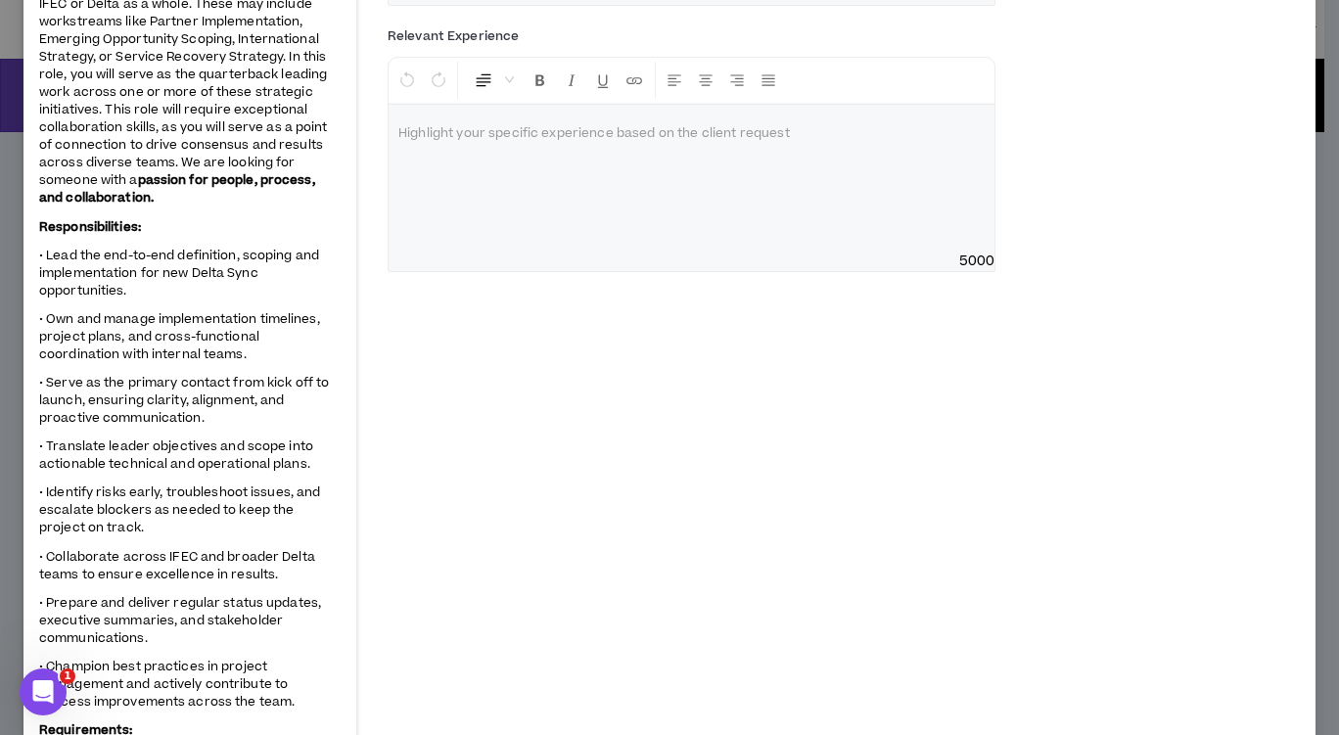
scroll to position [587, 0]
